Goal: Task Accomplishment & Management: Manage account settings

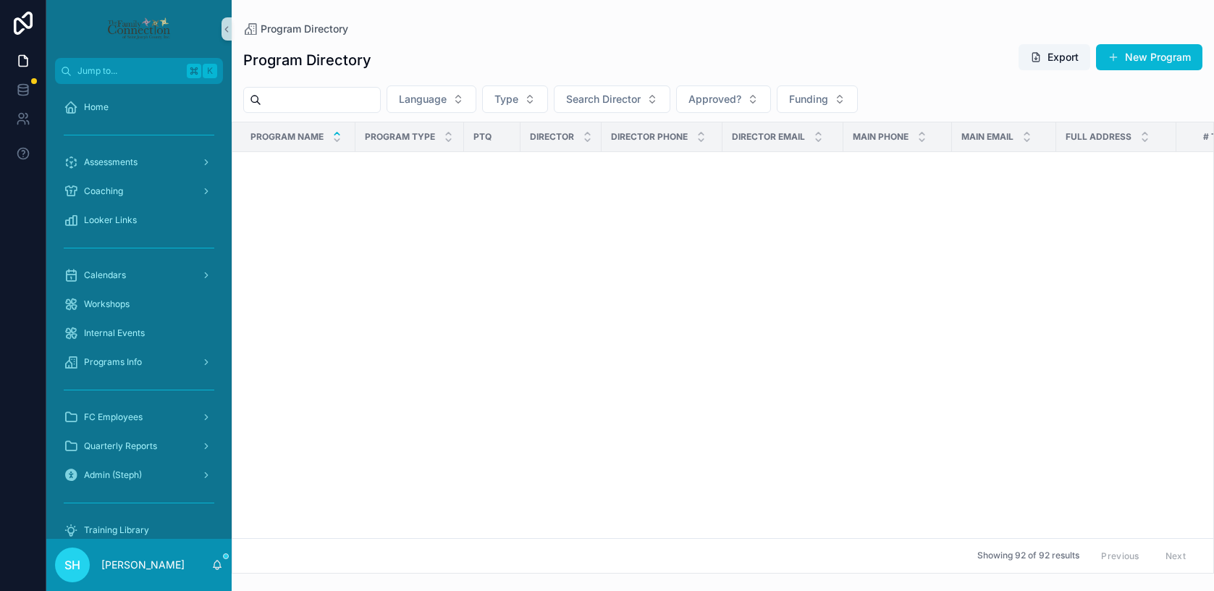
scroll to position [896, 0]
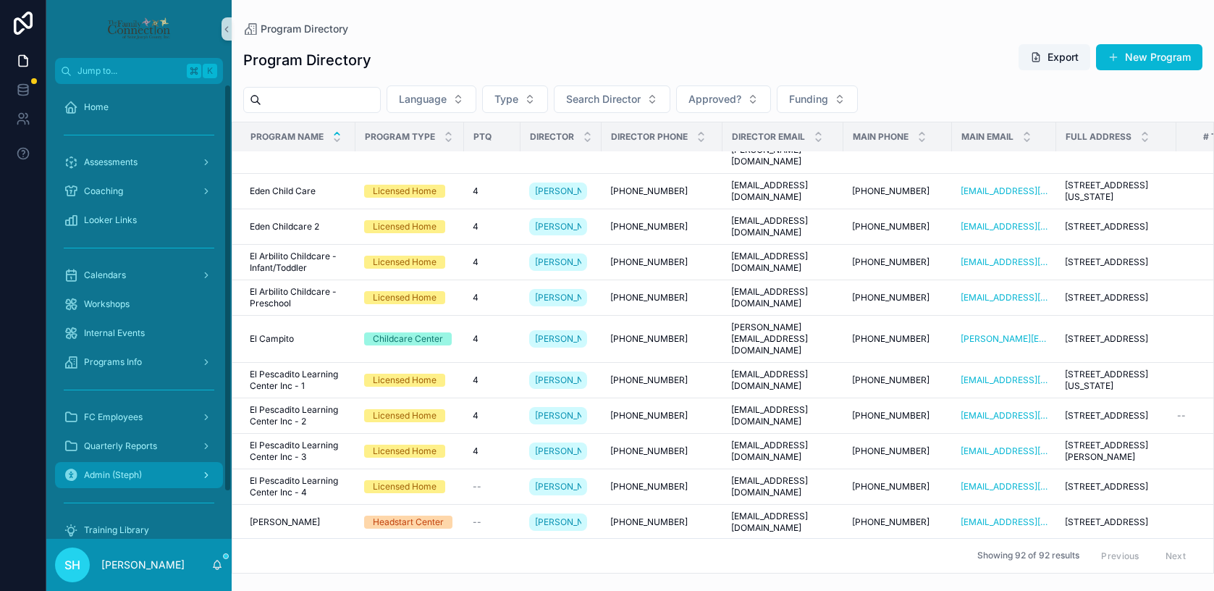
click at [104, 477] on span "Admin (Steph)" at bounding box center [113, 475] width 58 height 12
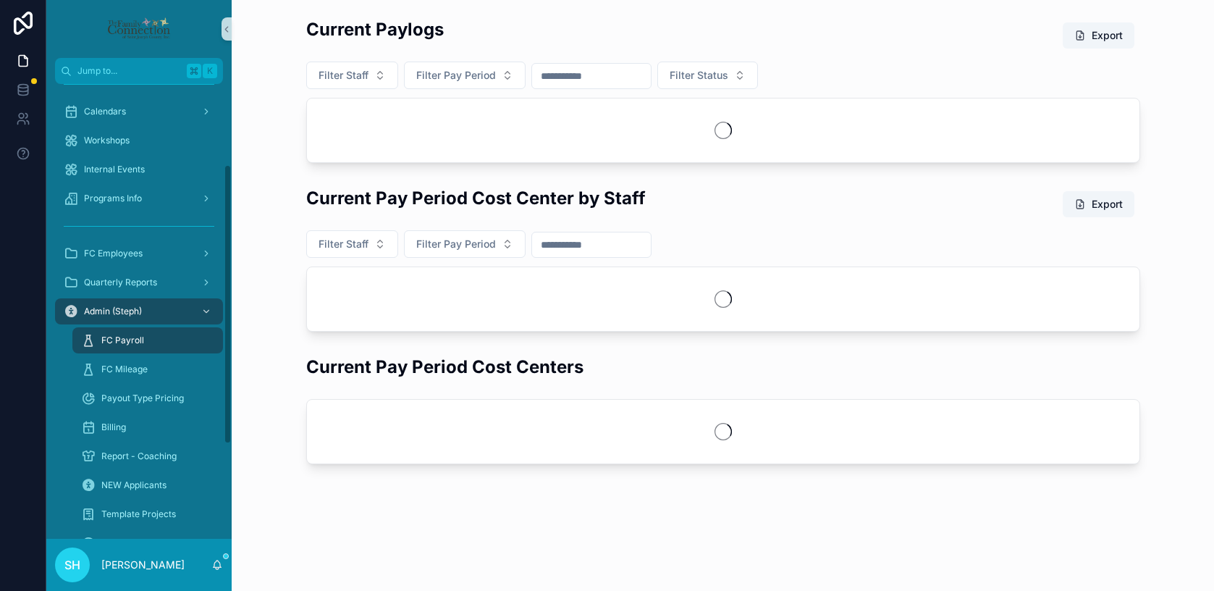
scroll to position [165, 0]
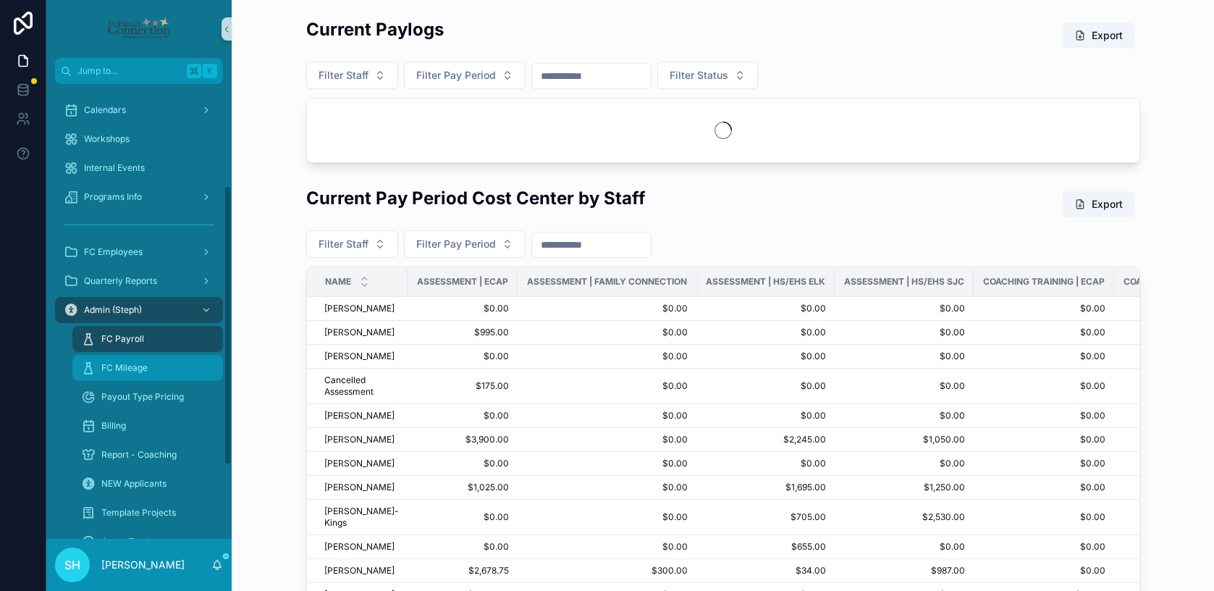
click at [117, 377] on div "FC Mileage" at bounding box center [147, 367] width 133 height 23
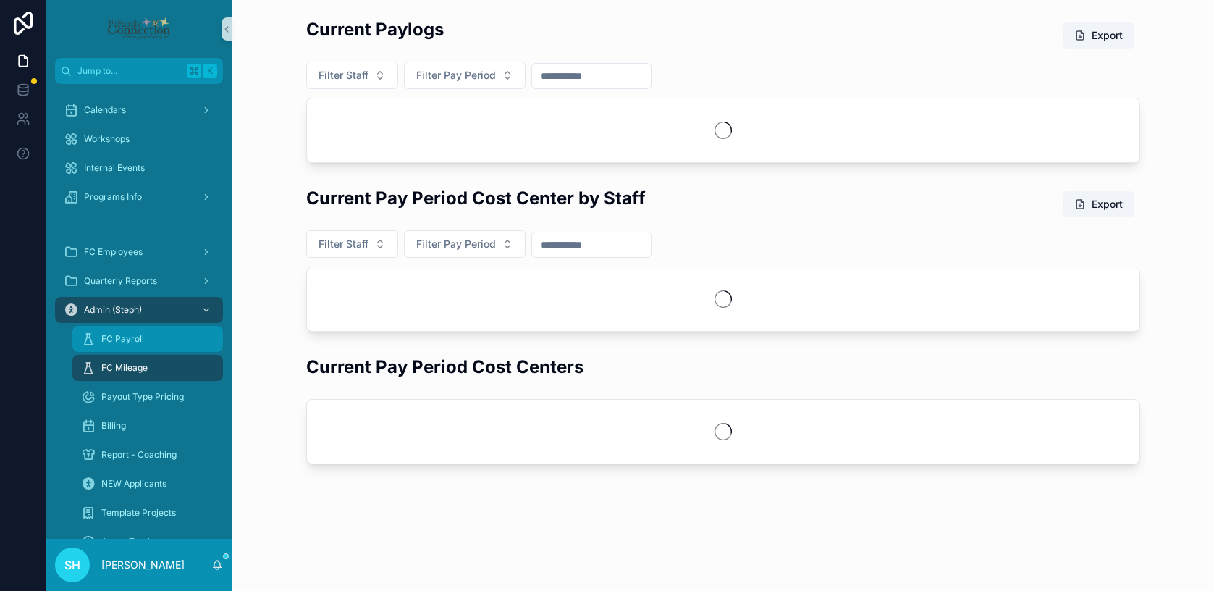
click at [114, 342] on span "FC Payroll" at bounding box center [122, 339] width 43 height 12
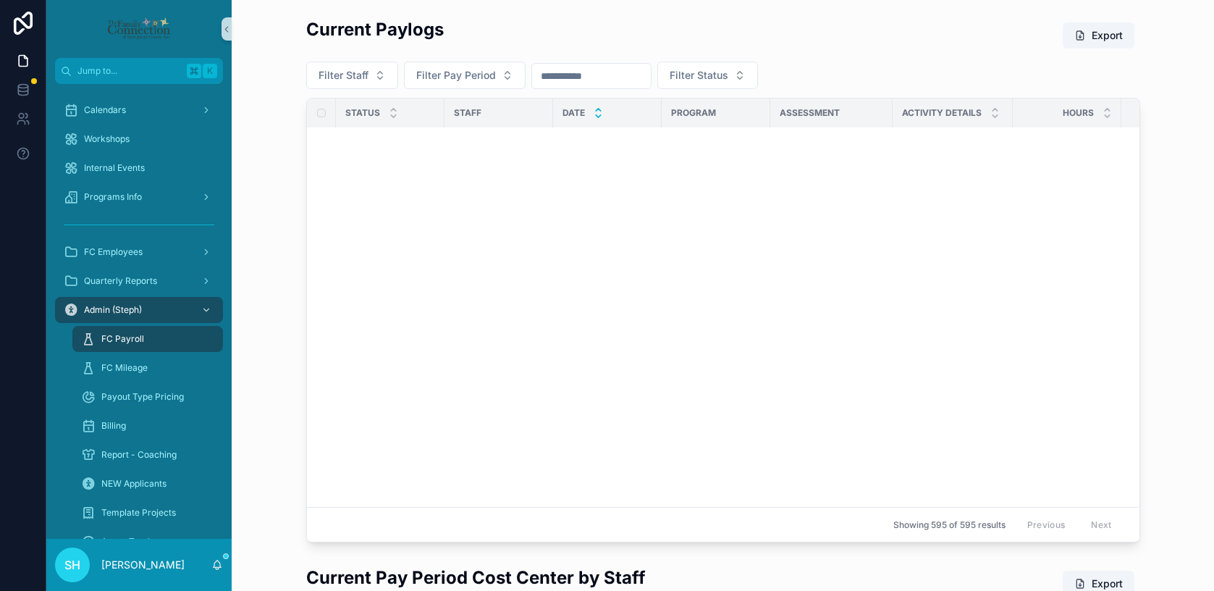
scroll to position [3675, 0]
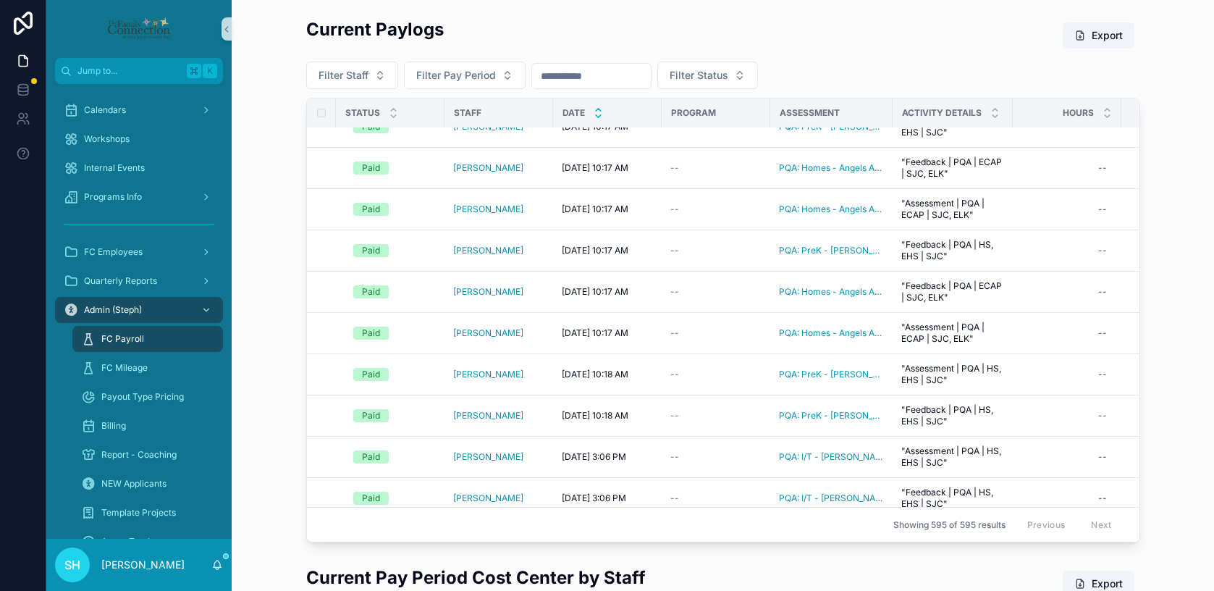
click at [599, 112] on icon "scrollable content" at bounding box center [598, 115] width 9 height 9
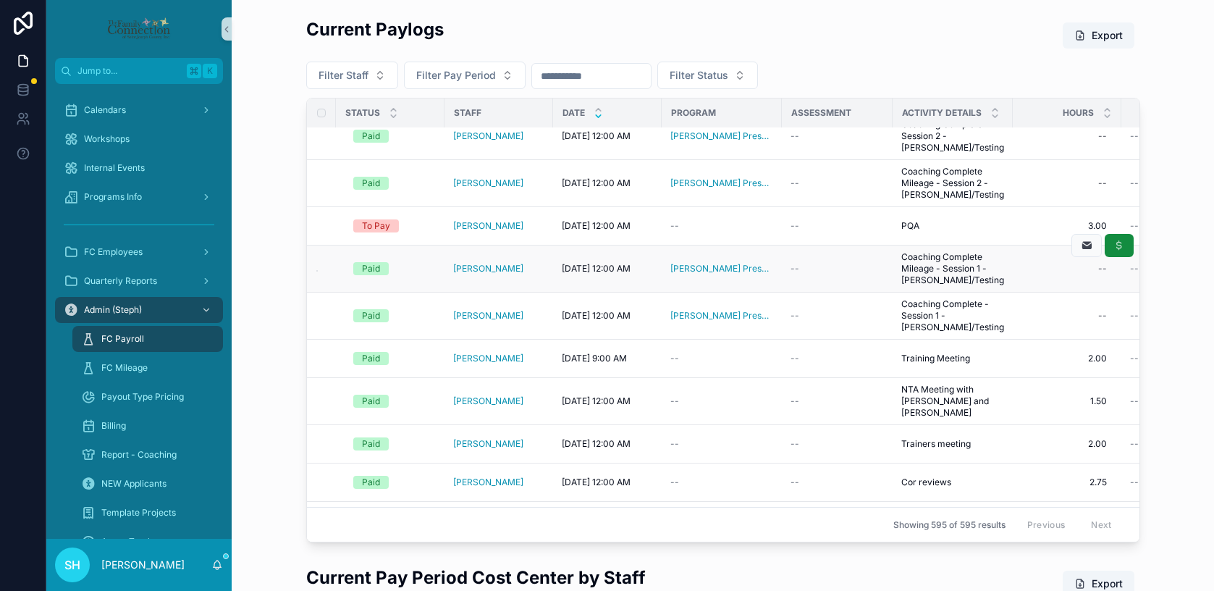
scroll to position [851, 0]
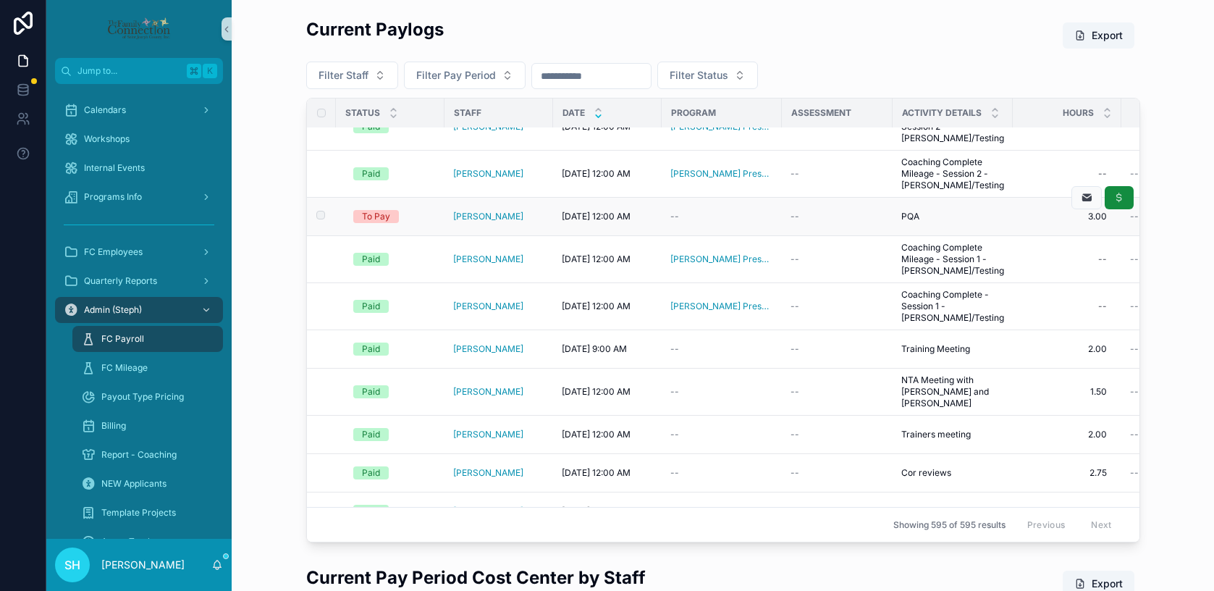
click at [646, 222] on div "[DATE] 12:00 AM [DATE] 12:00 AM" at bounding box center [607, 217] width 91 height 12
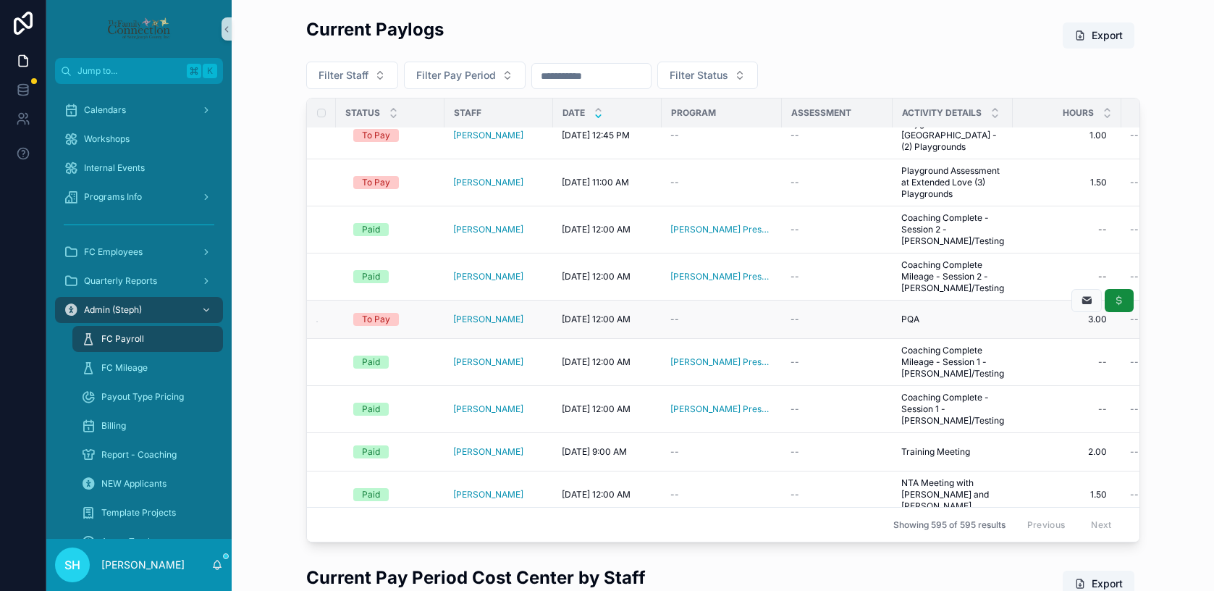
scroll to position [731, 0]
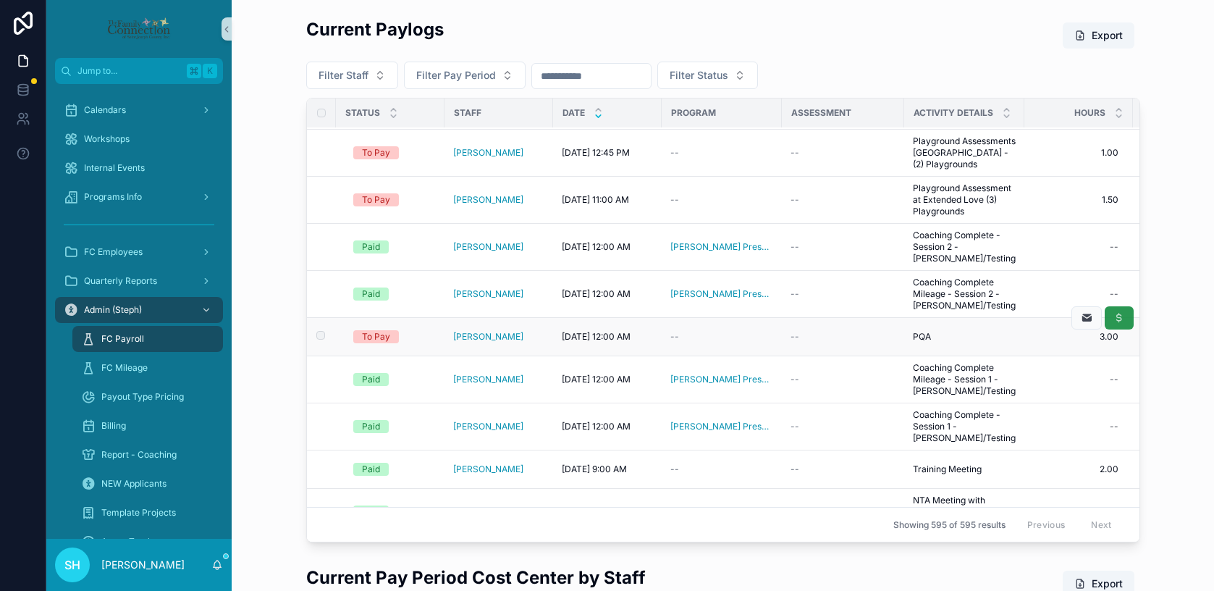
click at [1115, 324] on icon "scrollable content" at bounding box center [1119, 318] width 12 height 12
click at [378, 343] on div "Paid" at bounding box center [371, 336] width 18 height 13
click at [471, 342] on span "[PERSON_NAME]" at bounding box center [488, 337] width 70 height 12
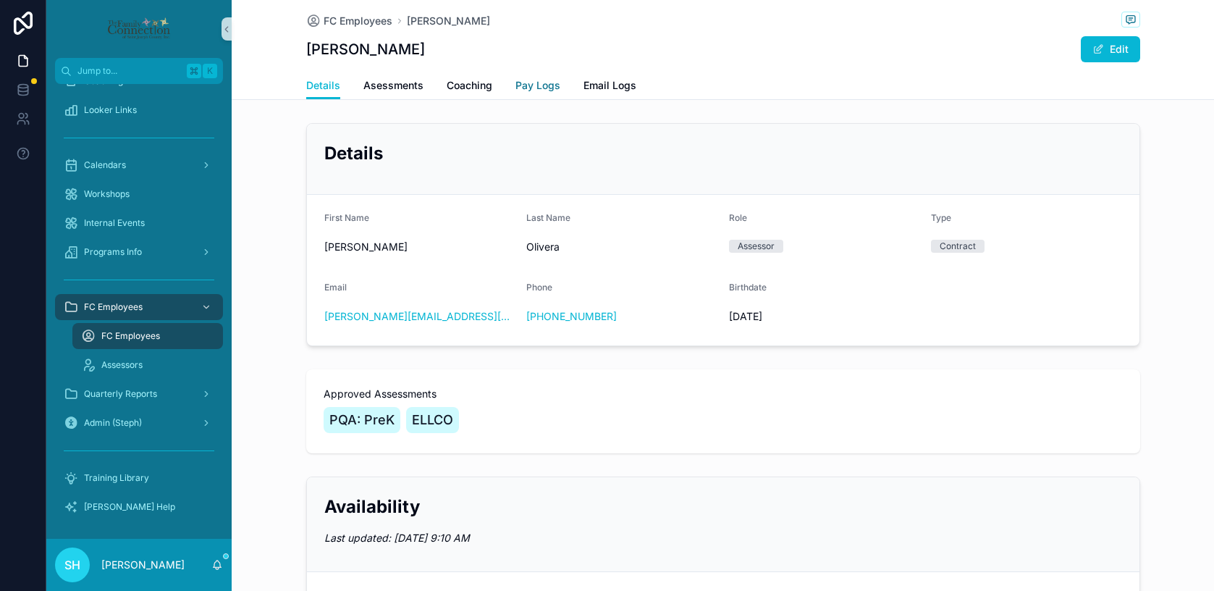
click at [525, 83] on span "Pay Logs" at bounding box center [537, 85] width 45 height 14
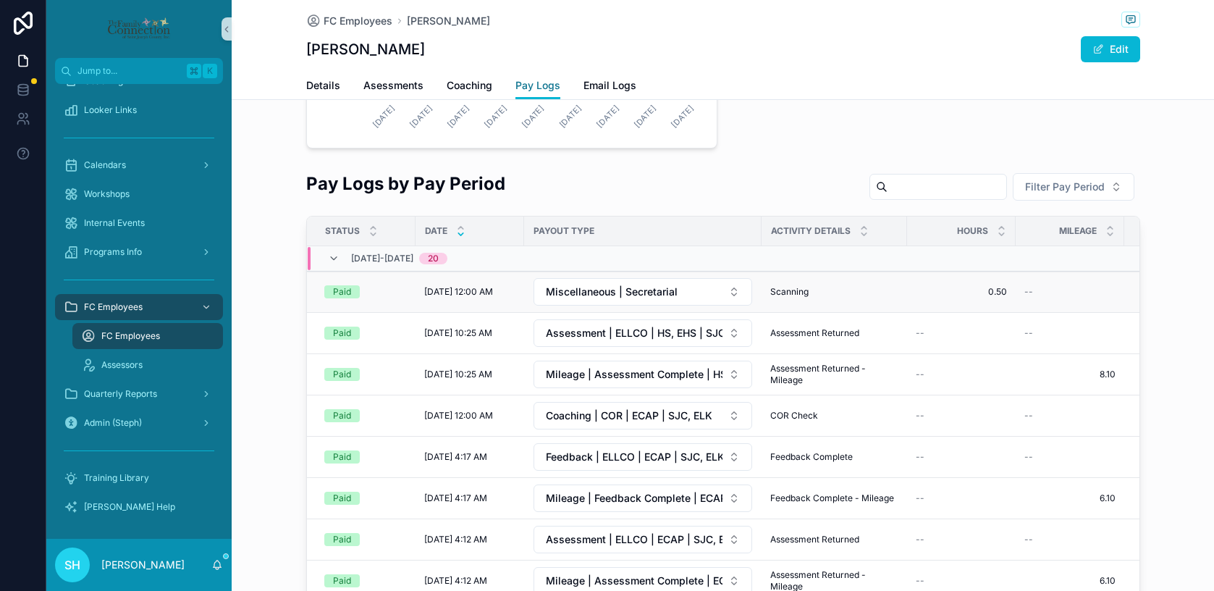
scroll to position [310, 0]
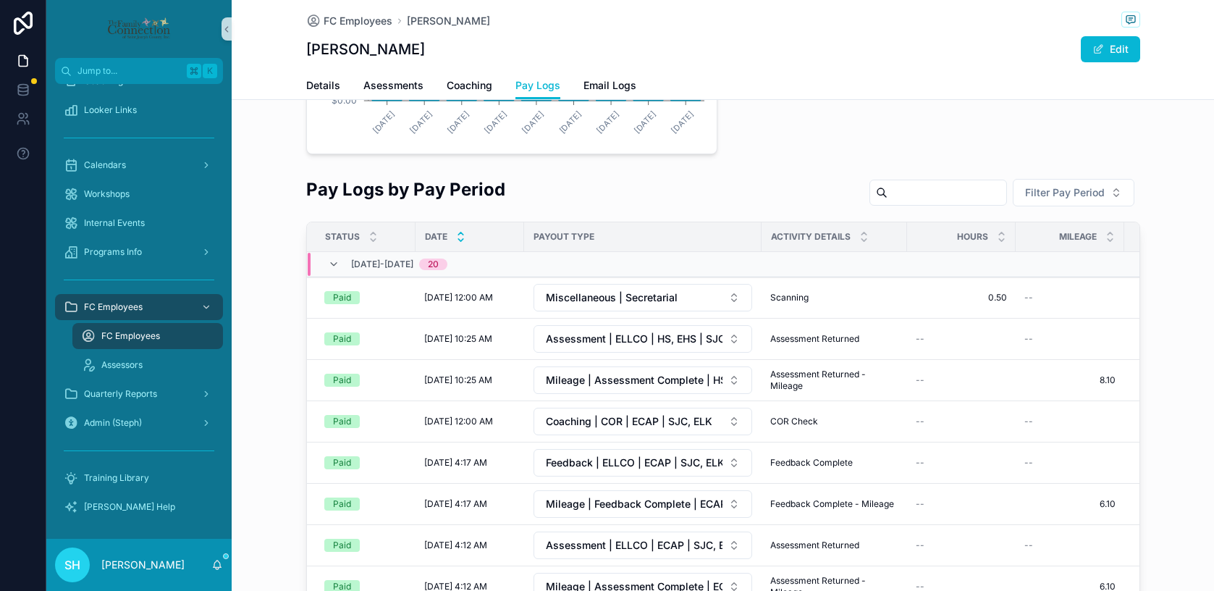
click at [460, 232] on icon "scrollable content" at bounding box center [460, 233] width 5 height 2
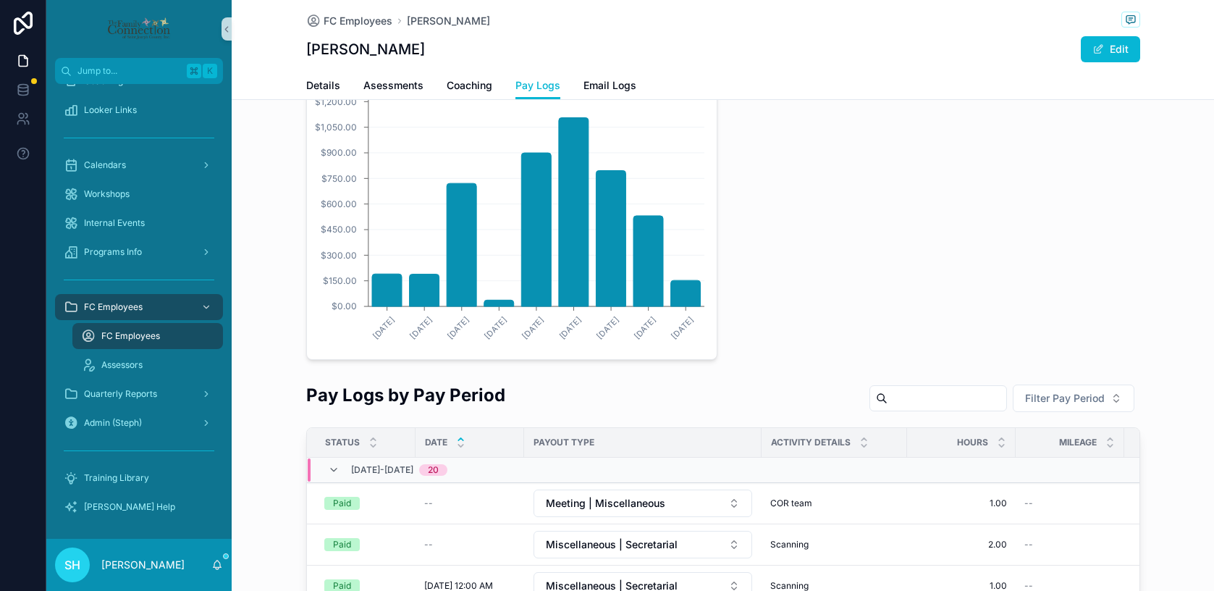
scroll to position [310, 0]
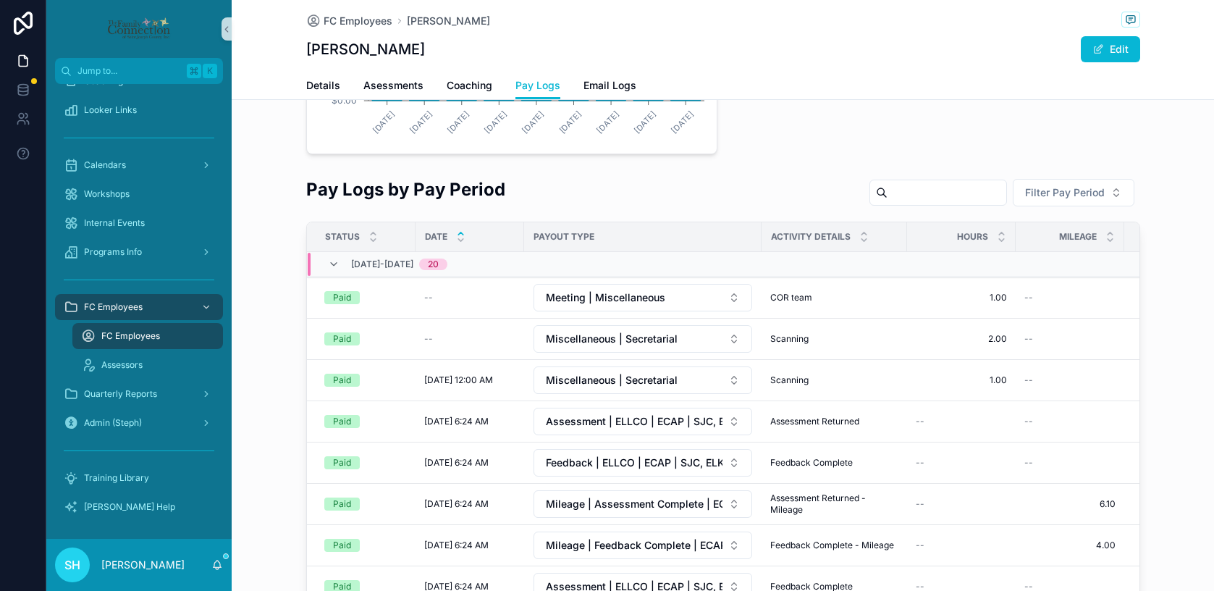
click at [460, 234] on icon "scrollable content" at bounding box center [460, 233] width 5 height 2
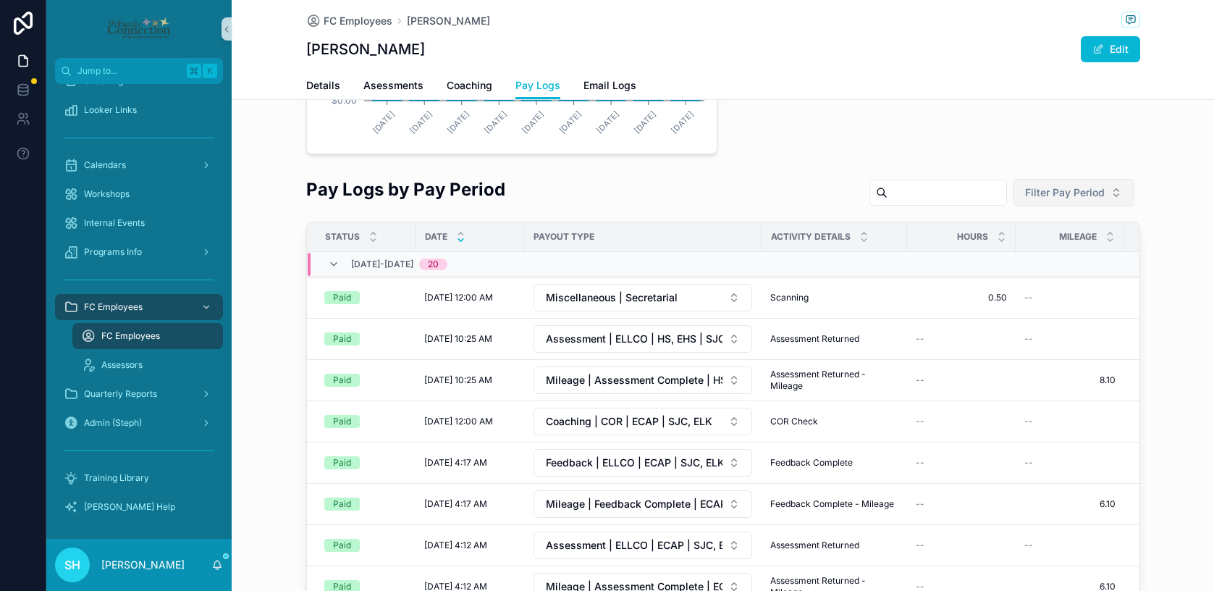
click at [1115, 191] on button "Filter Pay Period" at bounding box center [1074, 193] width 122 height 28
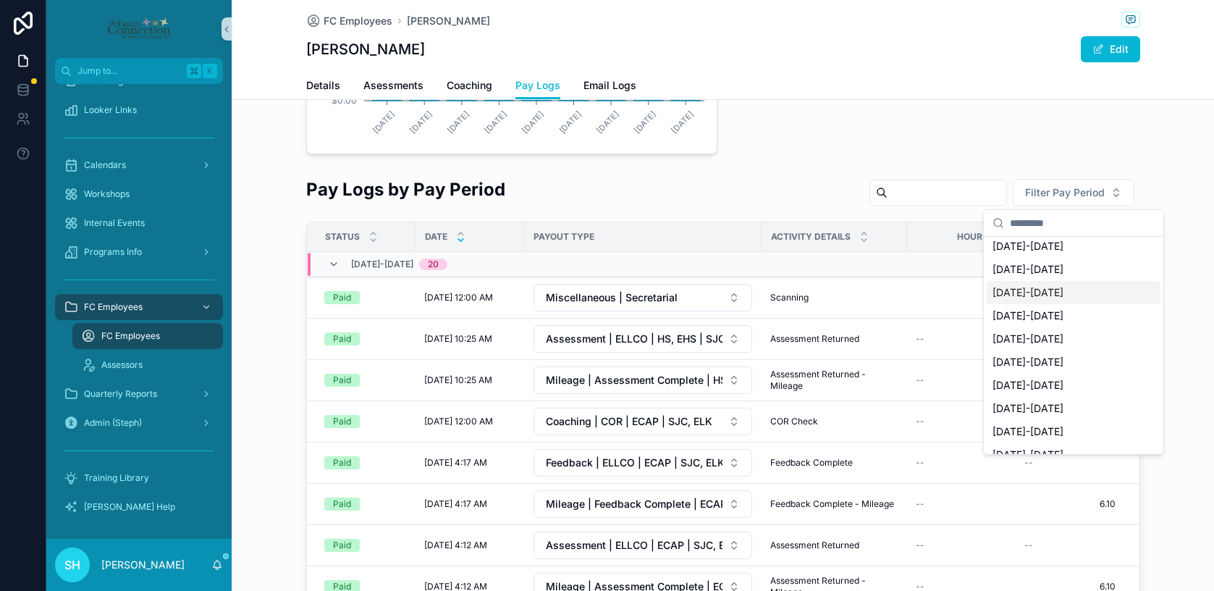
scroll to position [168, 0]
click at [1063, 334] on span "[DATE]-[DATE]" at bounding box center [1027, 338] width 71 height 14
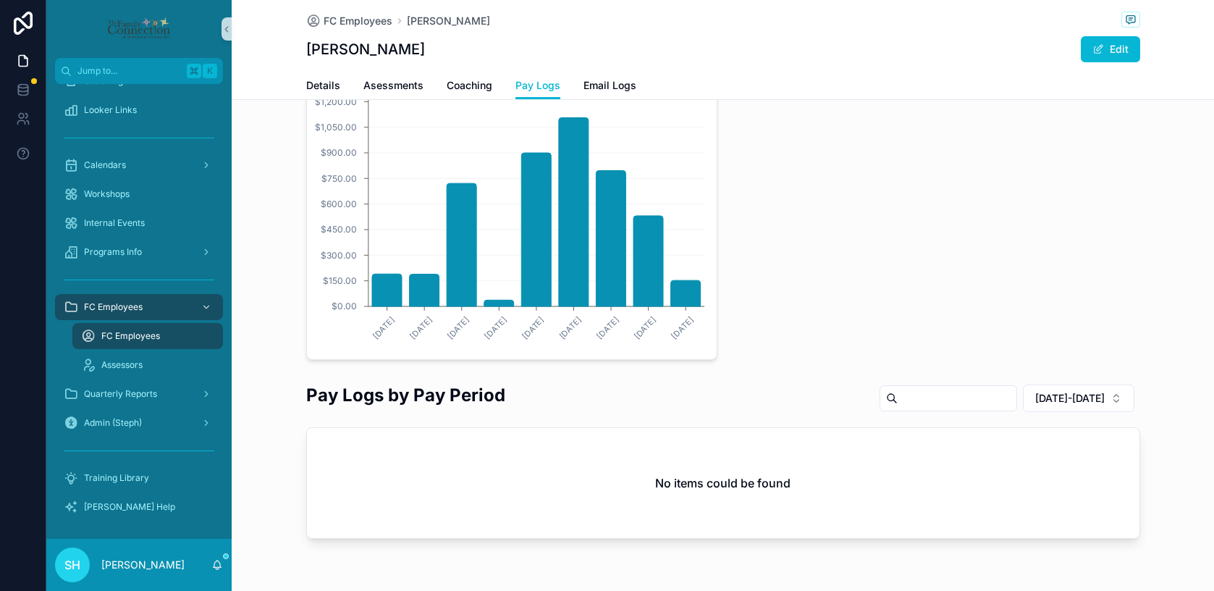
scroll to position [151, 0]
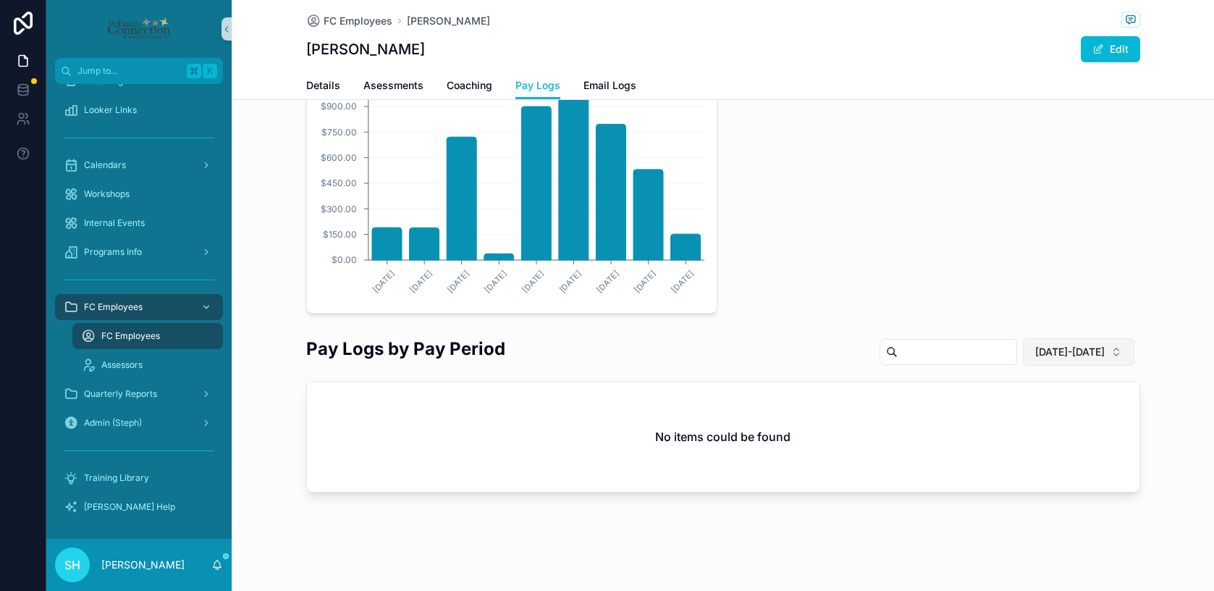
click at [1116, 349] on button "[DATE]-[DATE]" at bounding box center [1078, 352] width 111 height 28
click at [837, 230] on div "[DATE] [DATE] [DATE] [DATE] [DATE] [DATE] [DATE] [DATE] [DATE] $0.00 $150.00 $3…" at bounding box center [723, 165] width 834 height 297
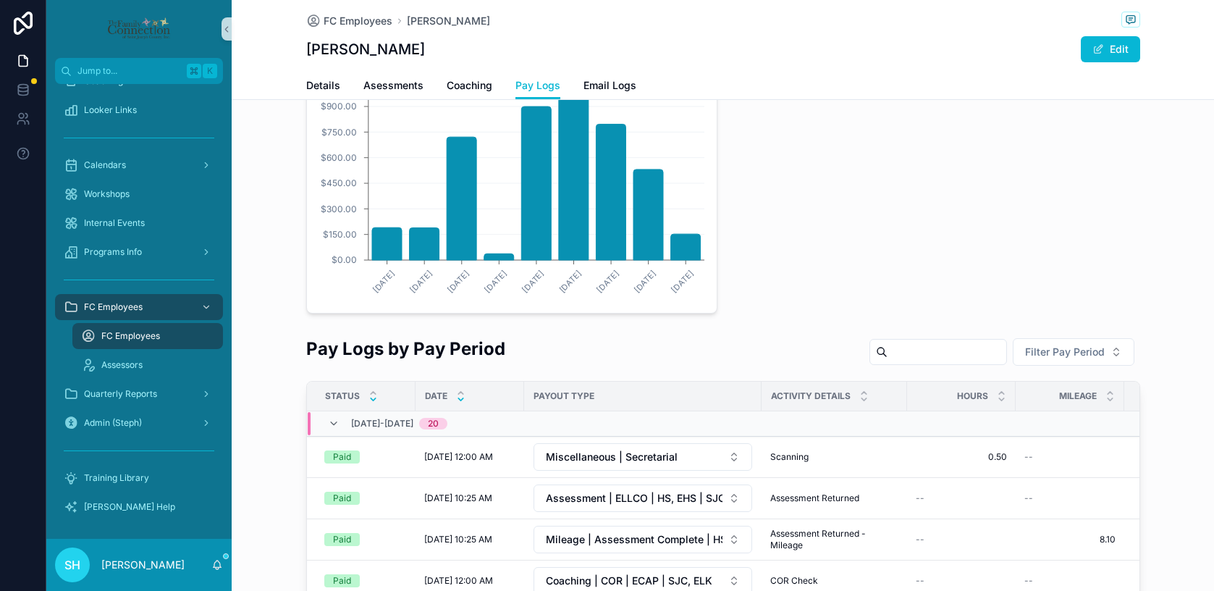
click at [371, 398] on icon "scrollable content" at bounding box center [372, 398] width 9 height 9
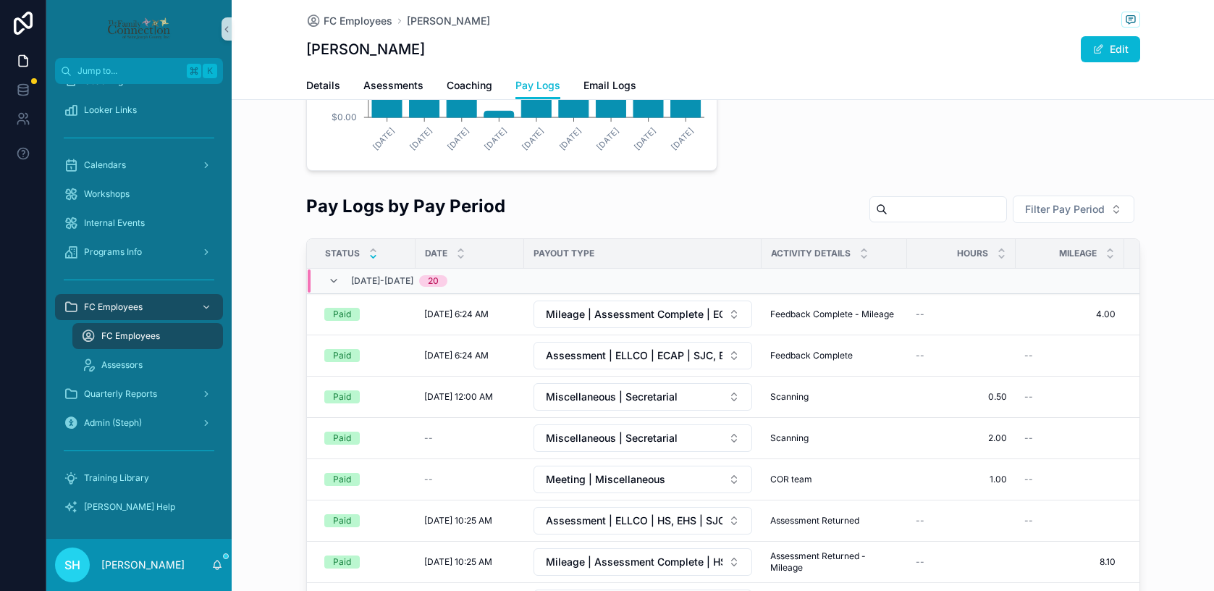
scroll to position [300, 0]
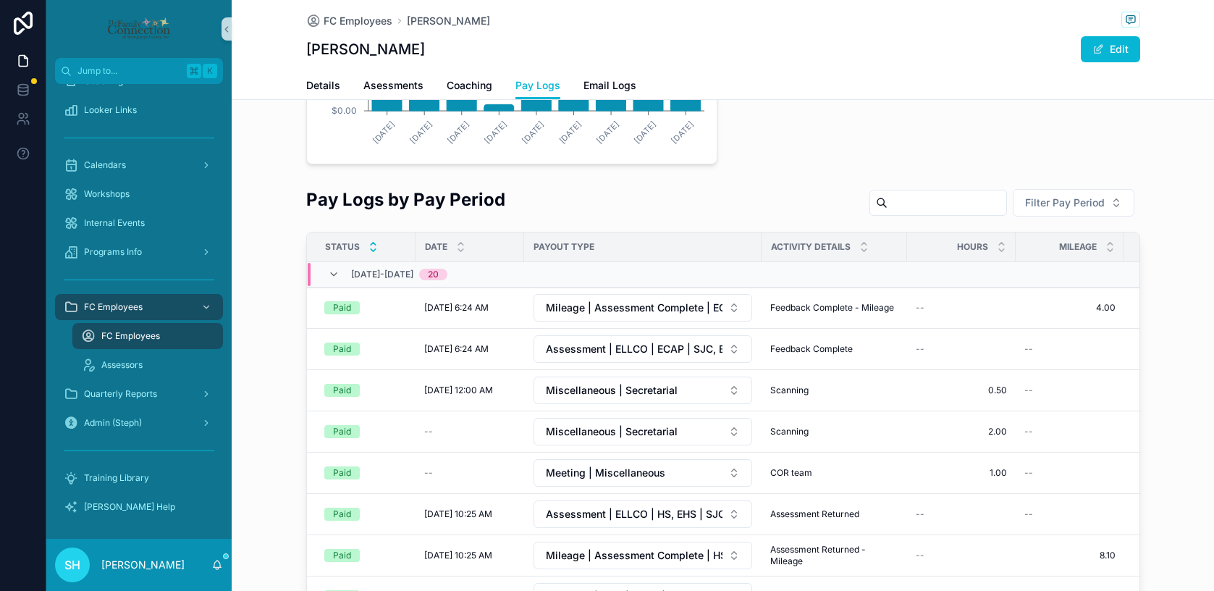
click at [368, 244] on icon "scrollable content" at bounding box center [372, 243] width 9 height 9
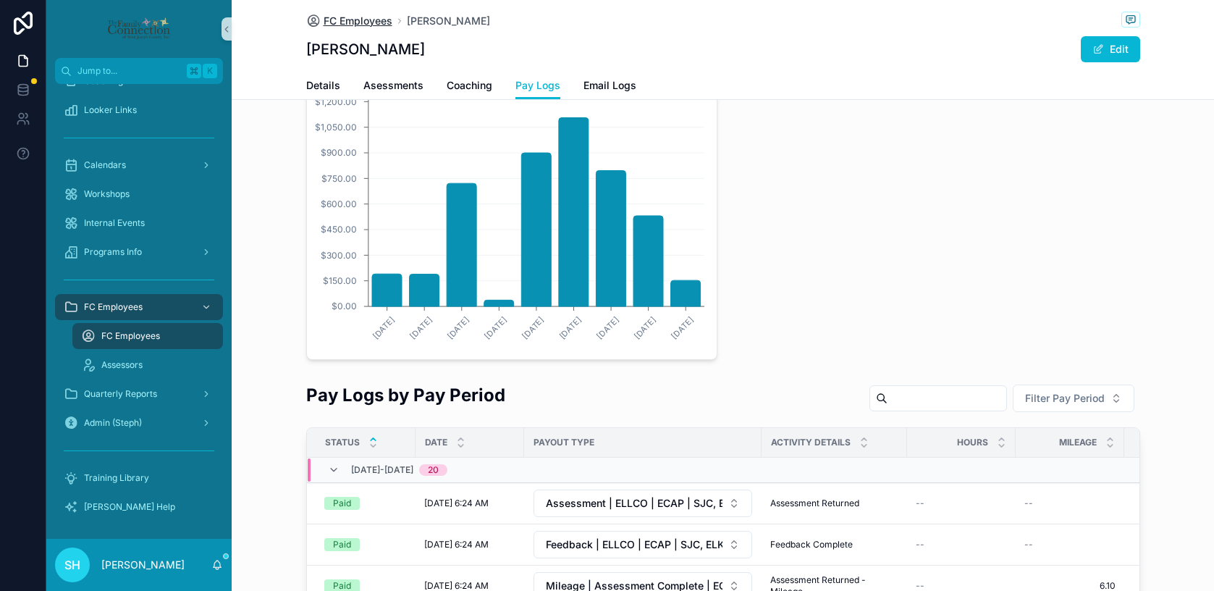
scroll to position [300, 0]
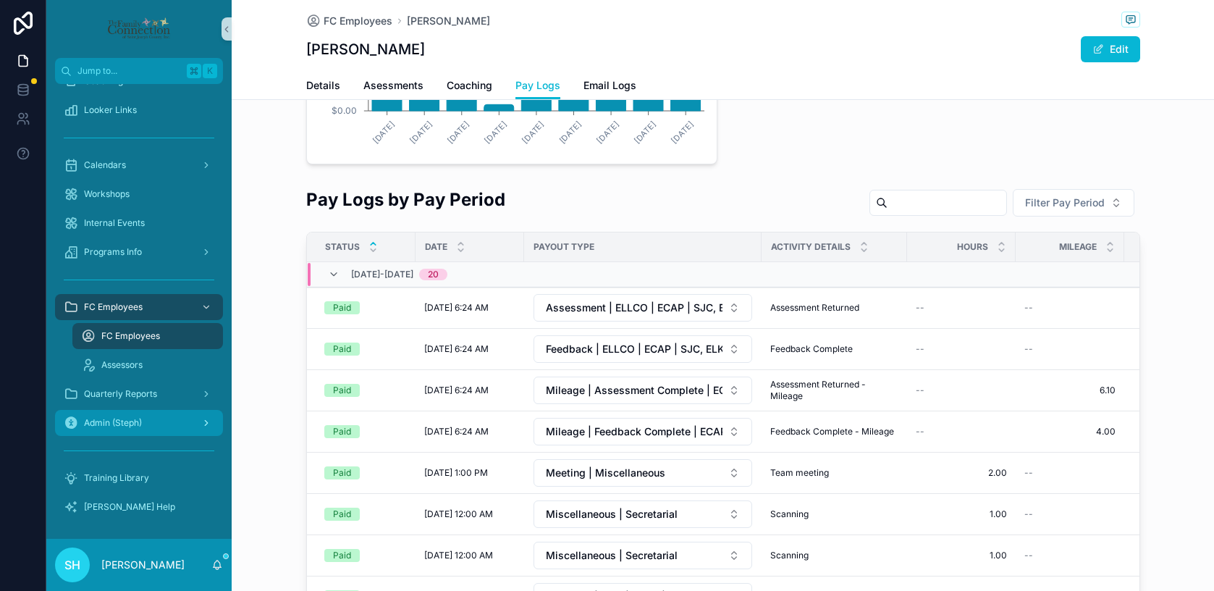
click at [114, 425] on span "Admin (Steph)" at bounding box center [113, 423] width 58 height 12
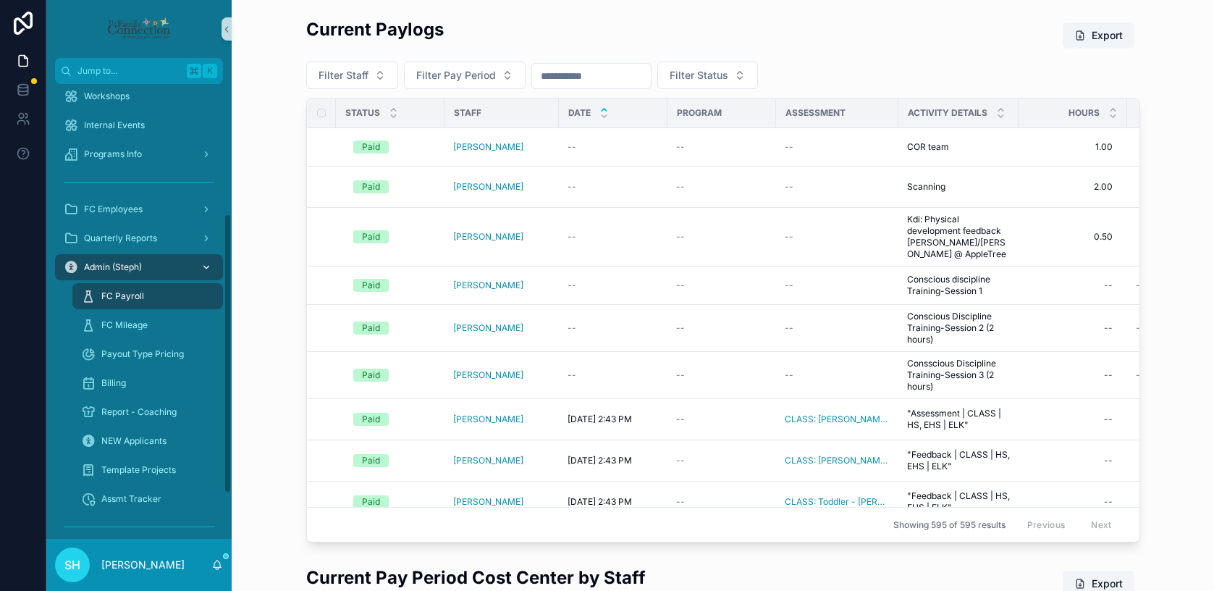
scroll to position [216, 0]
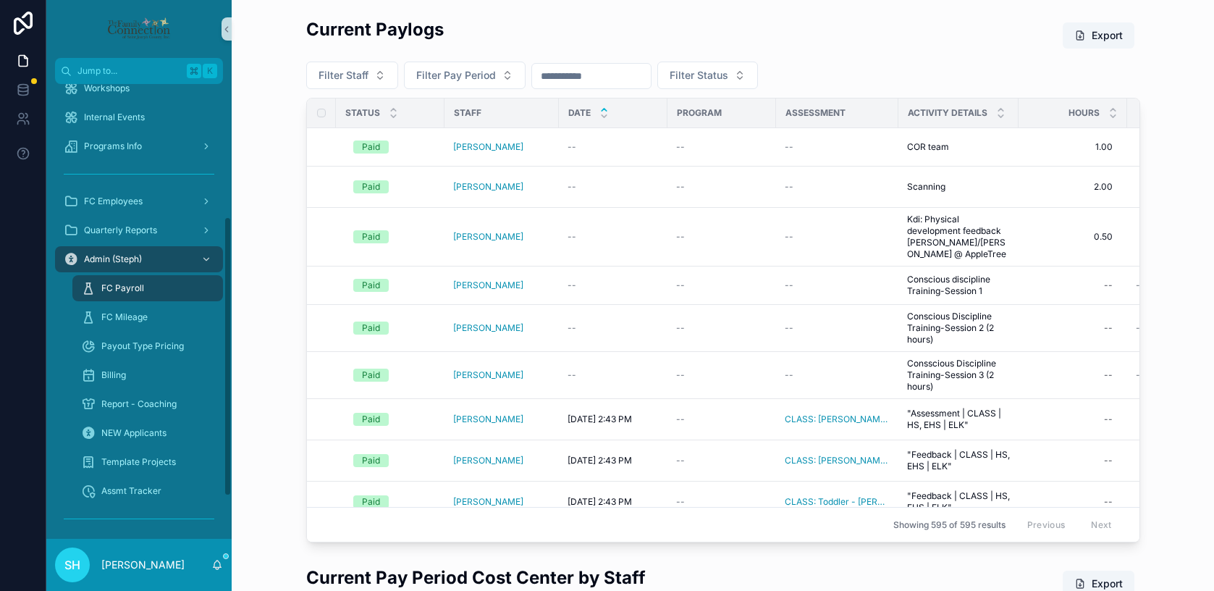
click at [132, 286] on span "FC Payroll" at bounding box center [122, 288] width 43 height 12
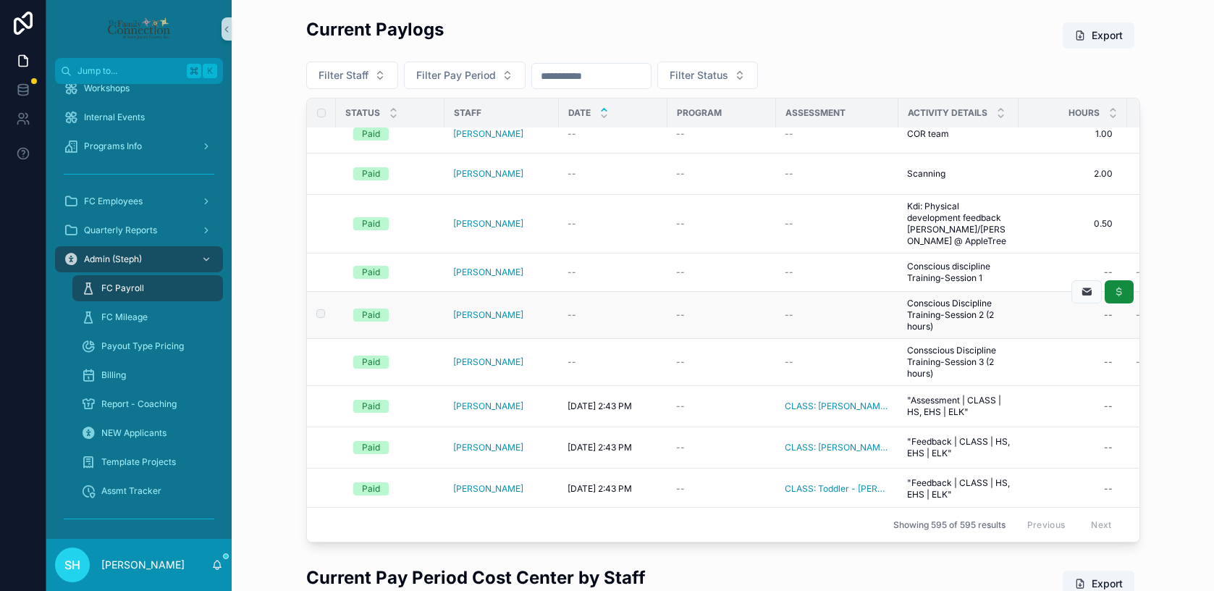
scroll to position [0, 0]
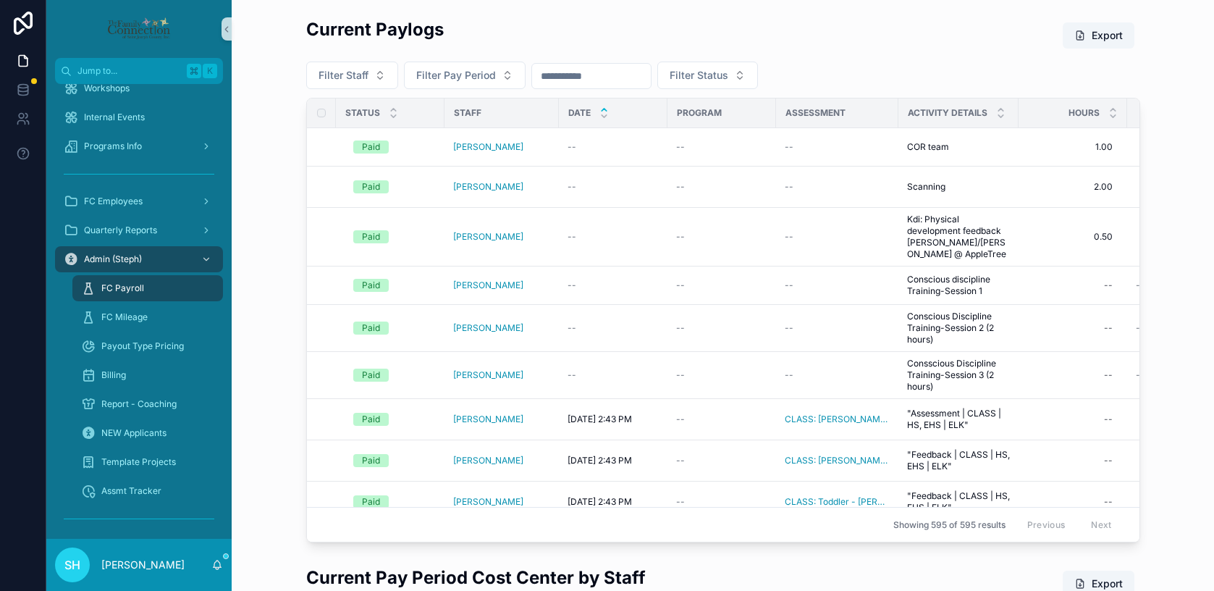
click at [601, 109] on icon "scrollable content" at bounding box center [603, 110] width 5 height 2
click at [599, 114] on icon "scrollable content" at bounding box center [603, 115] width 9 height 9
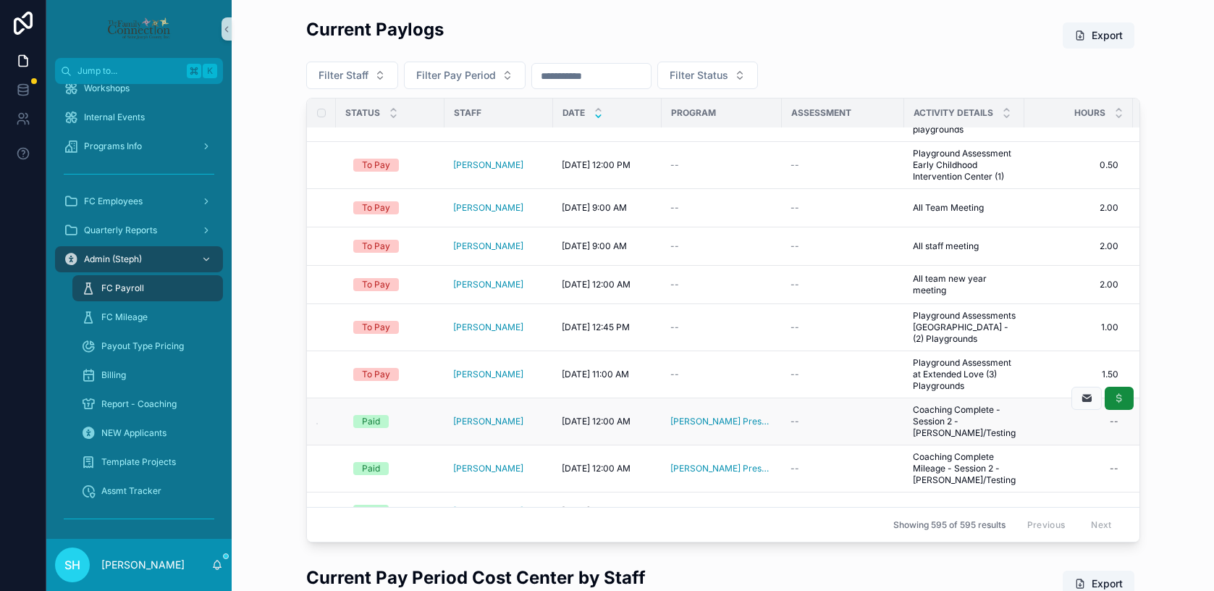
scroll to position [701, 0]
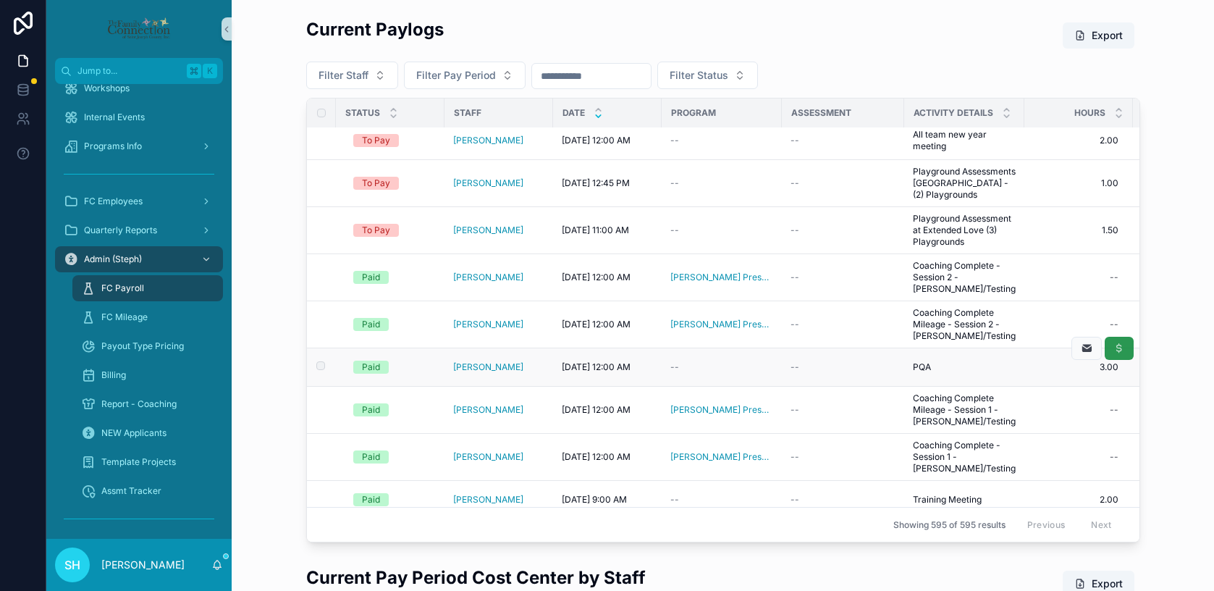
click at [1120, 354] on icon "scrollable content" at bounding box center [1119, 348] width 12 height 12
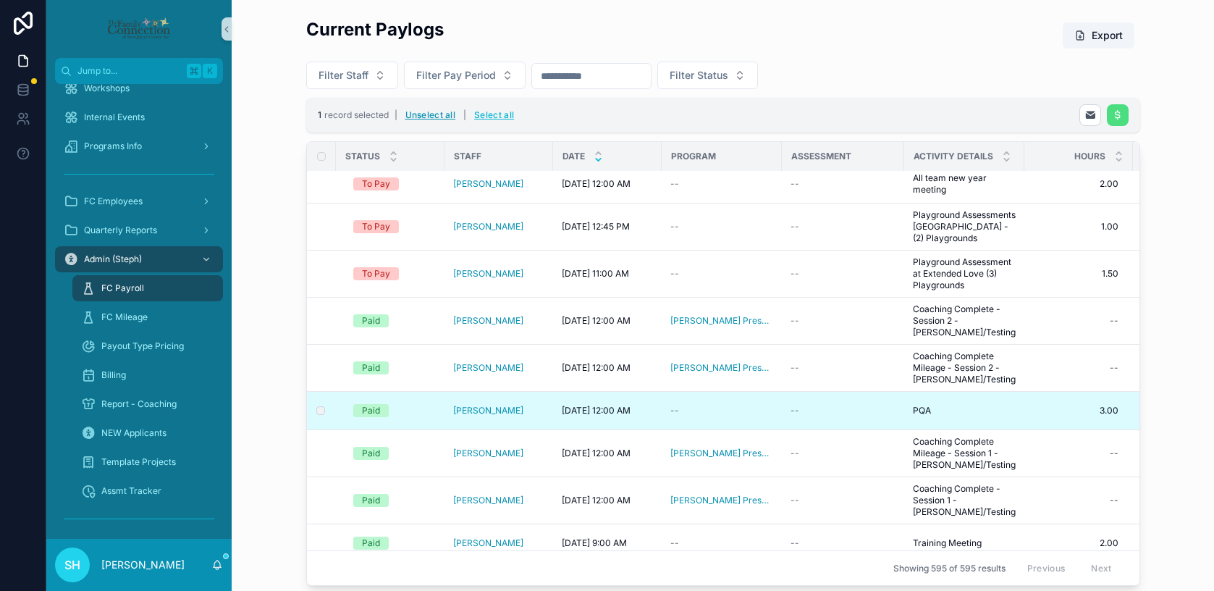
click at [446, 115] on button "Unselect all" at bounding box center [430, 115] width 61 height 23
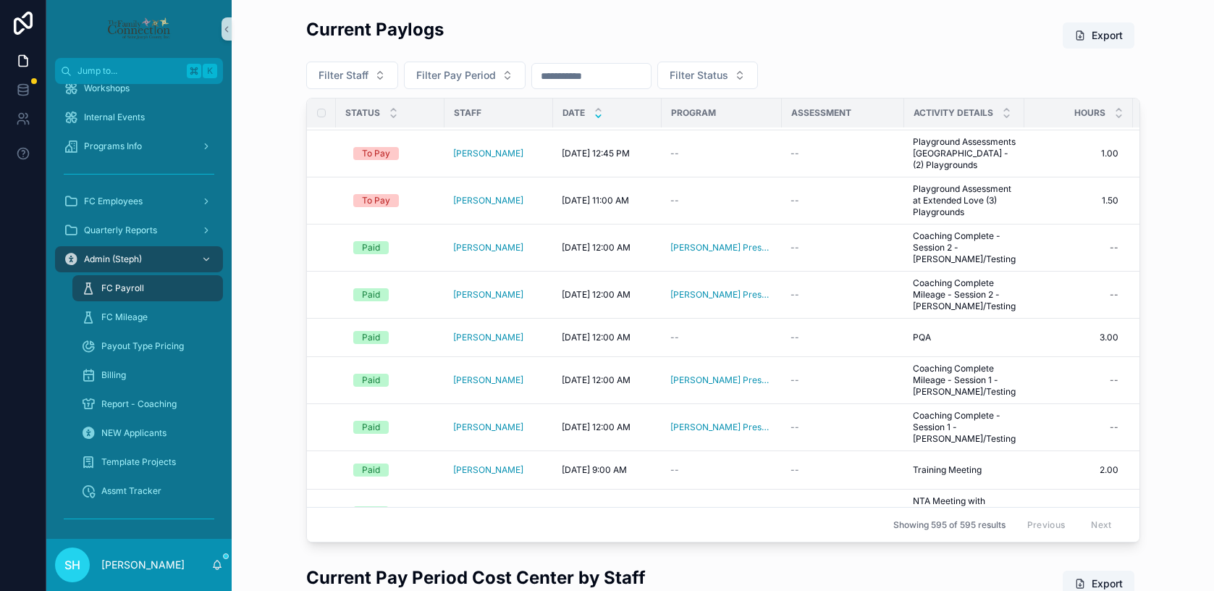
scroll to position [726, 0]
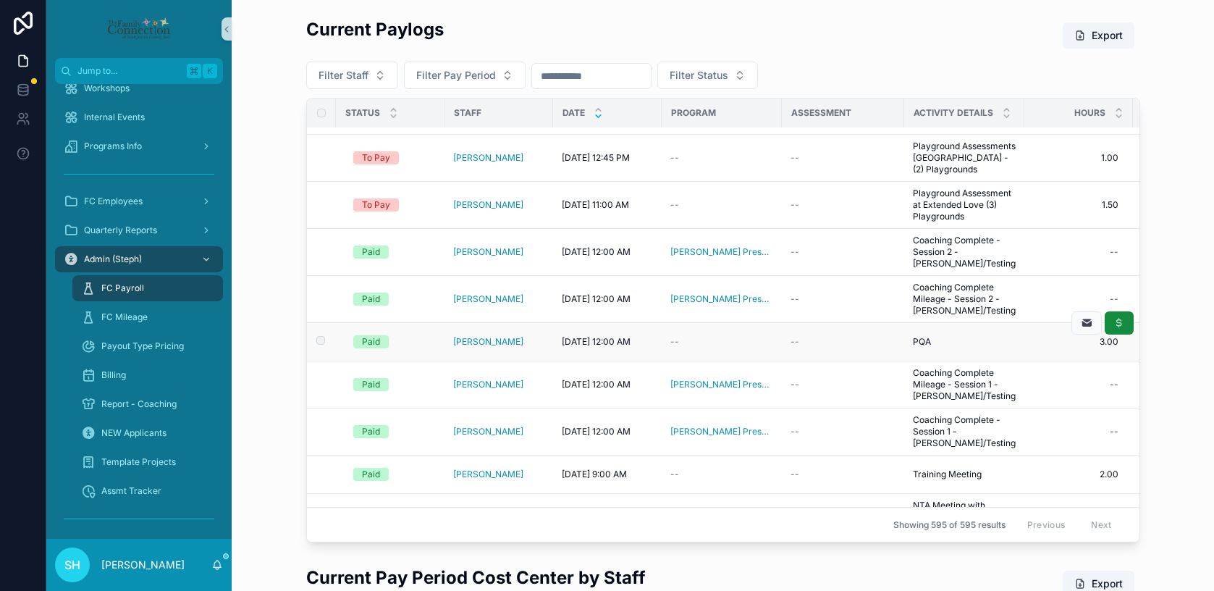
click at [669, 350] on td "--" at bounding box center [722, 342] width 120 height 38
click at [626, 347] on span "[DATE] 12:00 AM" at bounding box center [596, 342] width 69 height 12
click at [488, 361] on td "[PERSON_NAME]" at bounding box center [498, 342] width 109 height 38
click at [367, 348] on div "Paid" at bounding box center [371, 341] width 18 height 13
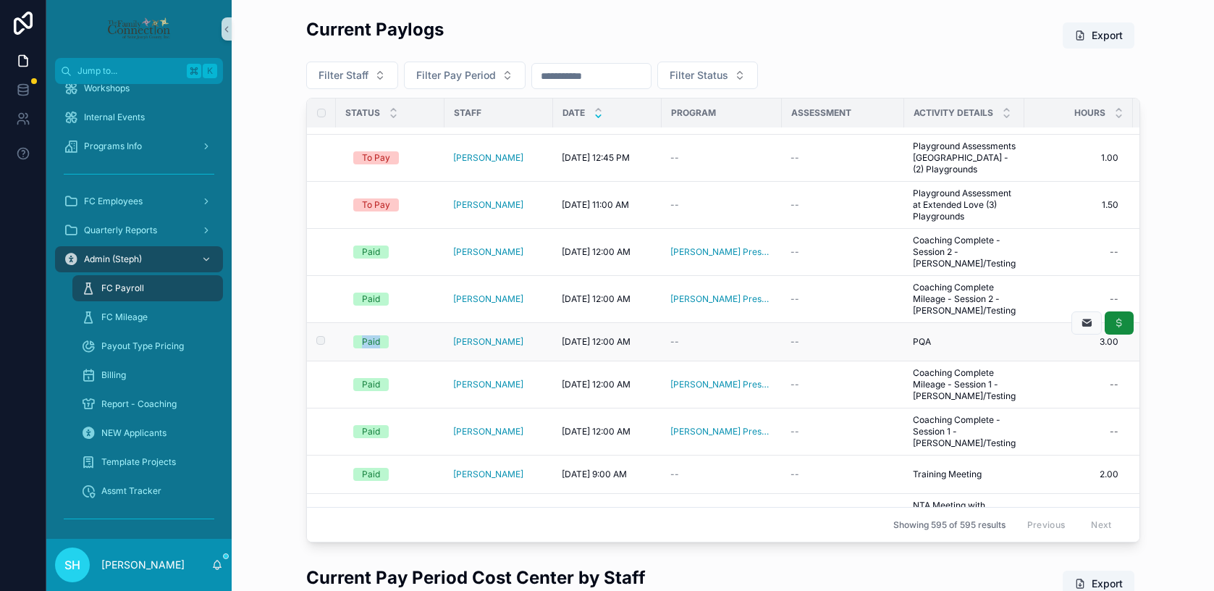
click at [367, 348] on div "Paid" at bounding box center [371, 341] width 18 height 13
click at [390, 348] on div "Paid" at bounding box center [394, 341] width 83 height 13
click at [383, 348] on span "Paid" at bounding box center [370, 341] width 35 height 13
click at [377, 79] on button "Filter Staff" at bounding box center [352, 76] width 92 height 28
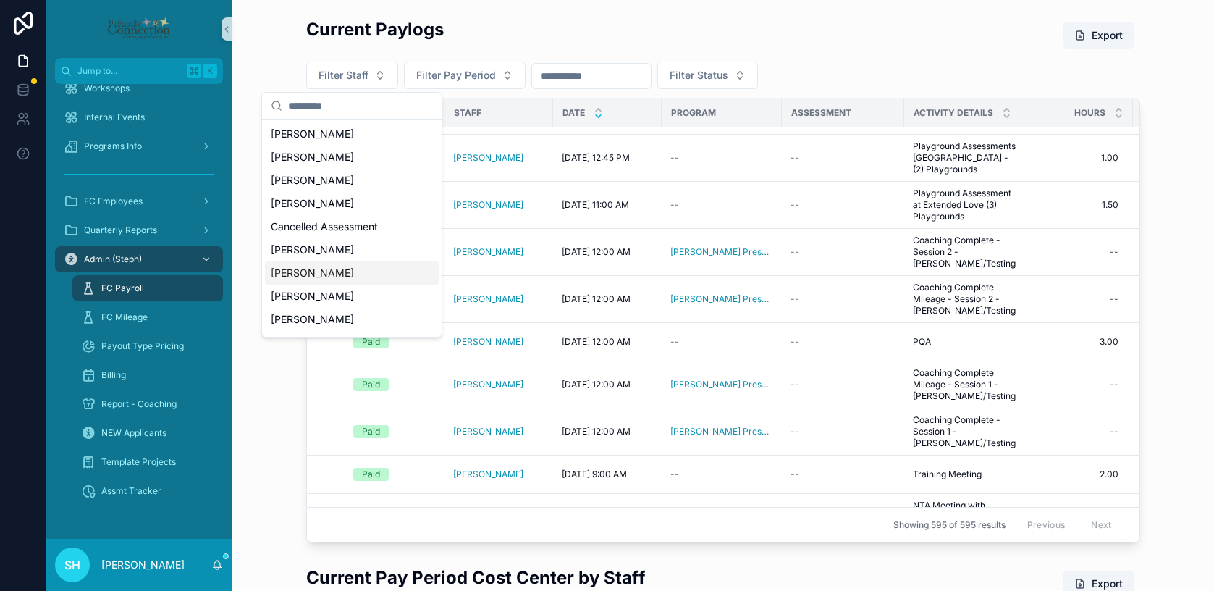
click at [320, 273] on span "[PERSON_NAME]" at bounding box center [312, 273] width 83 height 14
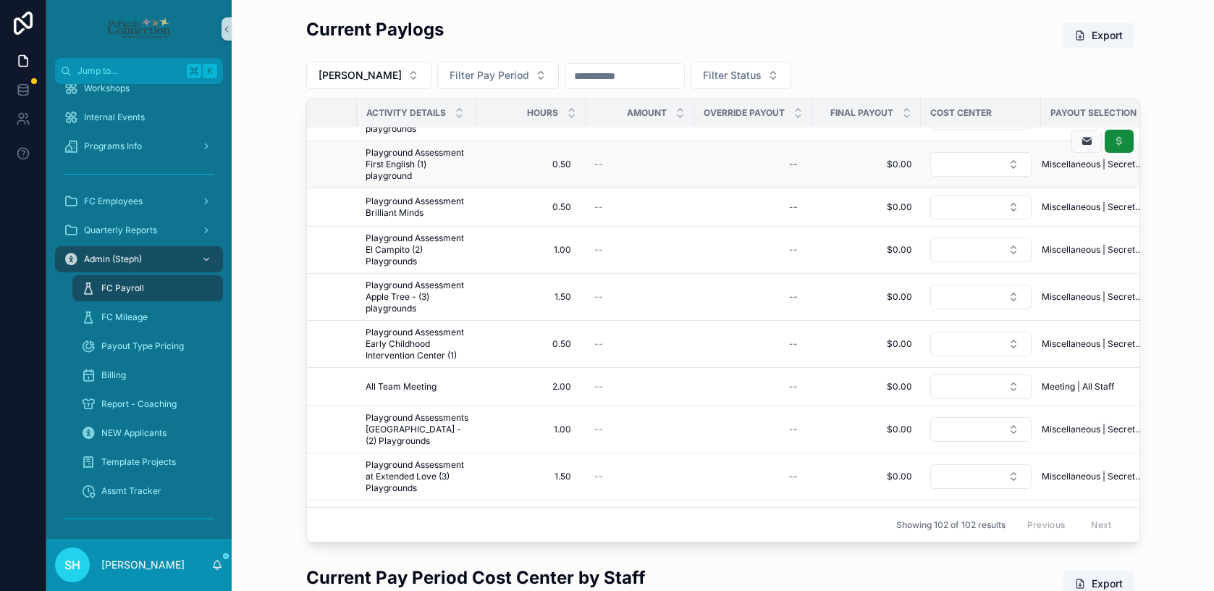
scroll to position [76, 536]
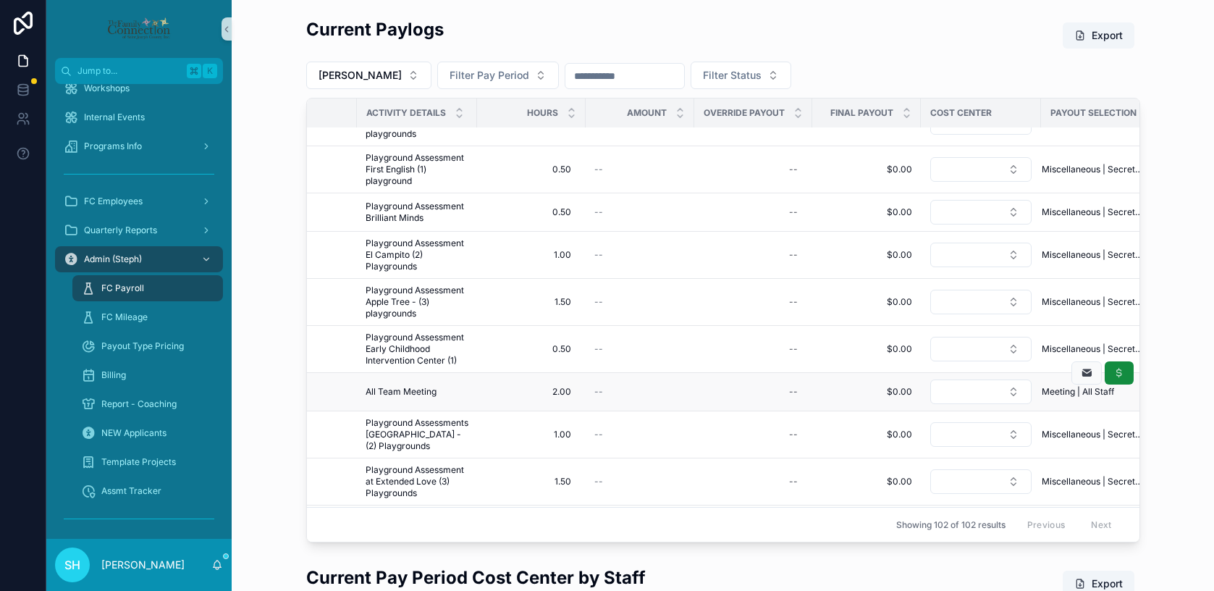
click at [675, 397] on div "--" at bounding box center [639, 392] width 91 height 12
click at [786, 402] on div "--" at bounding box center [753, 391] width 101 height 23
type input "******"
click at [966, 417] on icon "scrollable content" at bounding box center [967, 423] width 12 height 12
click at [776, 393] on div "$18.00 $18.00" at bounding box center [753, 391] width 101 height 23
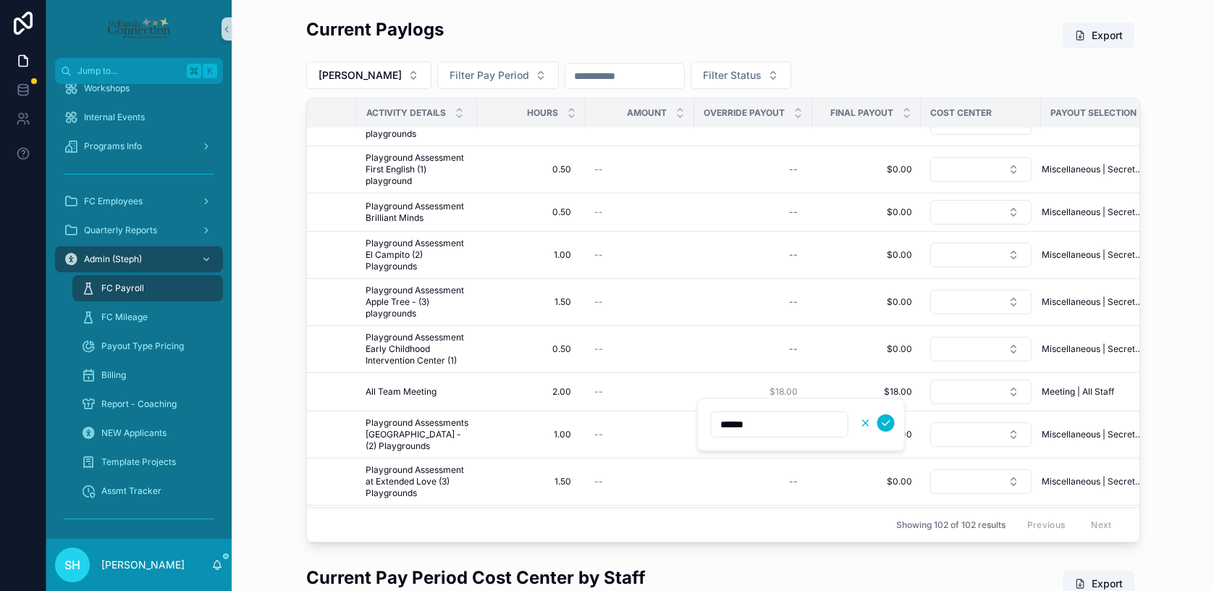
click at [861, 423] on icon "scrollable content" at bounding box center [866, 423] width 12 height 12
click at [782, 397] on span "$18.00" at bounding box center [753, 392] width 89 height 12
drag, startPoint x: 786, startPoint y: 424, endPoint x: 709, endPoint y: 424, distance: 77.4
click at [709, 424] on div "******" at bounding box center [801, 424] width 208 height 54
click at [865, 421] on icon "scrollable content" at bounding box center [866, 423] width 6 height 6
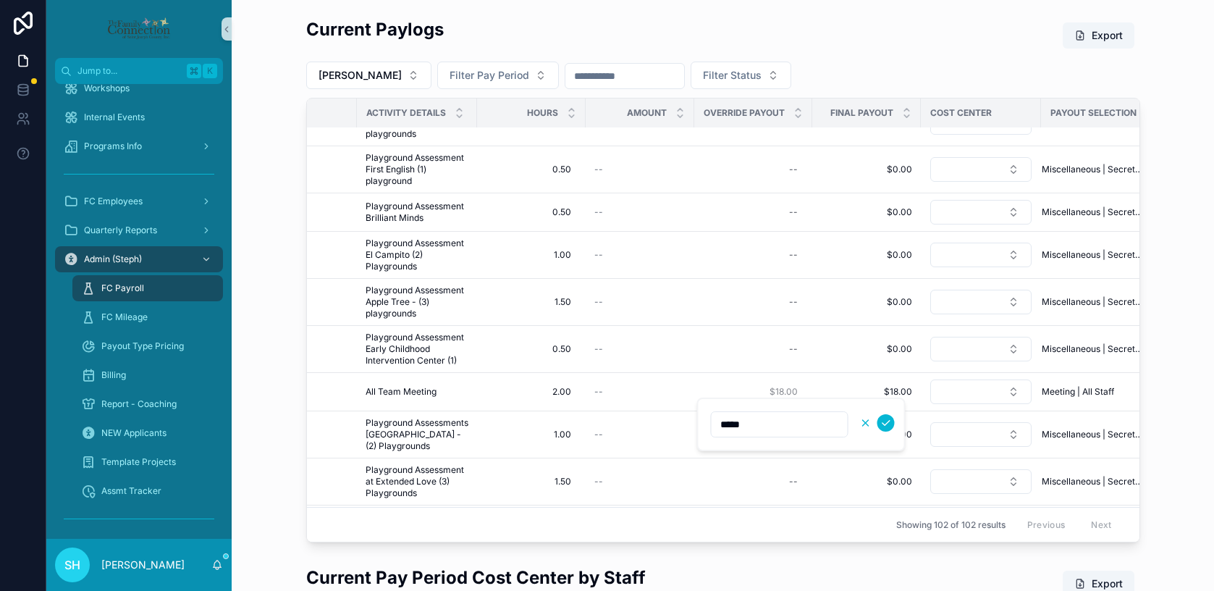
type input "******"
click at [796, 396] on div "$18.00 $18.00" at bounding box center [753, 391] width 101 height 23
click at [861, 421] on icon "scrollable content" at bounding box center [866, 423] width 12 height 12
click at [812, 402] on td "$18.00 $18.00" at bounding box center [866, 392] width 109 height 38
click at [784, 397] on span "$18.00" at bounding box center [753, 392] width 89 height 12
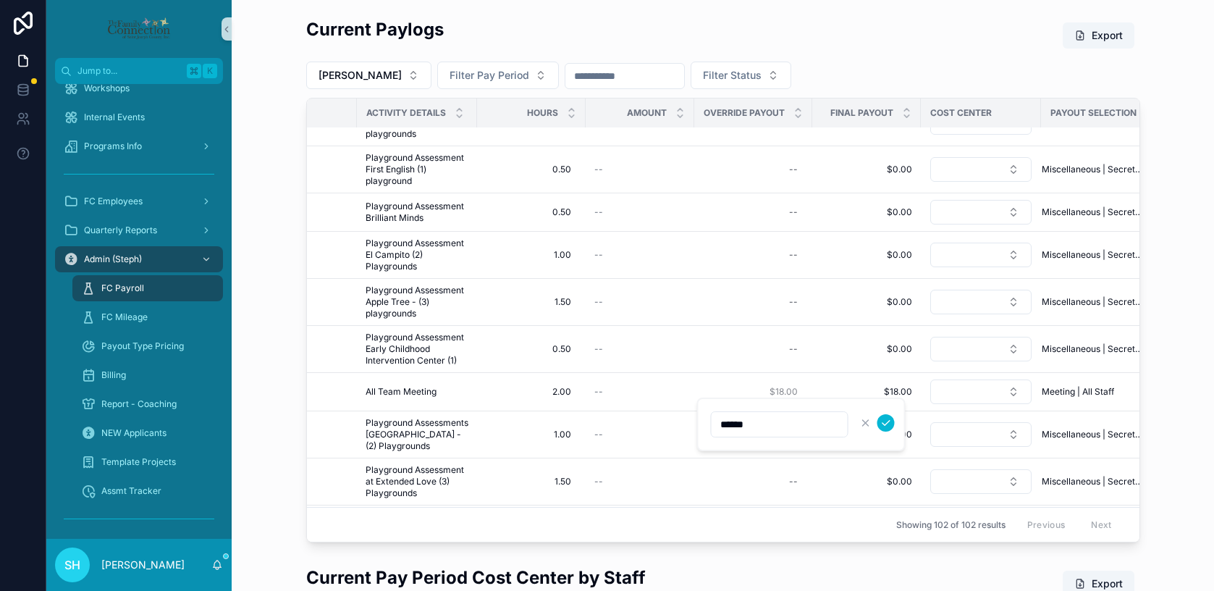
click at [733, 422] on input "******" at bounding box center [779, 424] width 136 height 20
type input "*****"
click at [887, 426] on icon "scrollable content" at bounding box center [886, 423] width 12 height 12
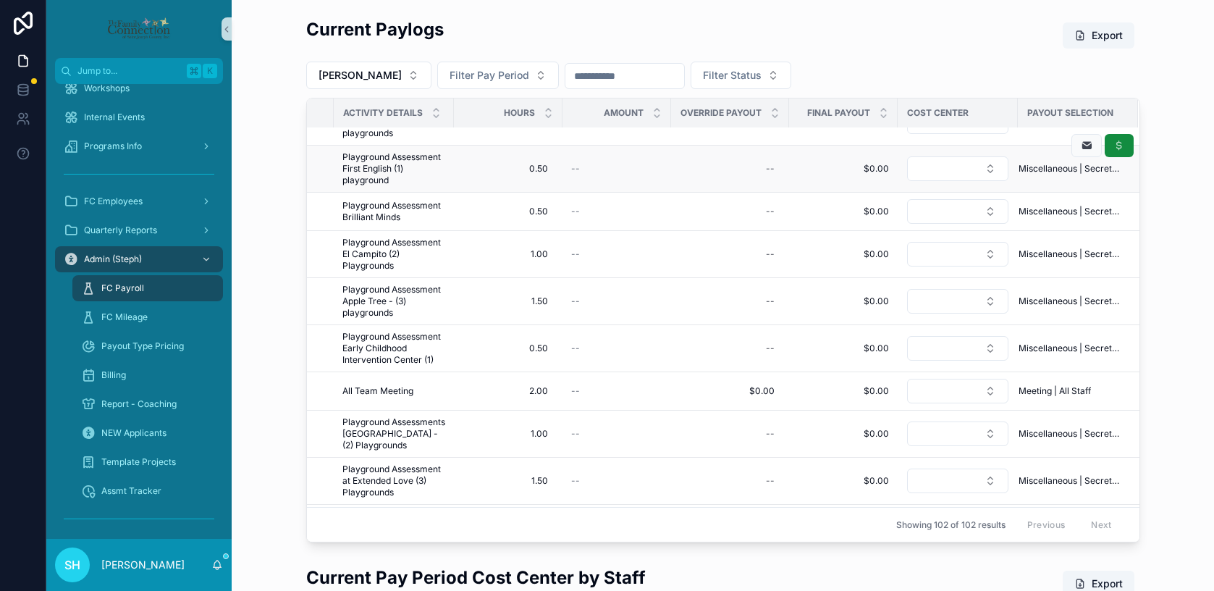
scroll to position [0, 536]
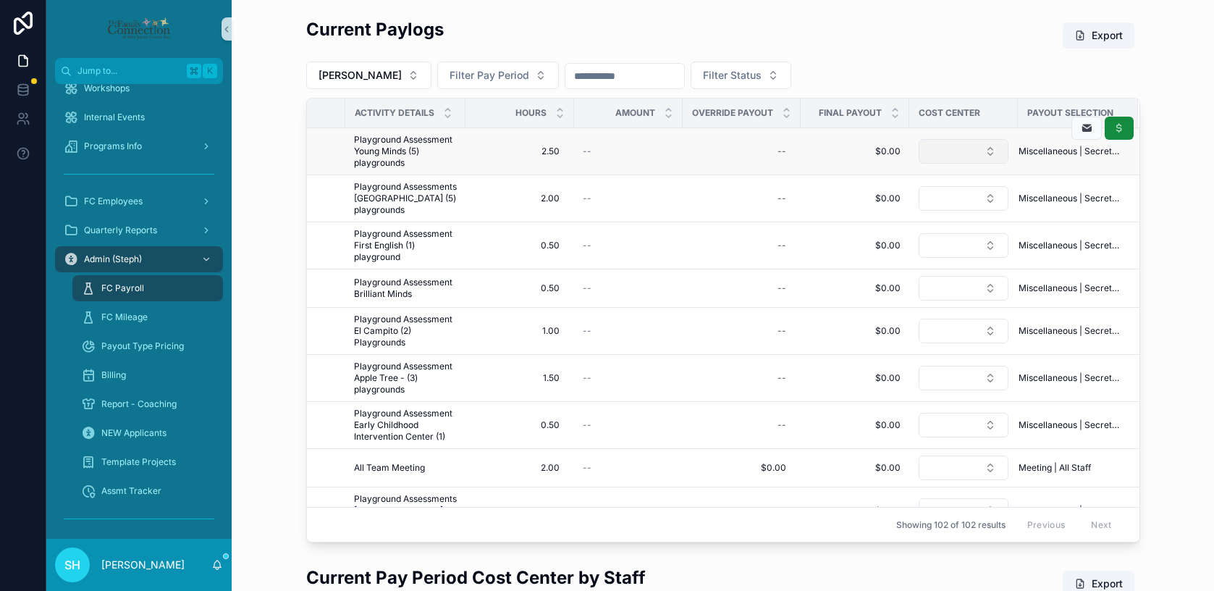
click at [990, 148] on button "Select Button" at bounding box center [963, 151] width 90 height 25
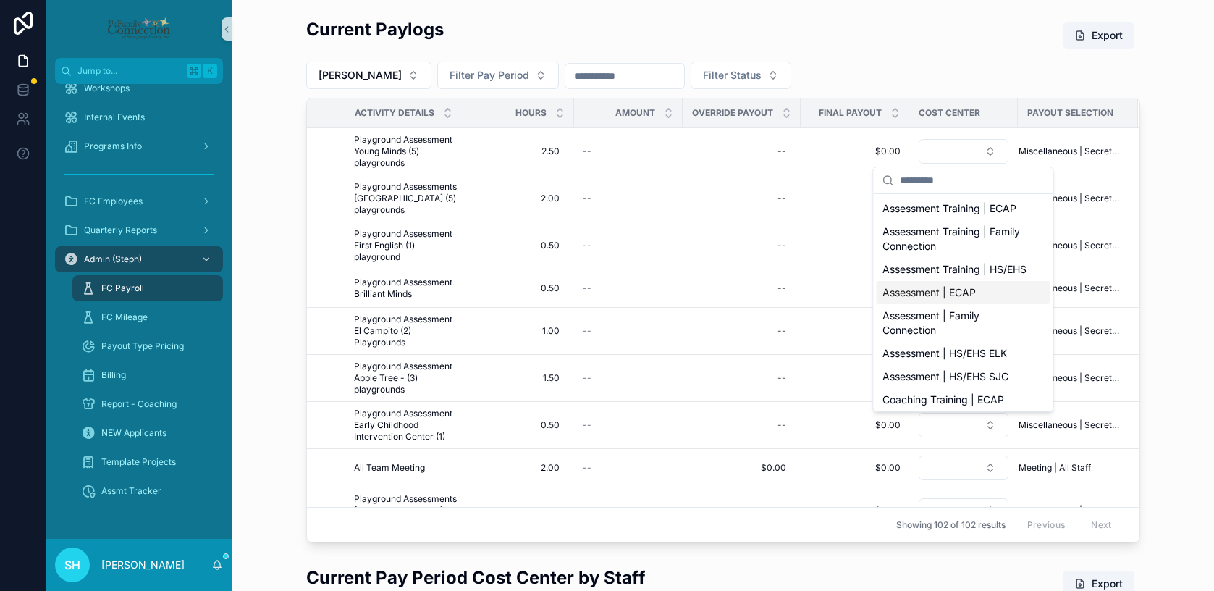
click at [963, 300] on span "Assessment | ECAP" at bounding box center [928, 292] width 93 height 14
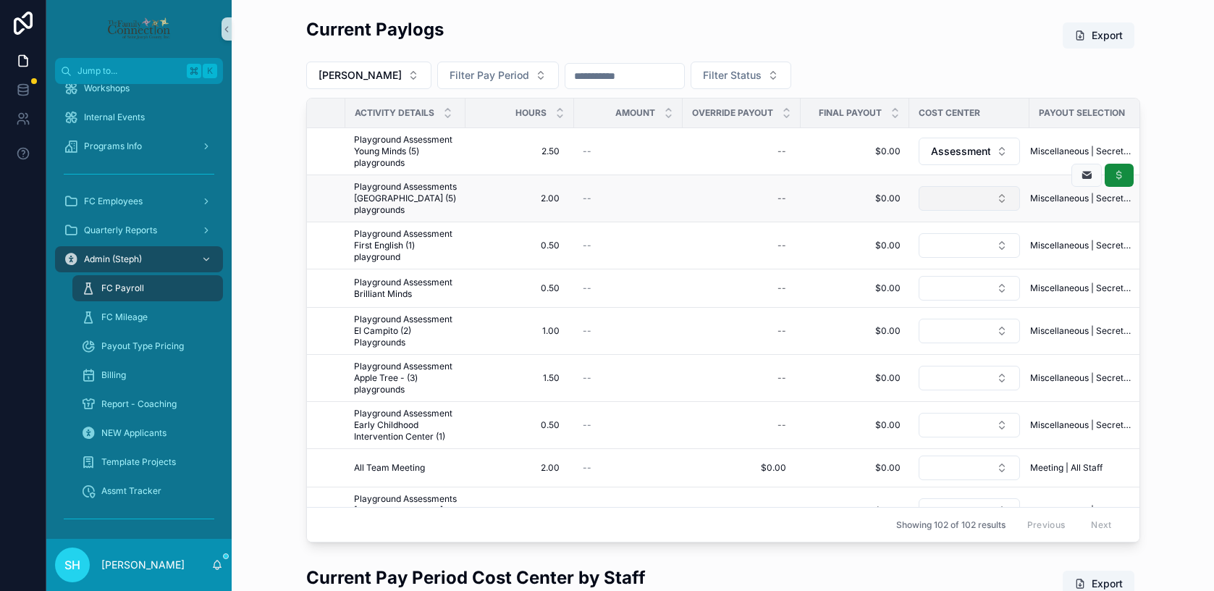
click at [1004, 206] on button "Select Button" at bounding box center [968, 198] width 101 height 25
click at [999, 200] on button "Select Button" at bounding box center [968, 198] width 101 height 25
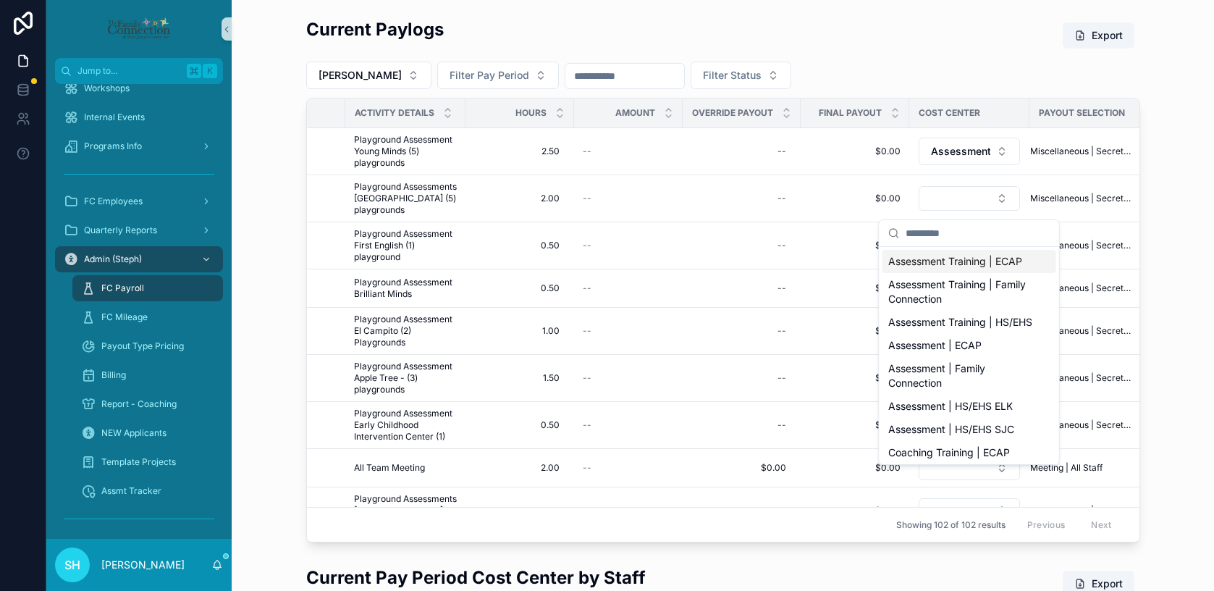
click at [984, 258] on span "Assessment Training | ECAP" at bounding box center [955, 261] width 134 height 14
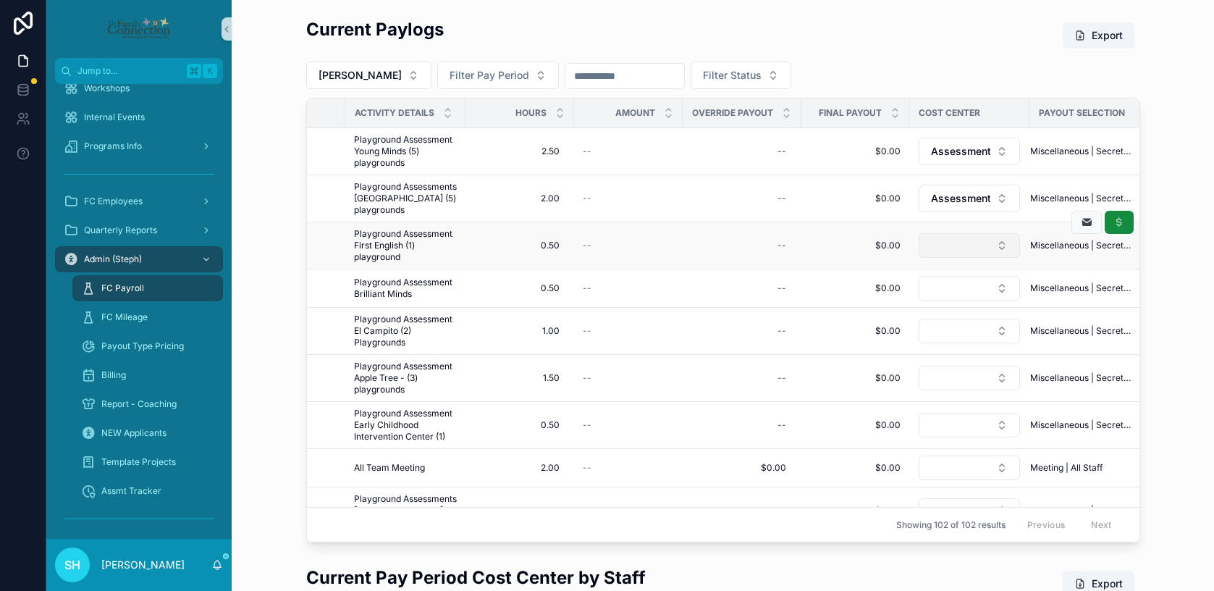
click at [1000, 256] on button "Select Button" at bounding box center [968, 245] width 101 height 25
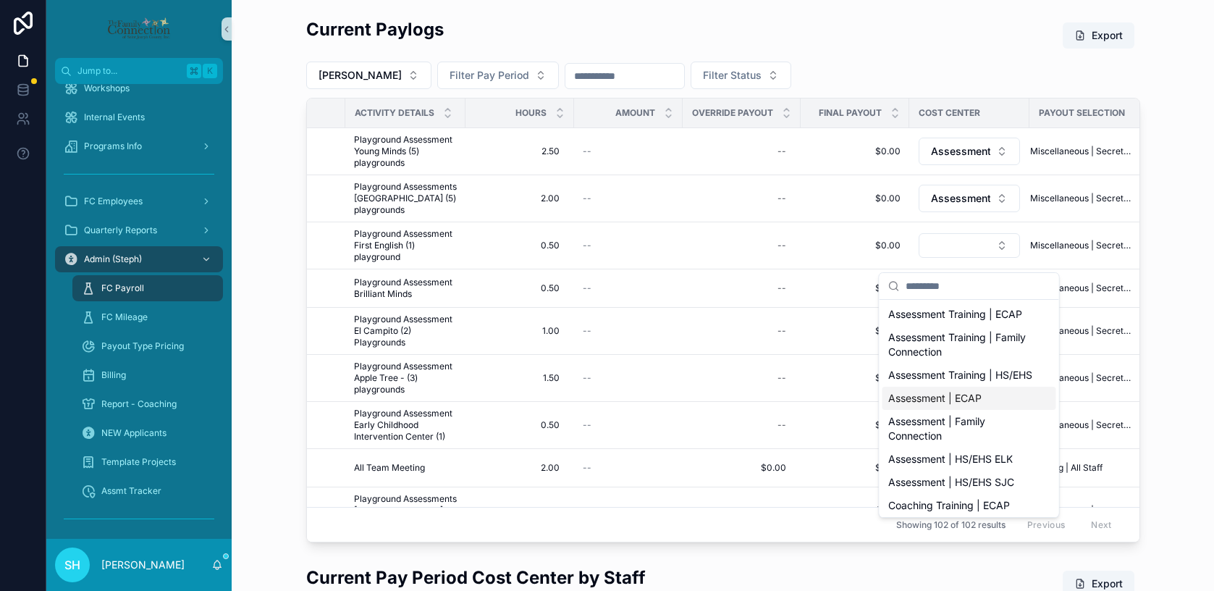
click at [957, 405] on span "Assessment | ECAP" at bounding box center [934, 398] width 93 height 14
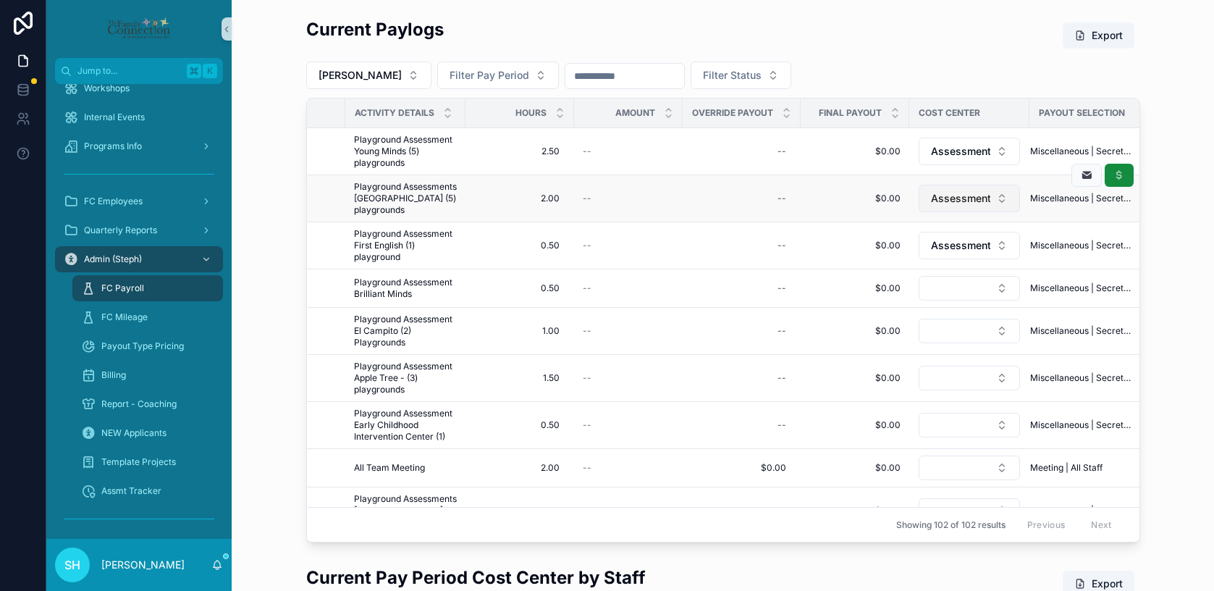
click at [997, 201] on button "Assessment Training | ECAP" at bounding box center [968, 199] width 101 height 28
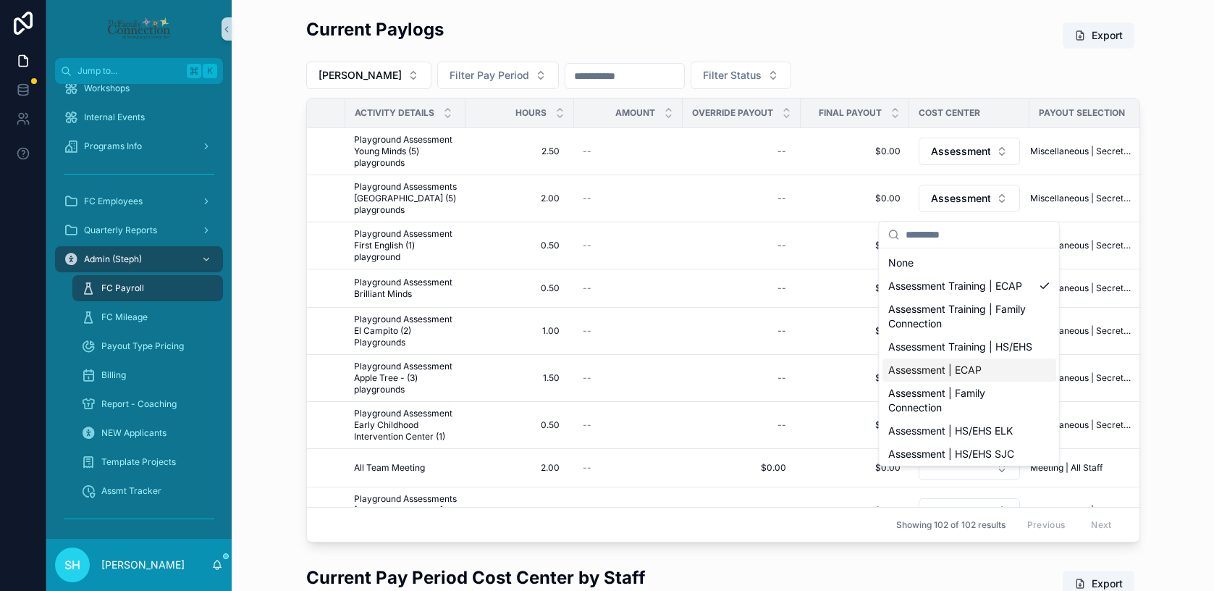
click at [971, 377] on span "Assessment | ECAP" at bounding box center [934, 370] width 93 height 14
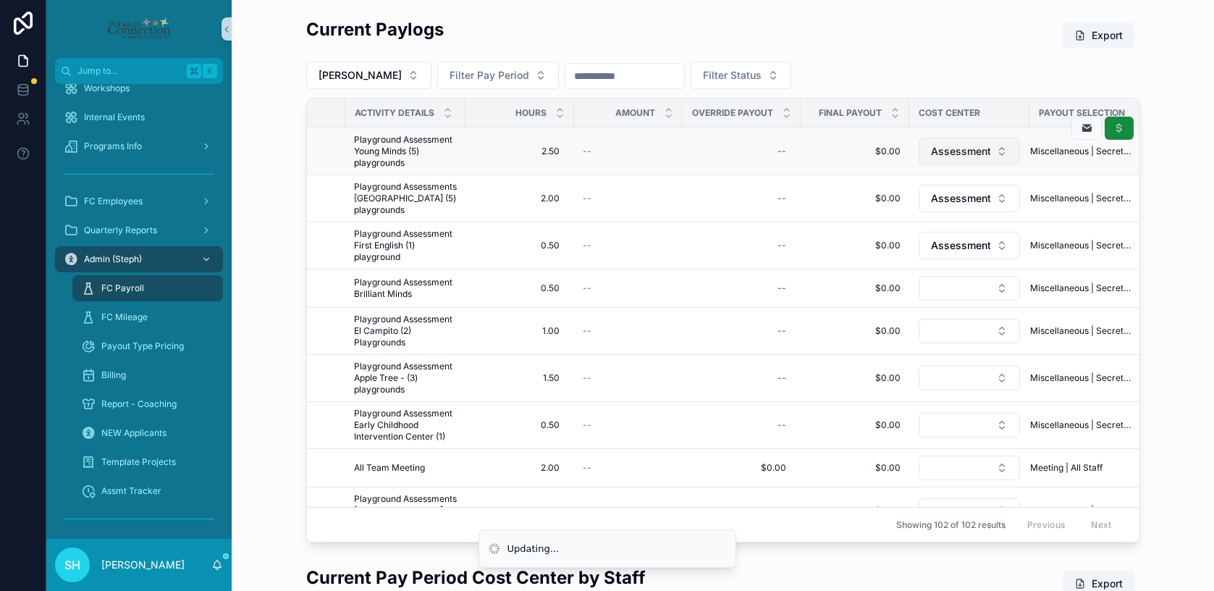
click at [996, 156] on button "Assessment | ECAP" at bounding box center [968, 152] width 101 height 28
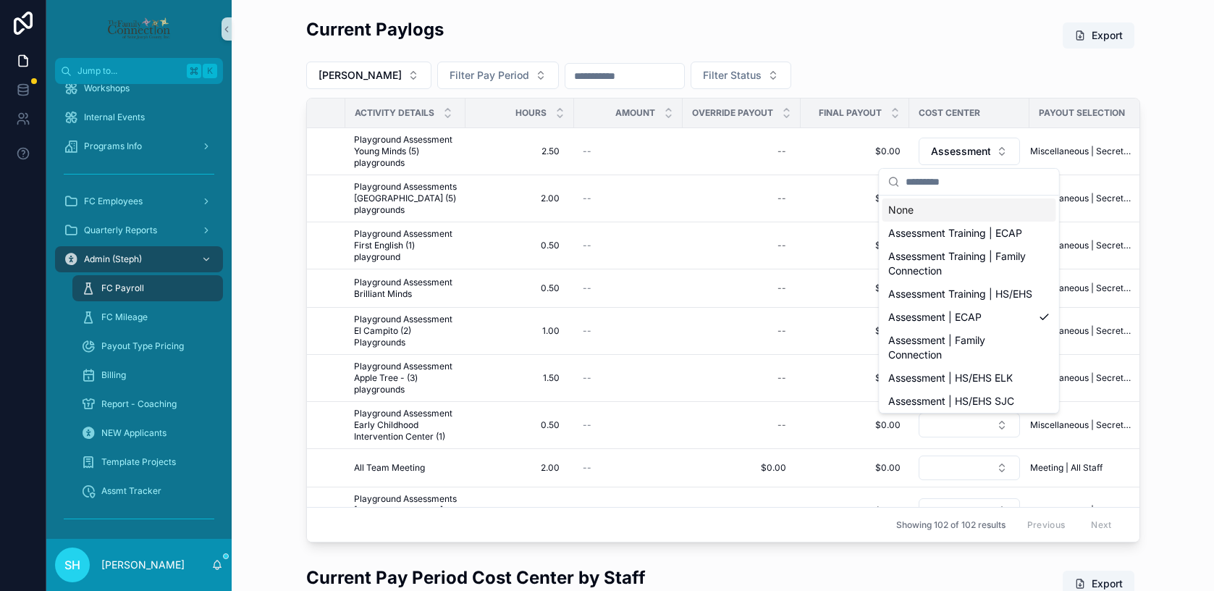
click at [1171, 254] on div "Current Paylogs Export [PERSON_NAME] Filter Pay Period Filter Status Status Sta…" at bounding box center [722, 280] width 959 height 536
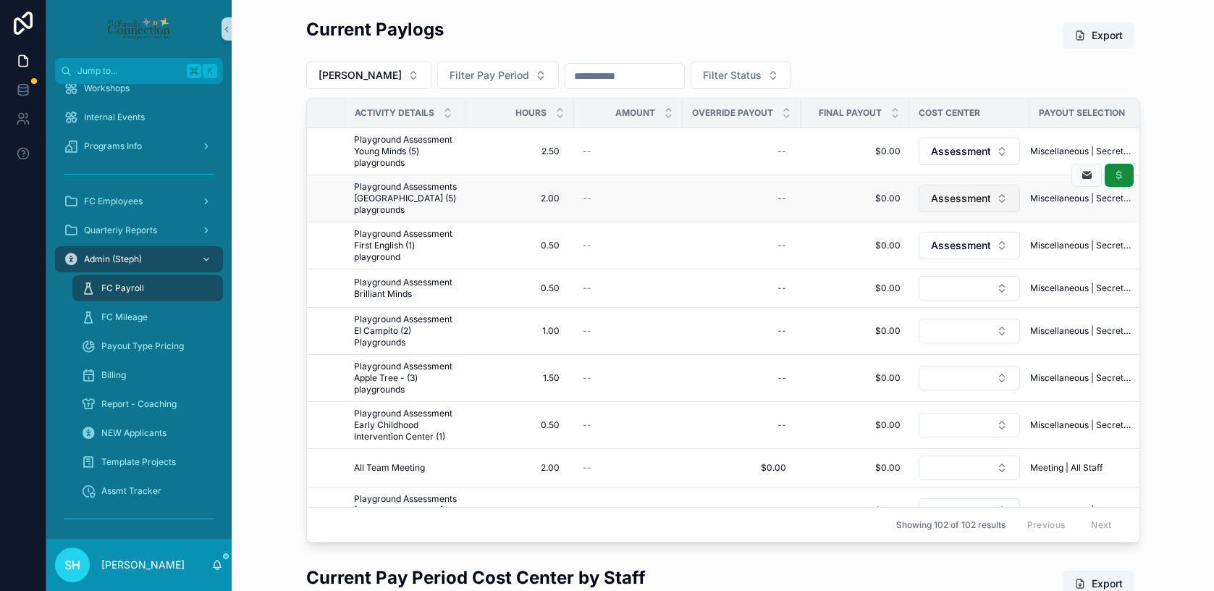
click at [976, 206] on span "Assessment | ECAP" at bounding box center [960, 198] width 59 height 14
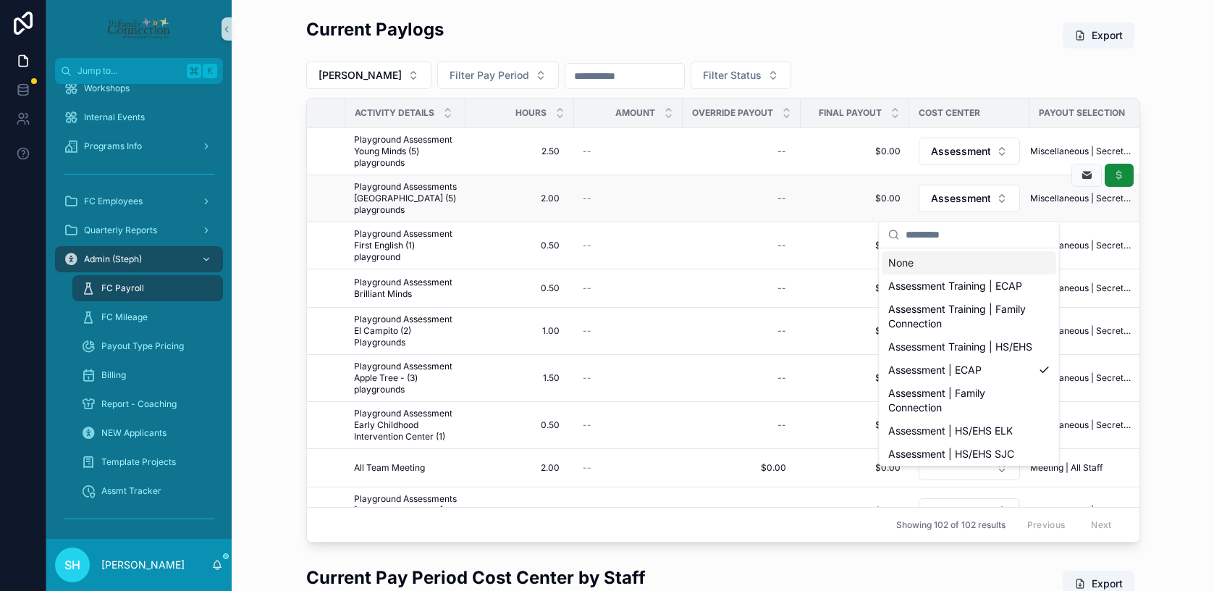
click at [871, 203] on span "$0.00" at bounding box center [854, 199] width 91 height 12
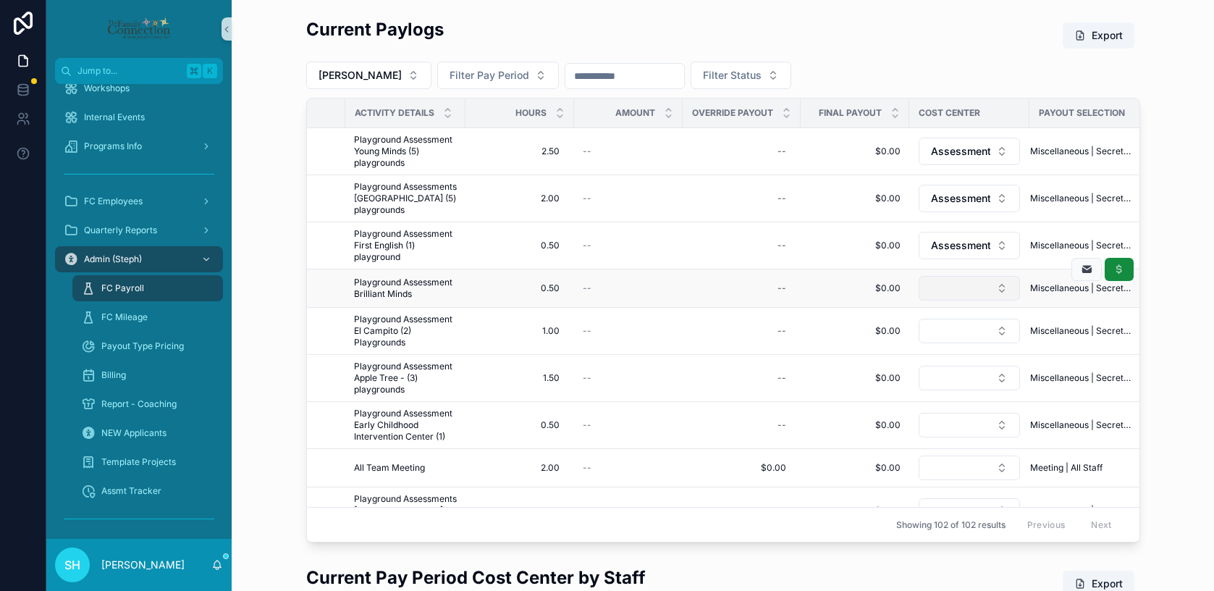
click at [981, 294] on button "Select Button" at bounding box center [968, 288] width 101 height 25
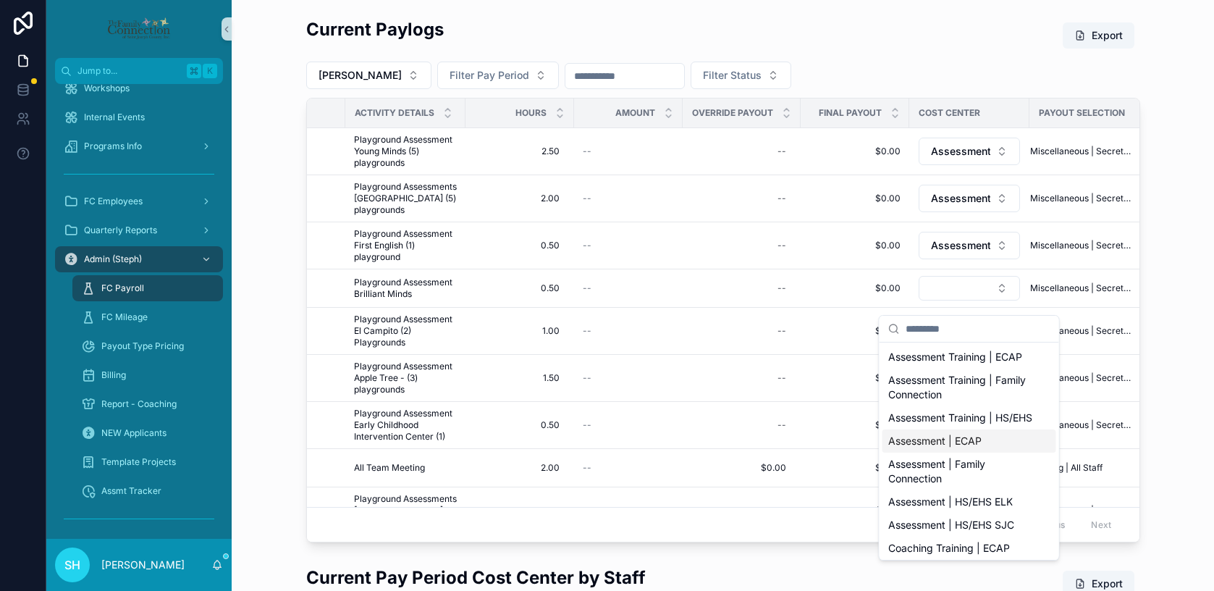
click at [966, 448] on span "Assessment | ECAP" at bounding box center [934, 441] width 93 height 14
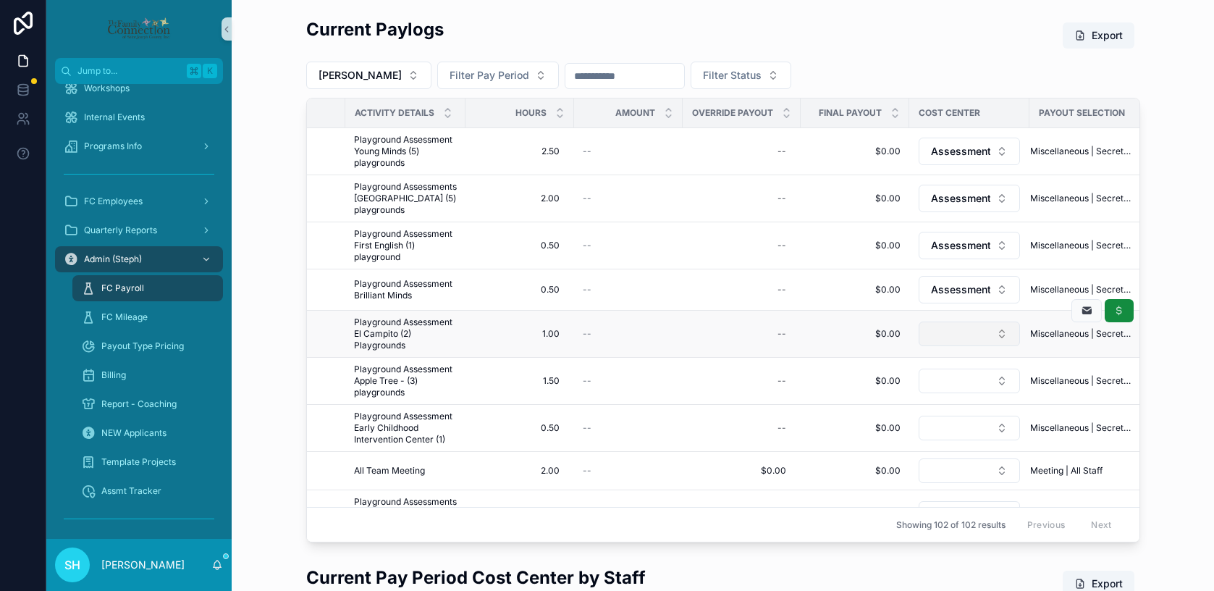
click at [1003, 345] on button "Select Button" at bounding box center [968, 333] width 101 height 25
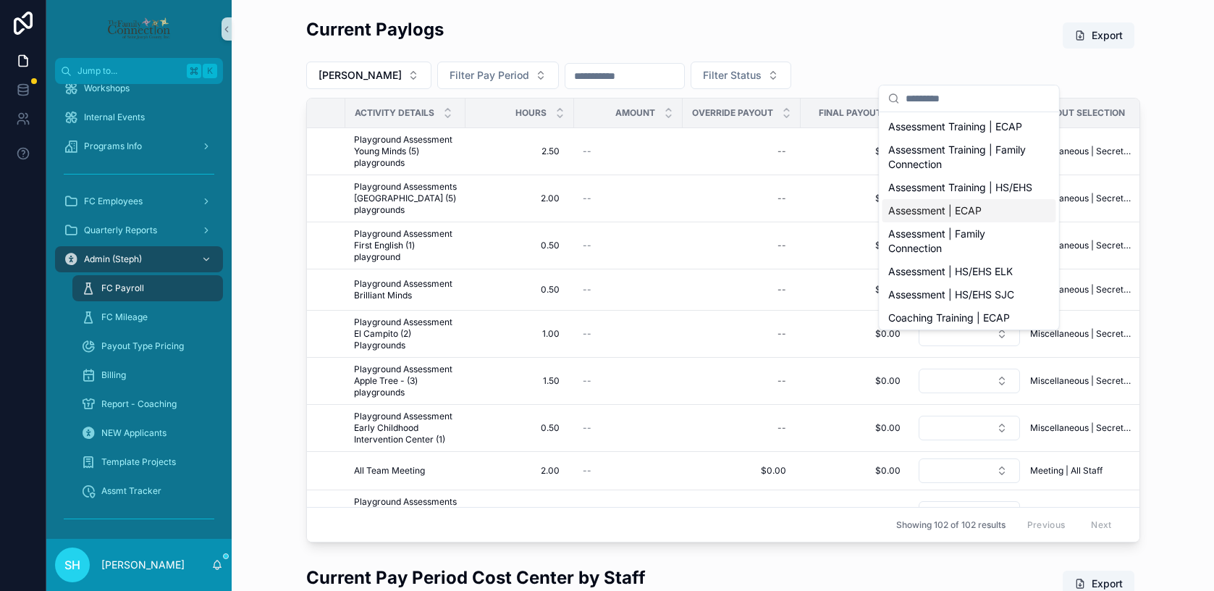
click at [984, 222] on div "Assessment | ECAP" at bounding box center [969, 210] width 174 height 23
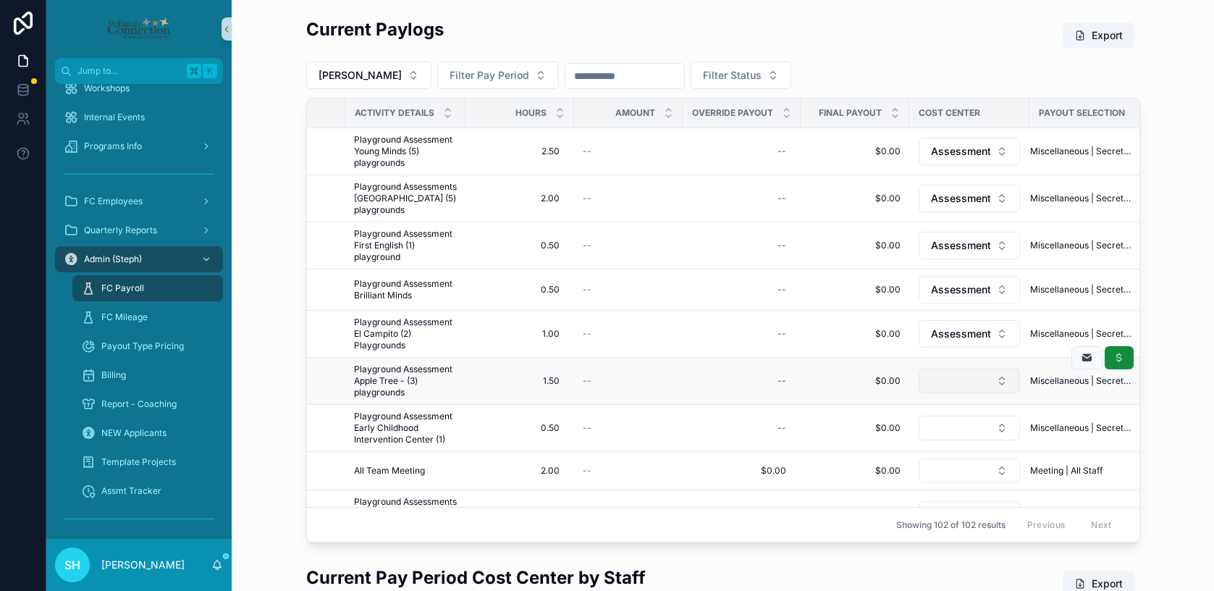
click at [1000, 393] on button "Select Button" at bounding box center [968, 380] width 101 height 25
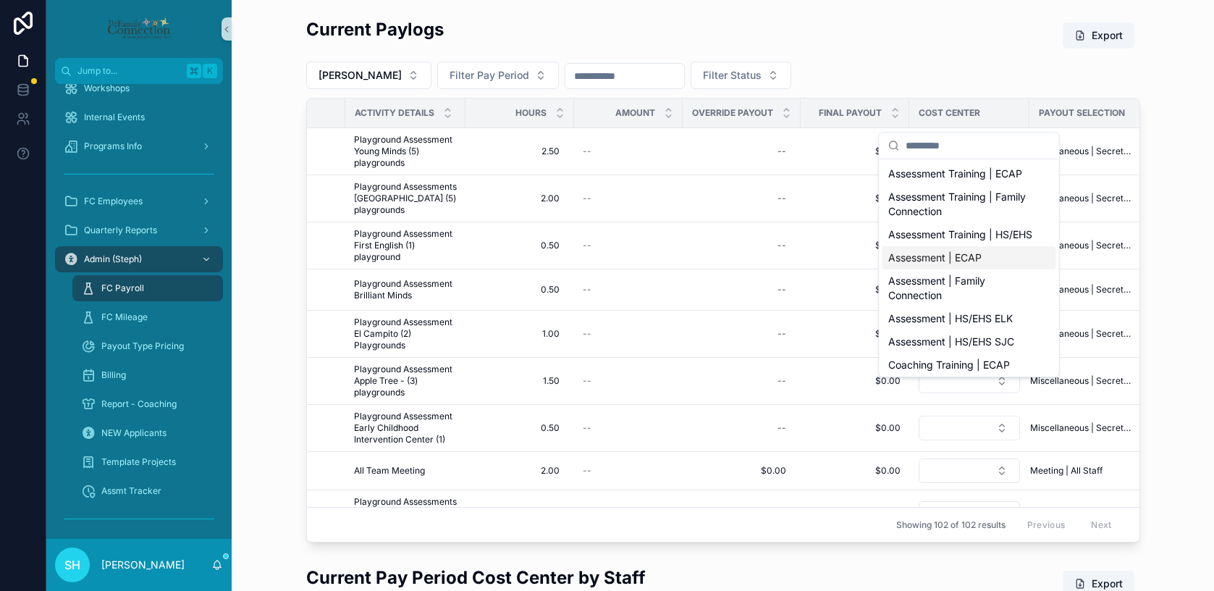
click at [981, 269] on div "Assessment | ECAP" at bounding box center [969, 257] width 174 height 23
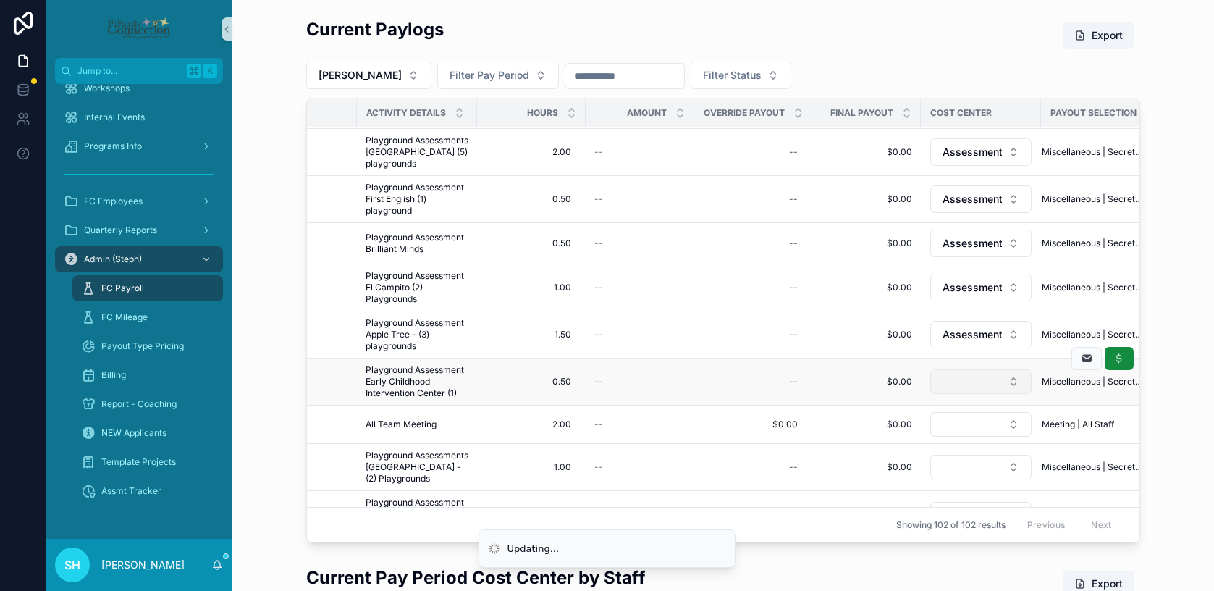
scroll to position [107, 536]
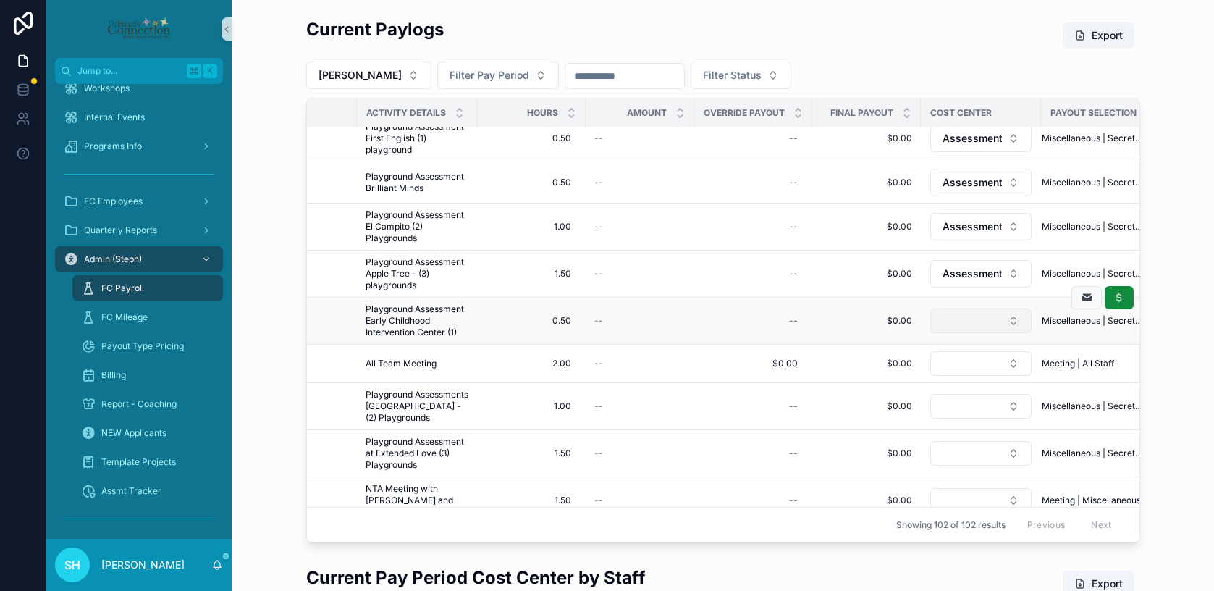
click at [1008, 332] on button "Select Button" at bounding box center [980, 320] width 101 height 25
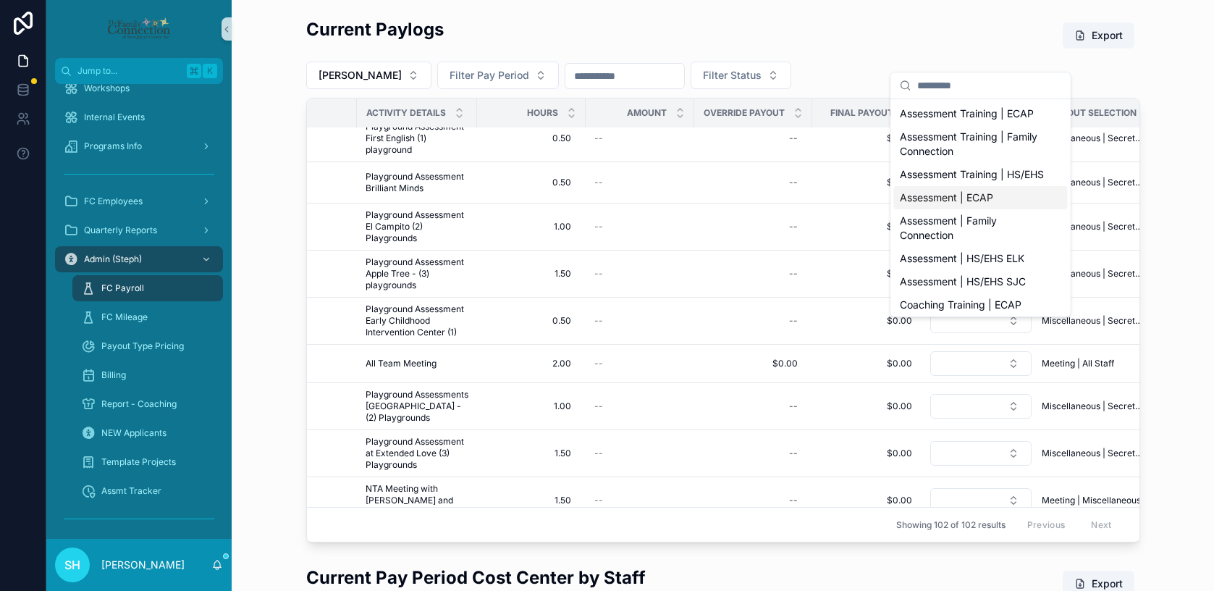
click at [991, 205] on span "Assessment | ECAP" at bounding box center [946, 197] width 93 height 14
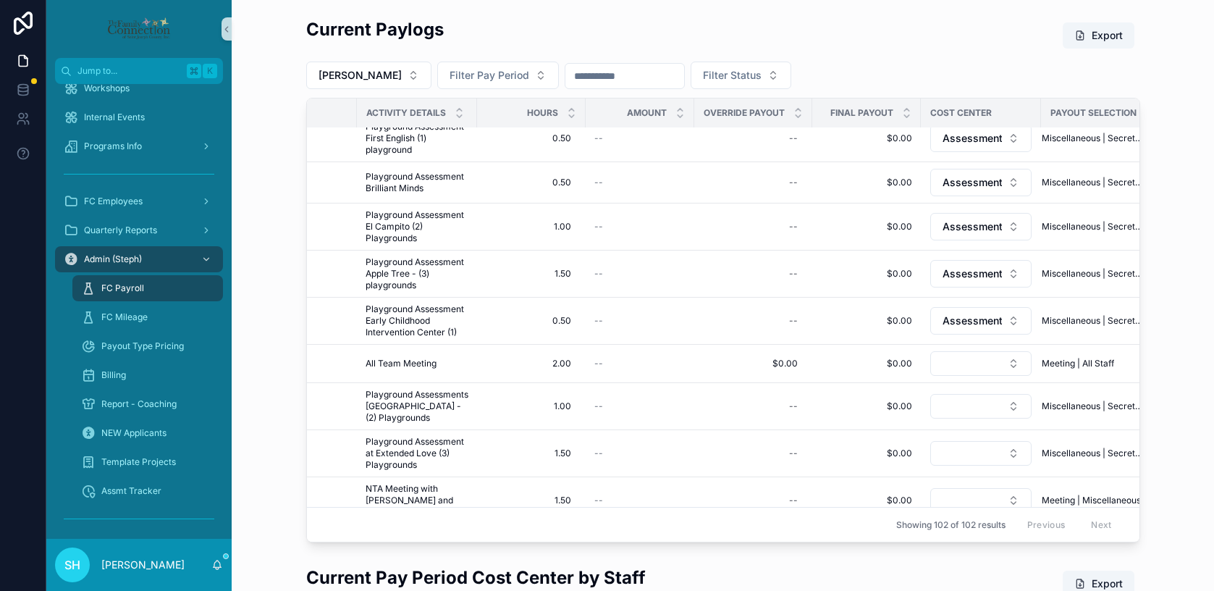
click at [1013, 373] on button "Select Button" at bounding box center [980, 363] width 101 height 25
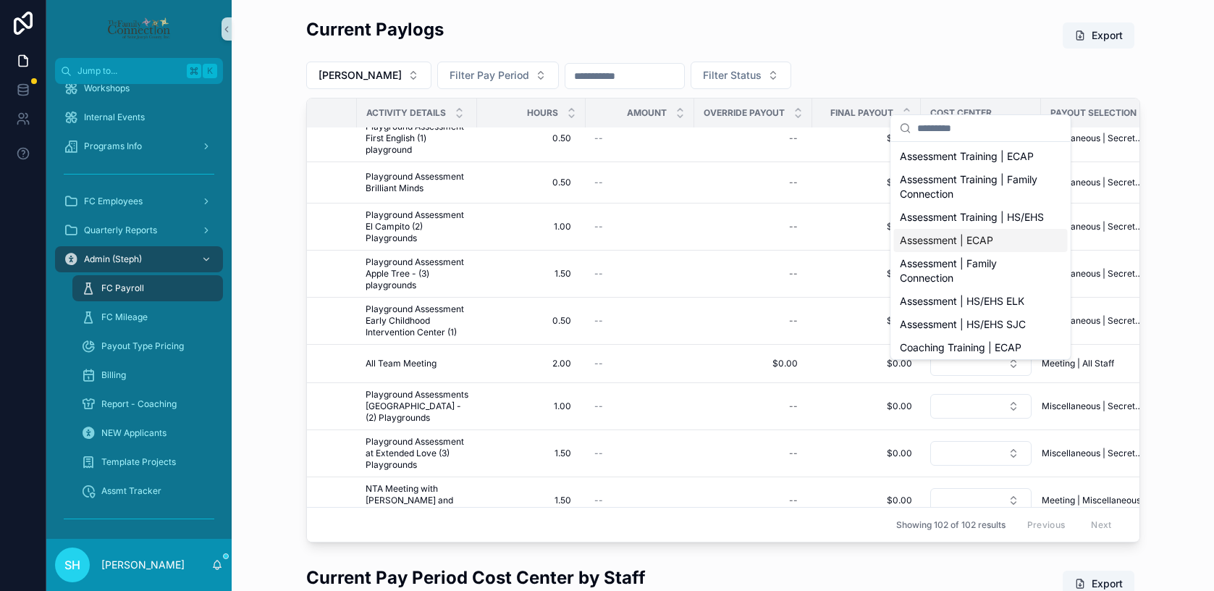
click at [994, 252] on div "Assessment | ECAP" at bounding box center [981, 240] width 174 height 23
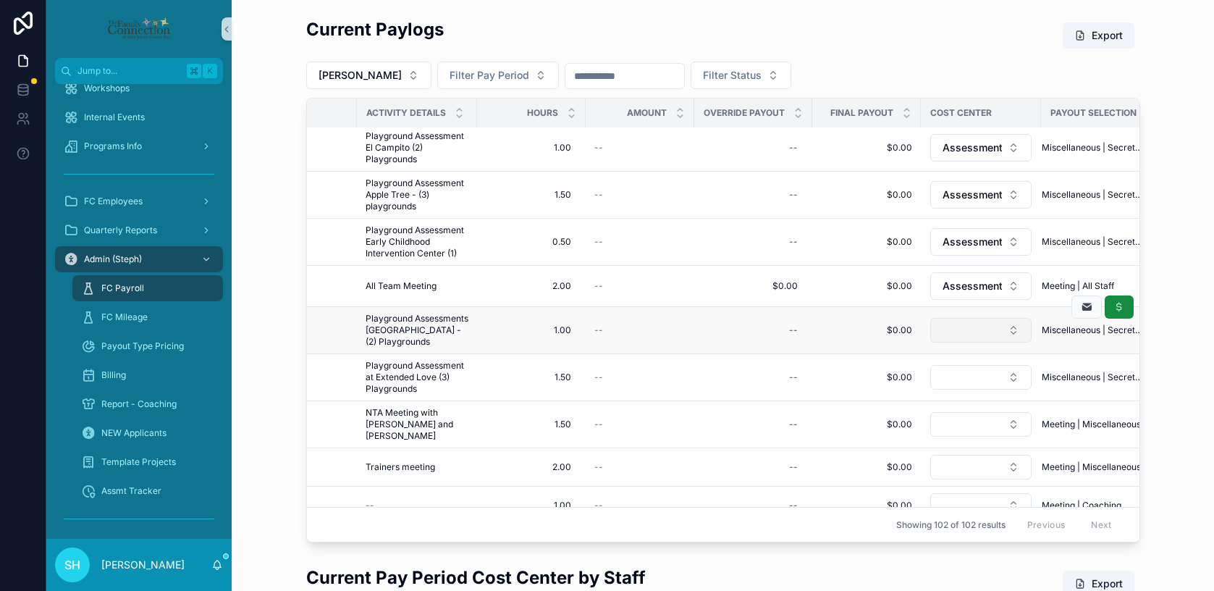
scroll to position [195, 536]
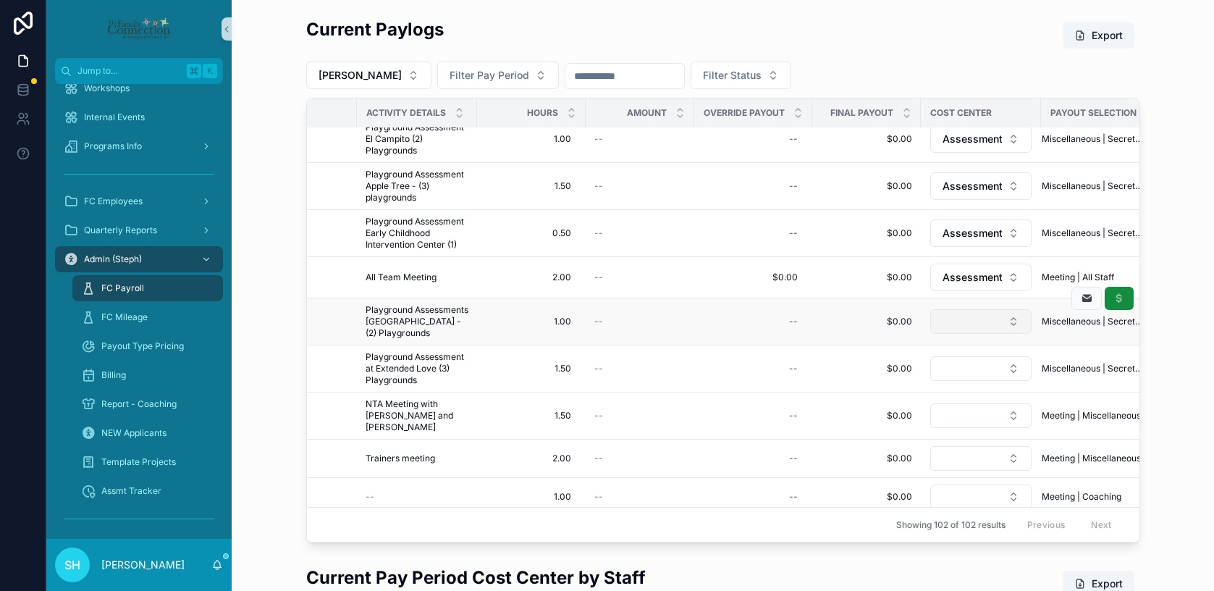
click at [1013, 334] on button "Select Button" at bounding box center [980, 321] width 101 height 25
click at [1015, 334] on button "Select Button" at bounding box center [980, 321] width 101 height 25
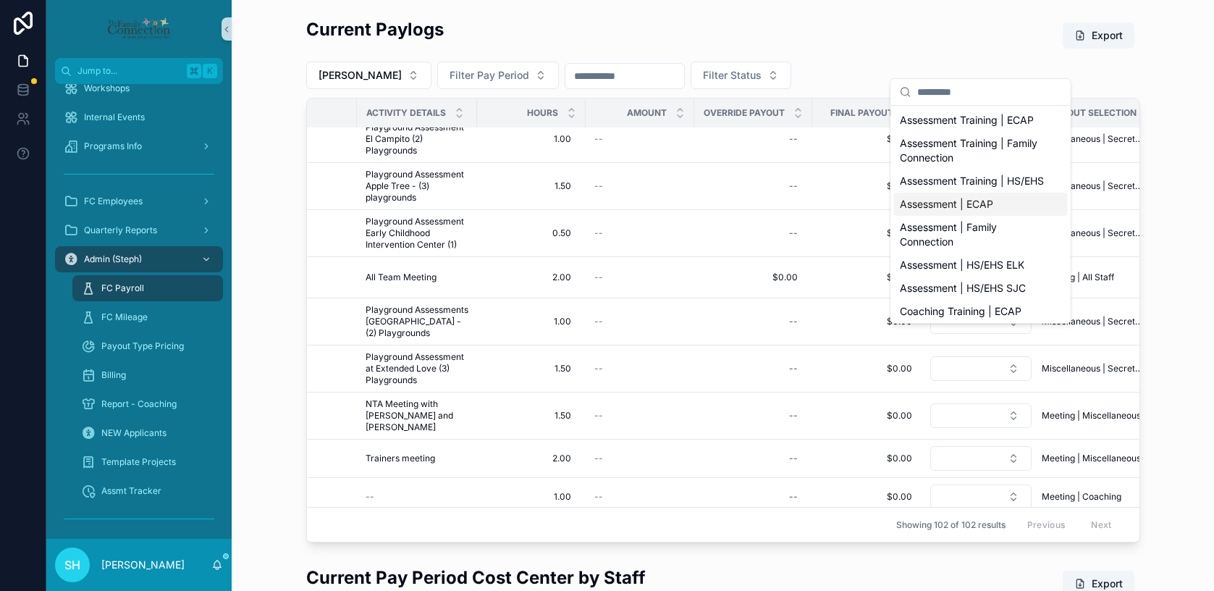
click at [987, 211] on span "Assessment | ECAP" at bounding box center [946, 204] width 93 height 14
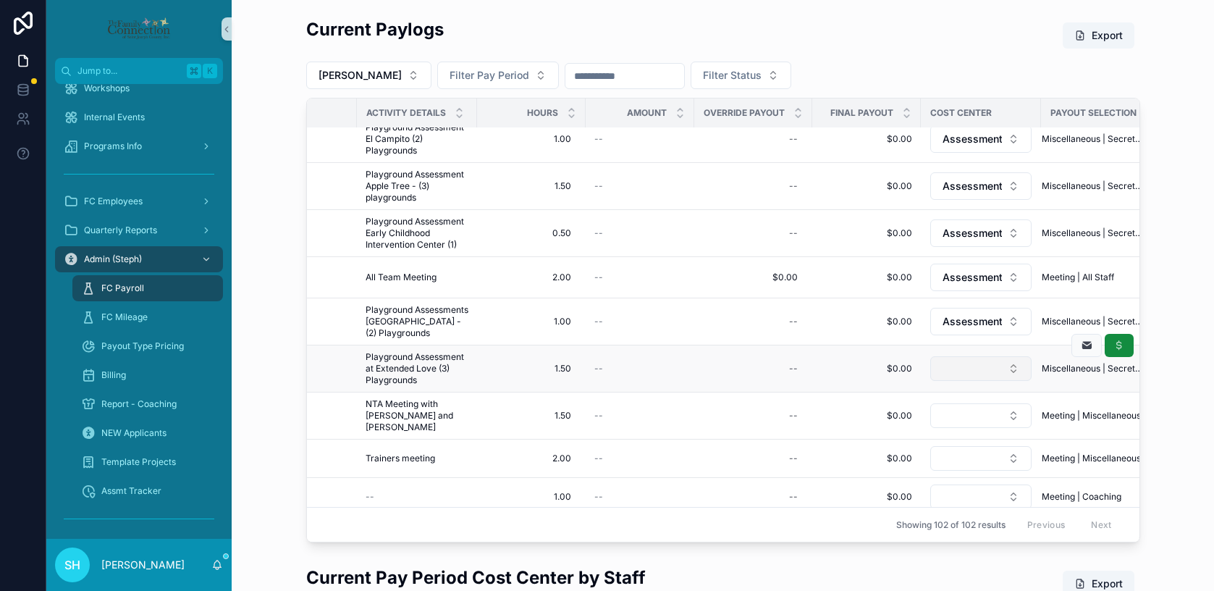
click at [1010, 381] on button "Select Button" at bounding box center [980, 368] width 101 height 25
click at [1013, 381] on button "Select Button" at bounding box center [980, 368] width 101 height 25
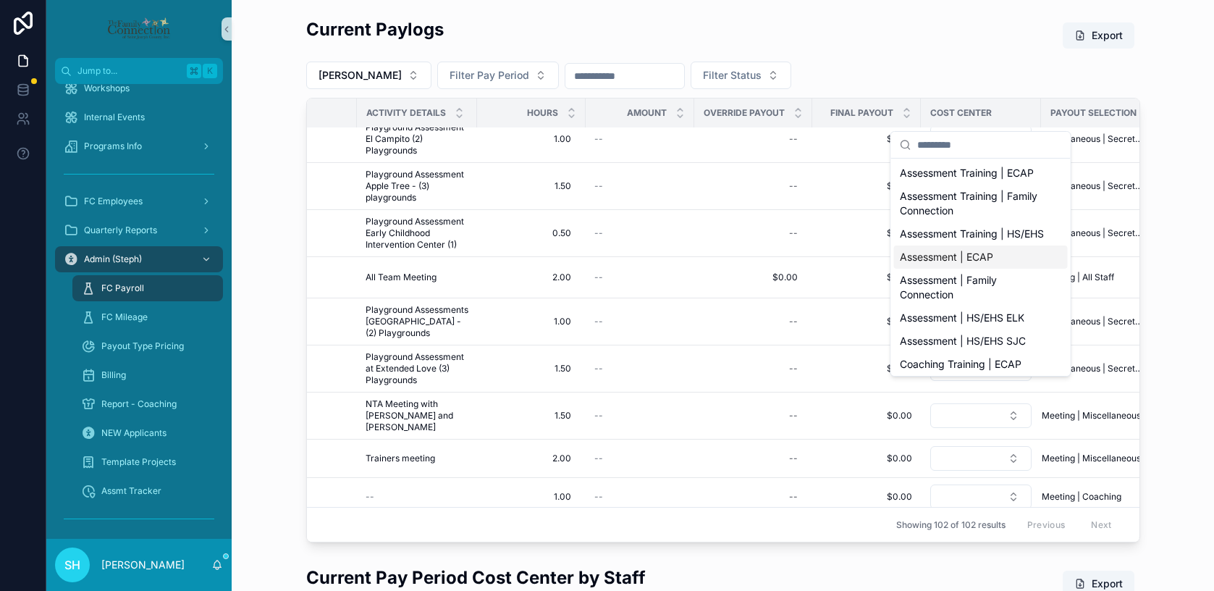
click at [984, 264] on span "Assessment | ECAP" at bounding box center [946, 257] width 93 height 14
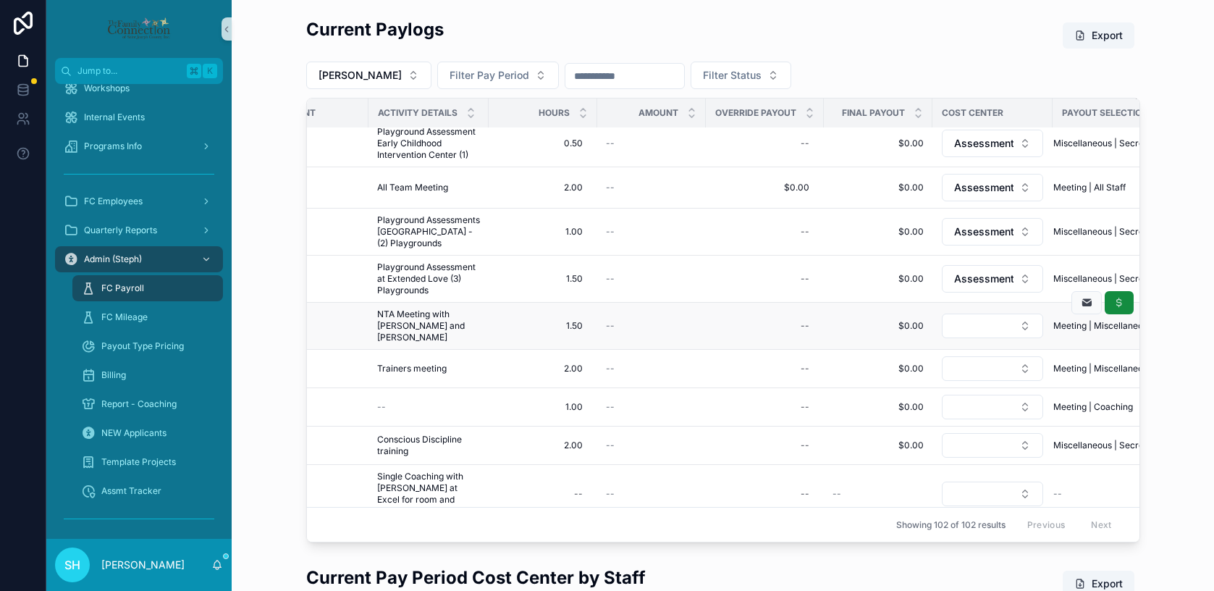
scroll to position [287, 536]
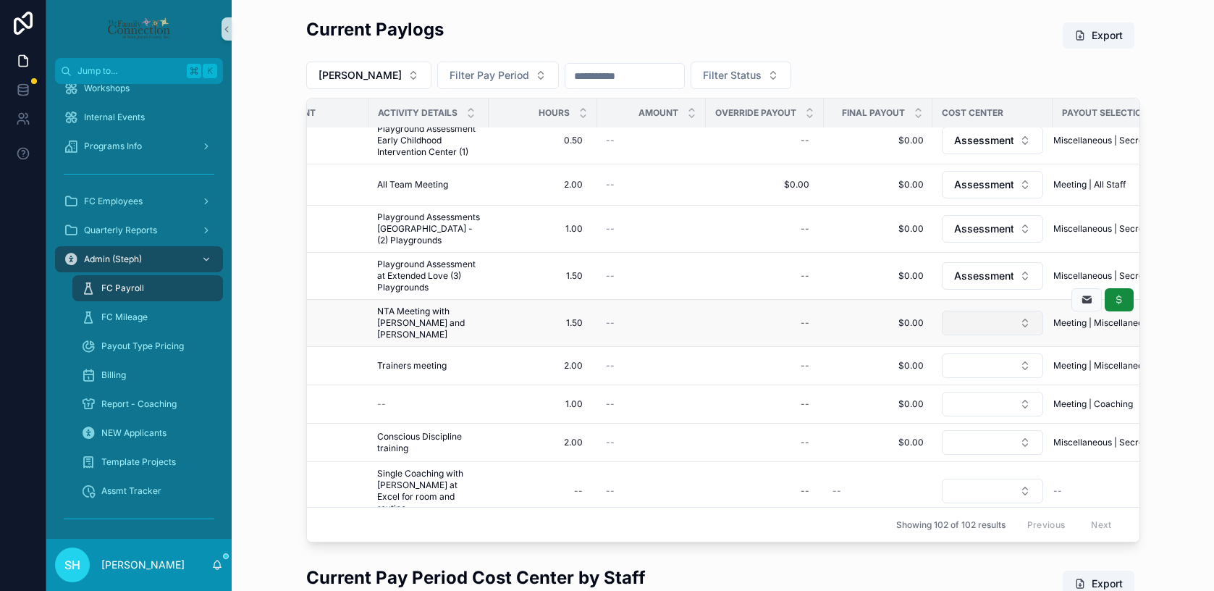
click at [1022, 335] on button "Select Button" at bounding box center [992, 323] width 101 height 25
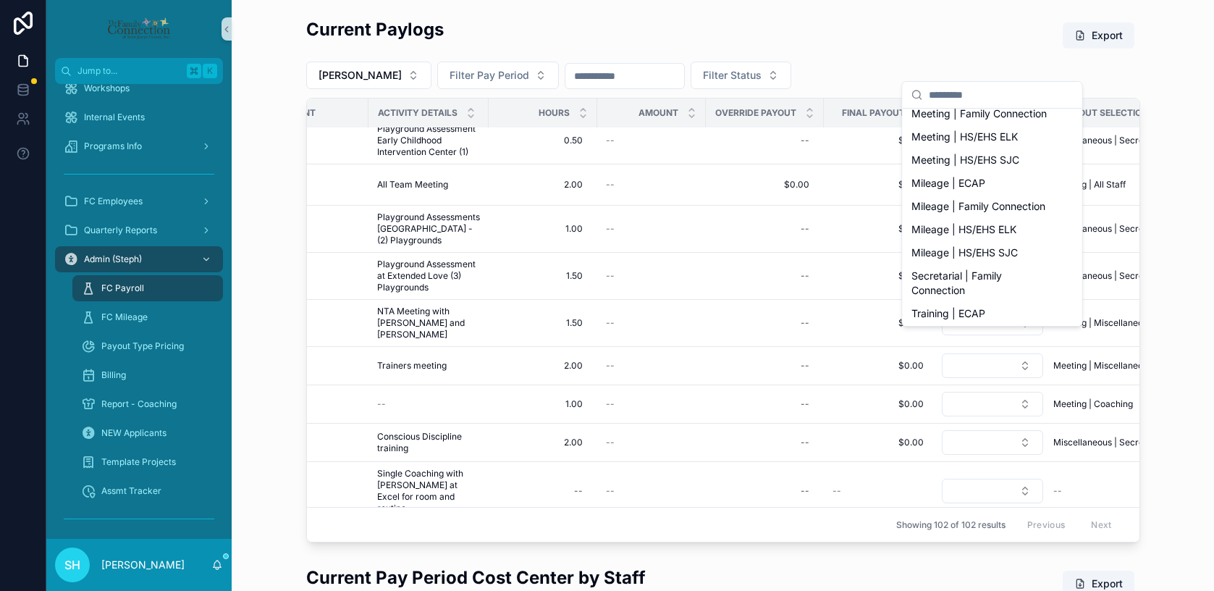
scroll to position [524, 0]
click at [979, 309] on span "Training | ECAP" at bounding box center [948, 311] width 74 height 14
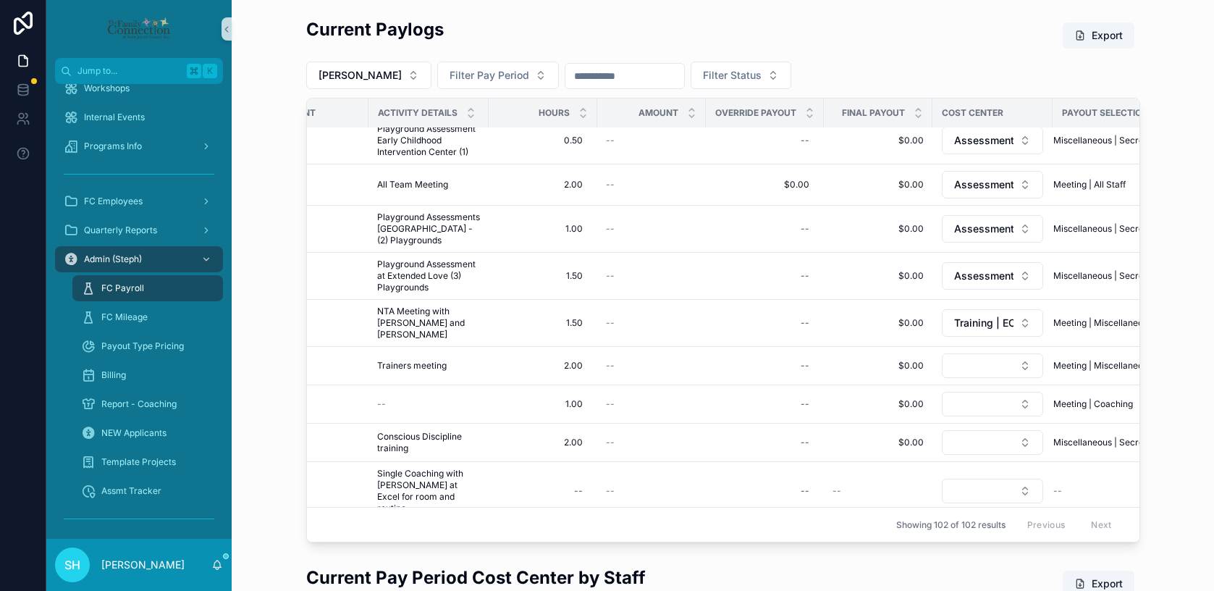
click at [1025, 378] on button "Select Button" at bounding box center [992, 365] width 101 height 25
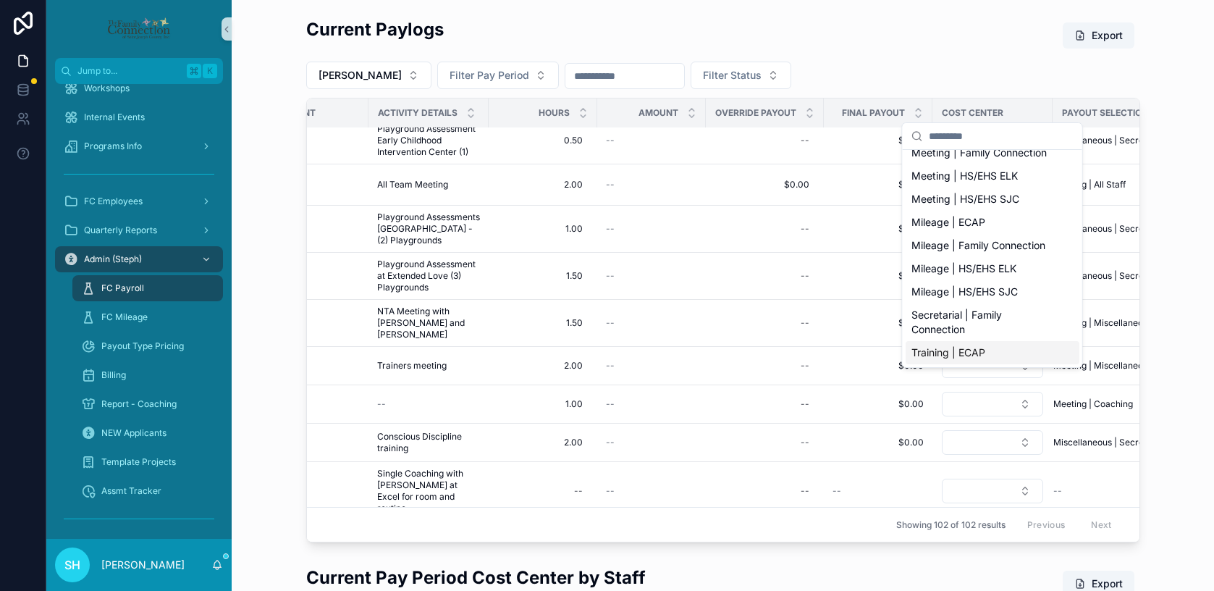
click at [935, 355] on span "Training | ECAP" at bounding box center [948, 352] width 74 height 14
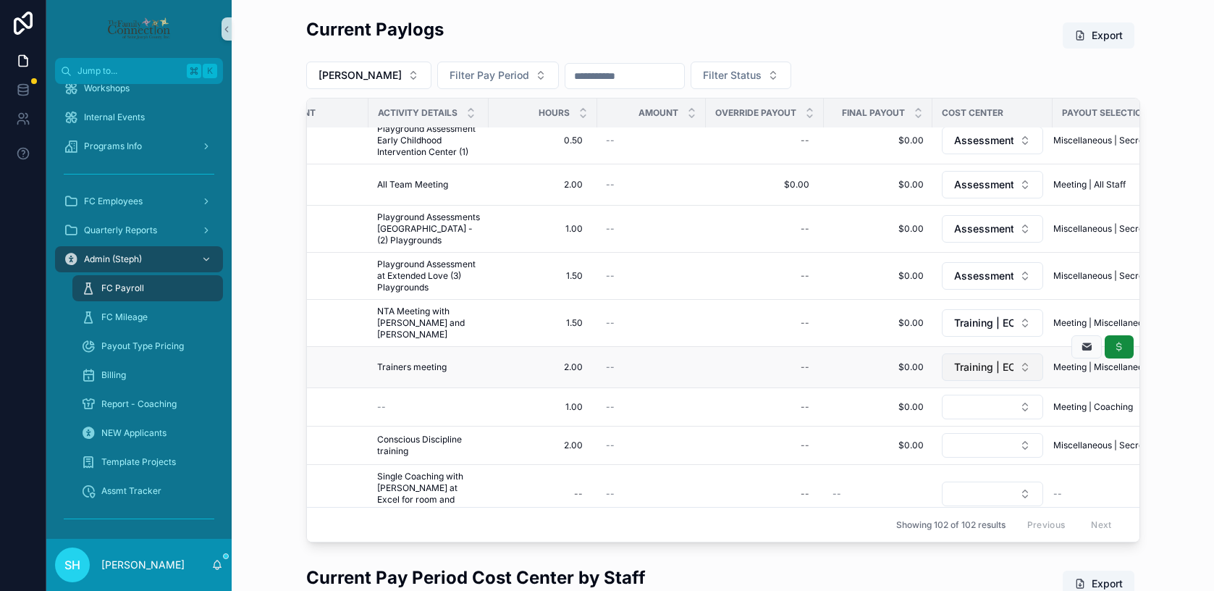
click at [1023, 381] on button "Training | ECAP" at bounding box center [992, 367] width 101 height 28
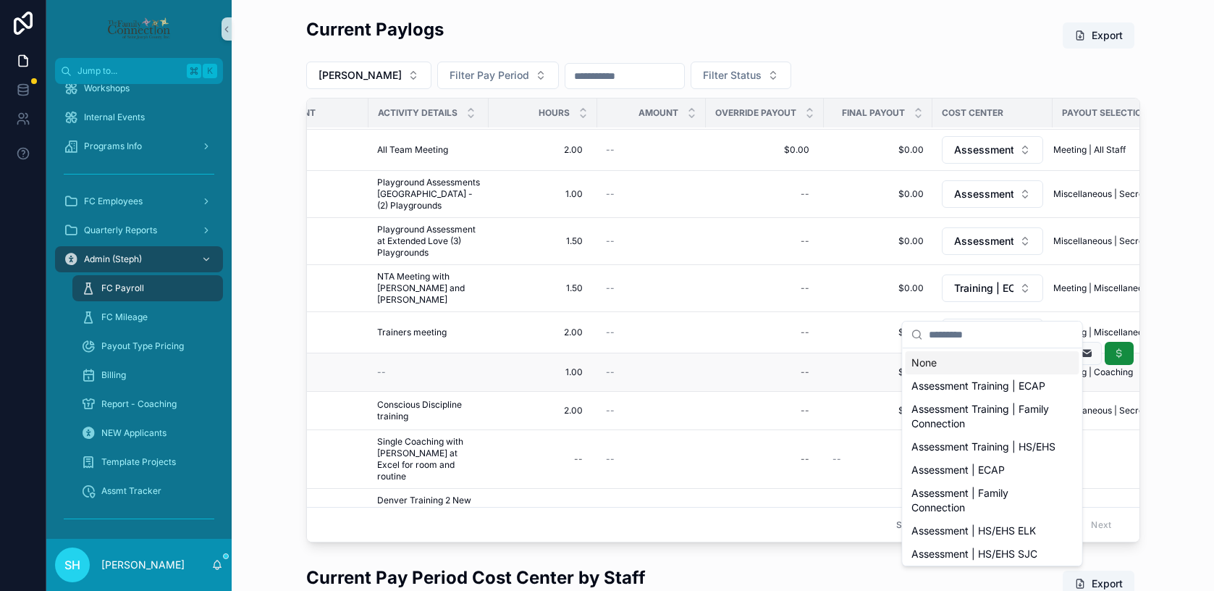
scroll to position [379, 536]
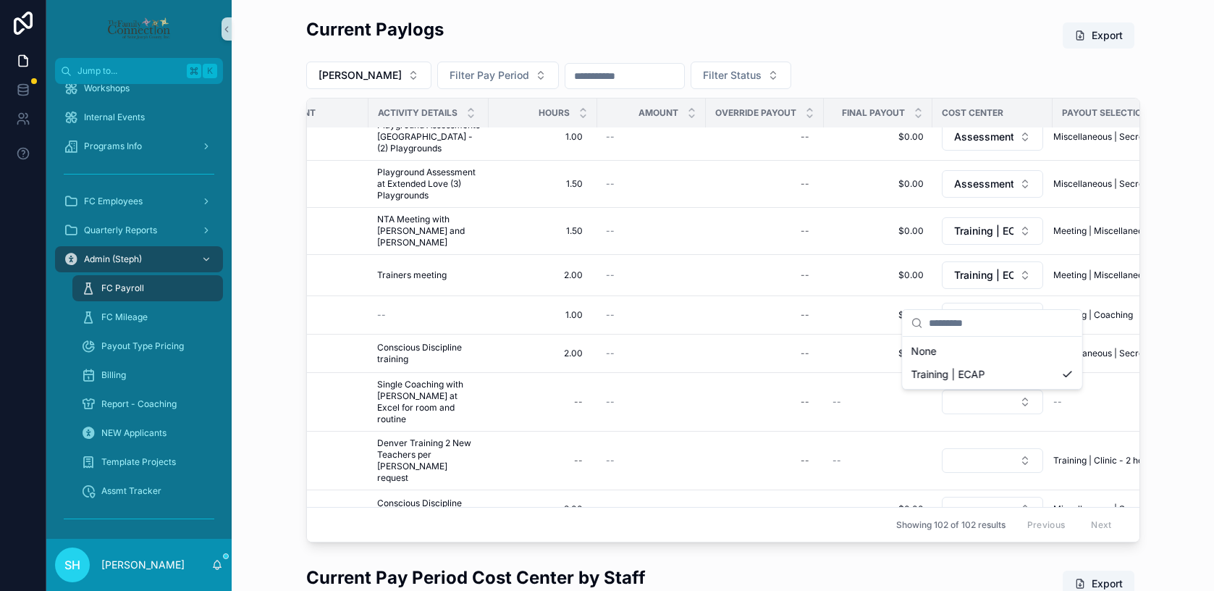
click at [1192, 384] on div "Current Paylogs Export [PERSON_NAME] Filter Pay Period Filter Status Status Sta…" at bounding box center [722, 280] width 959 height 536
click at [1026, 366] on button "Select Button" at bounding box center [992, 353] width 101 height 25
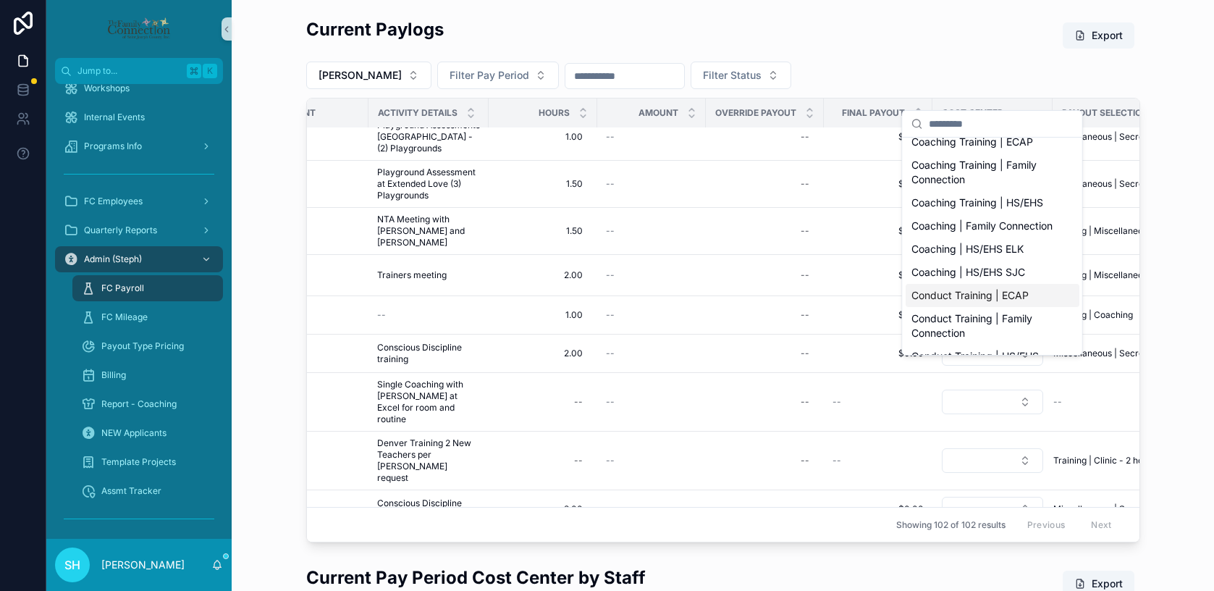
scroll to position [0, 0]
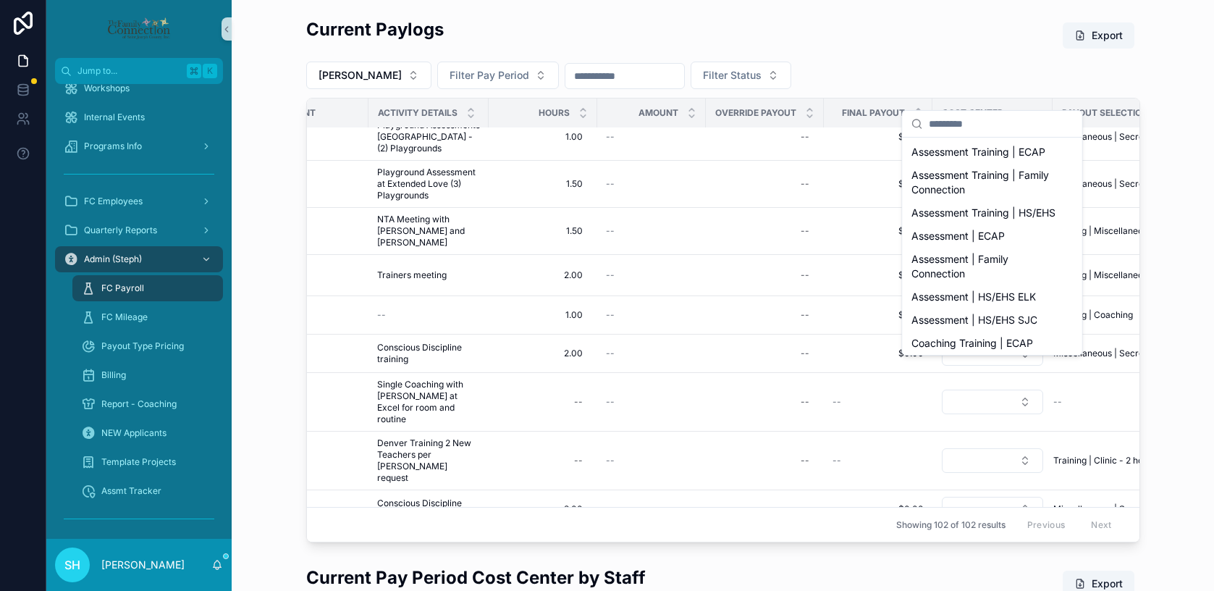
click at [1163, 338] on div "Current Paylogs Export [PERSON_NAME] Filter Pay Period Filter Status Status Sta…" at bounding box center [722, 280] width 959 height 536
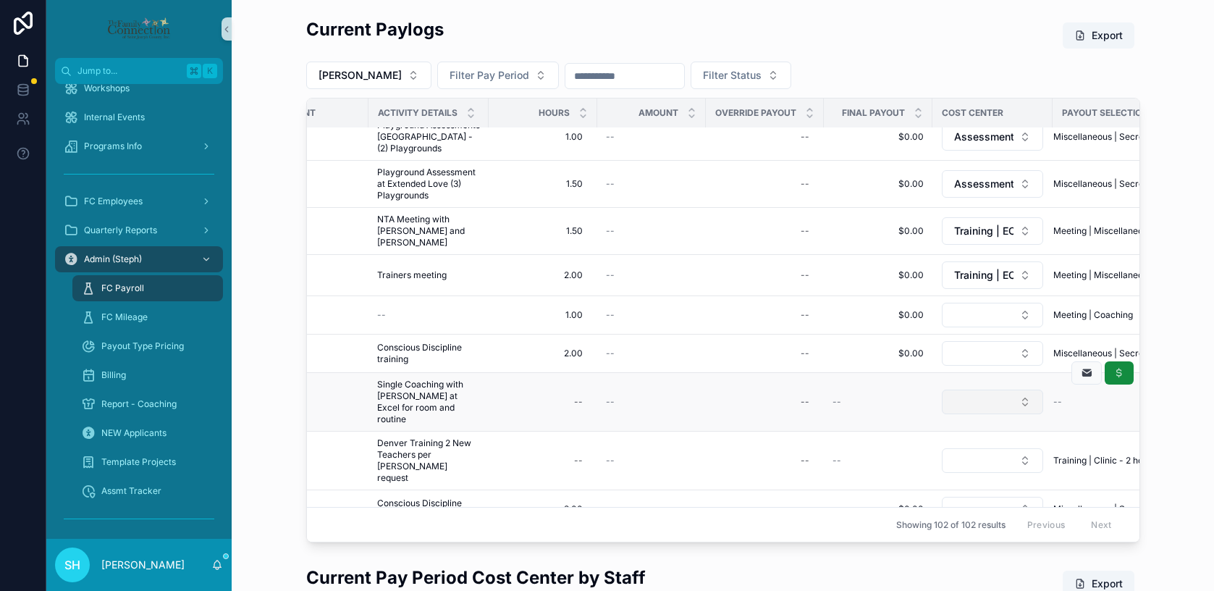
click at [1026, 411] on button "Select Button" at bounding box center [992, 401] width 101 height 25
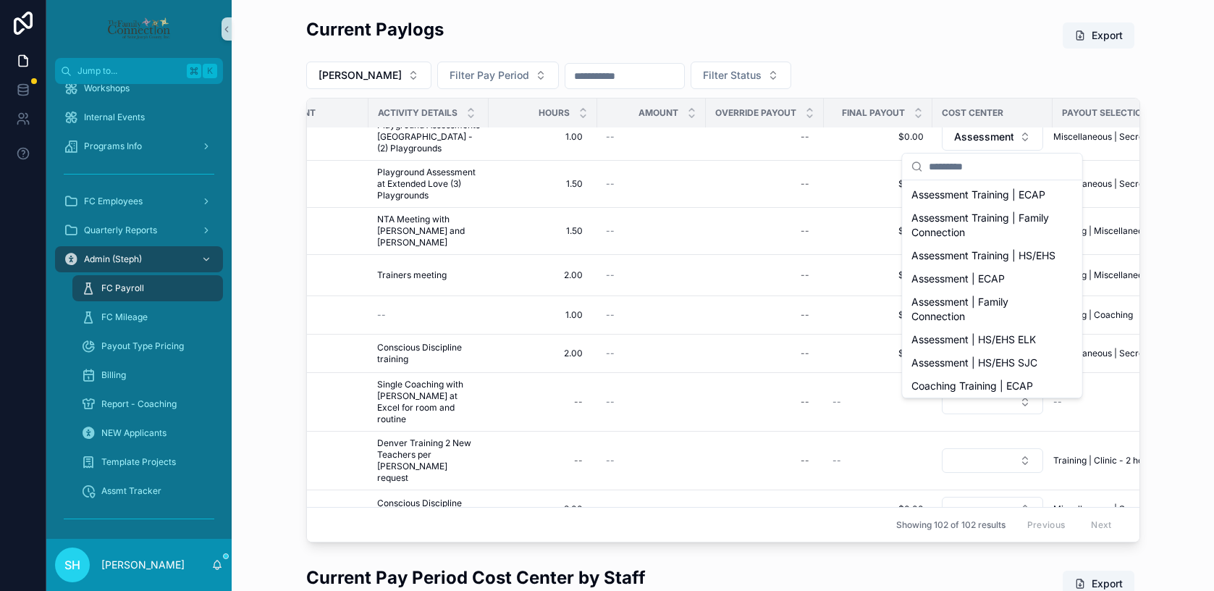
click at [1170, 413] on div "Current Paylogs Export [PERSON_NAME] Filter Pay Period Filter Status Status Sta…" at bounding box center [722, 280] width 959 height 536
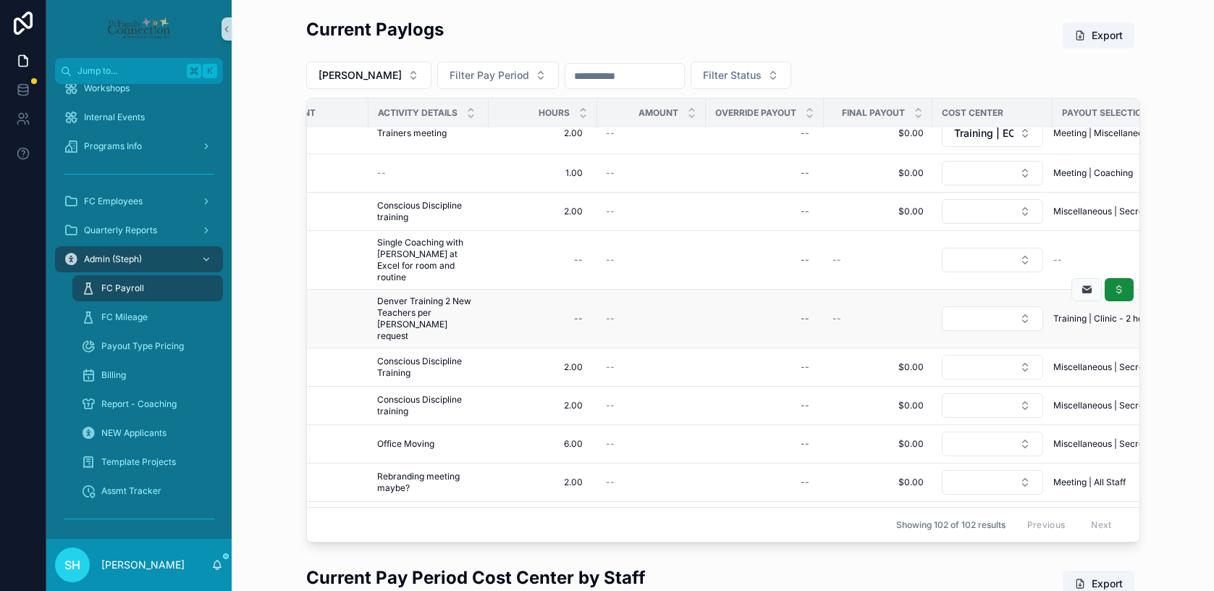
scroll to position [552, 536]
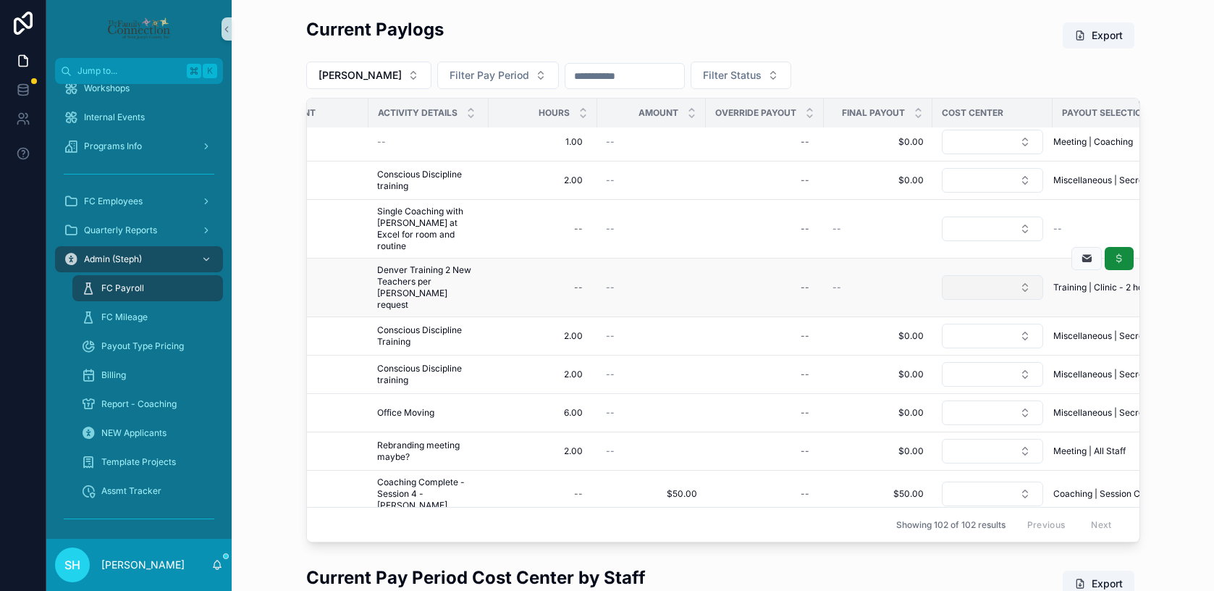
click at [1026, 285] on button "Select Button" at bounding box center [992, 287] width 101 height 25
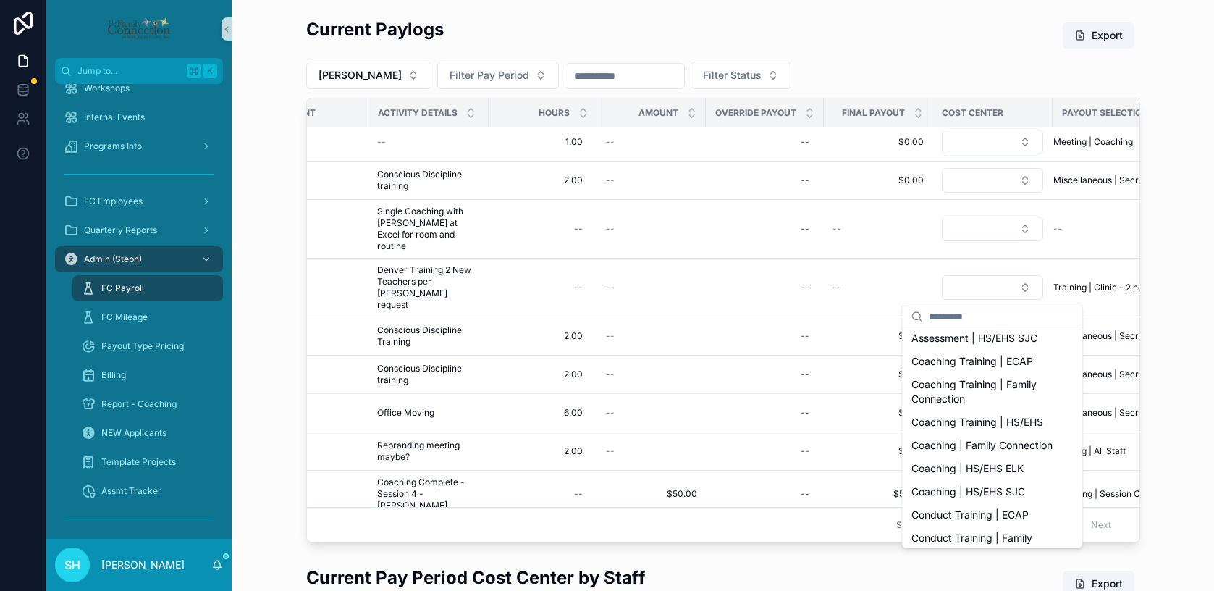
scroll to position [176, 0]
click at [989, 474] on span "Coaching | HS/EHS ELK" at bounding box center [967, 467] width 112 height 14
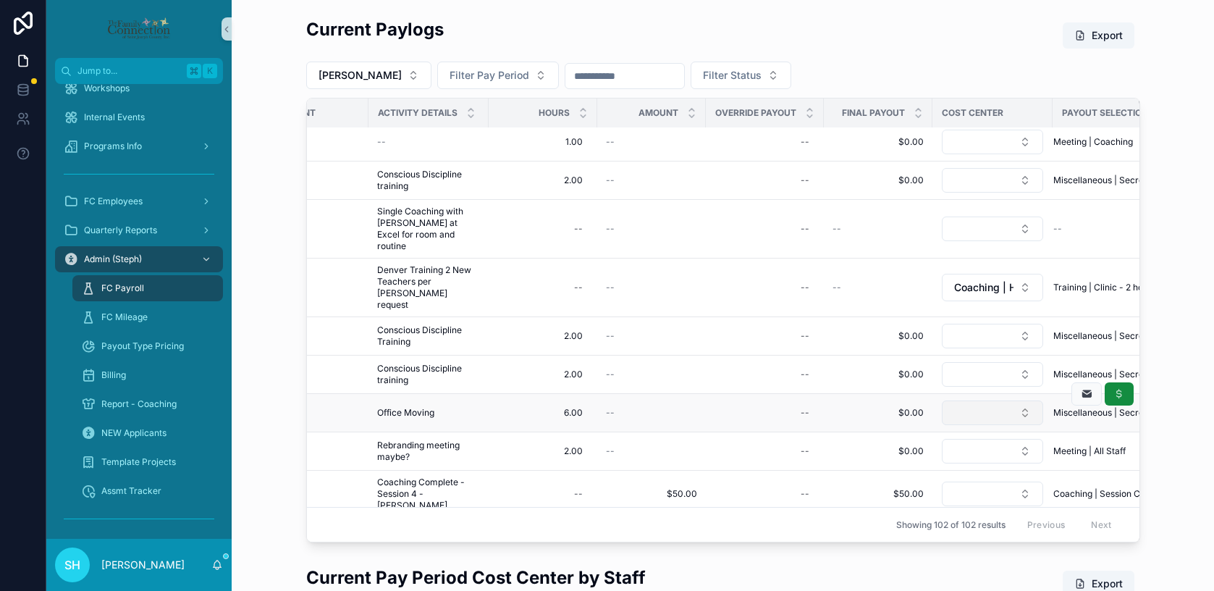
click at [1024, 405] on button "Select Button" at bounding box center [992, 412] width 101 height 25
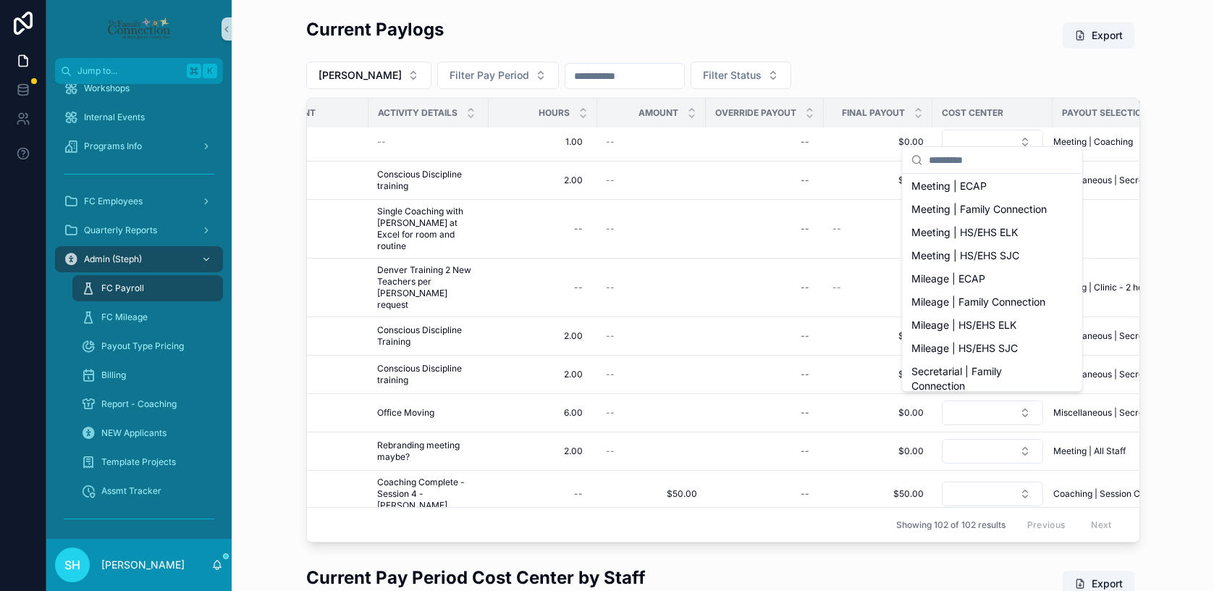
scroll to position [524, 0]
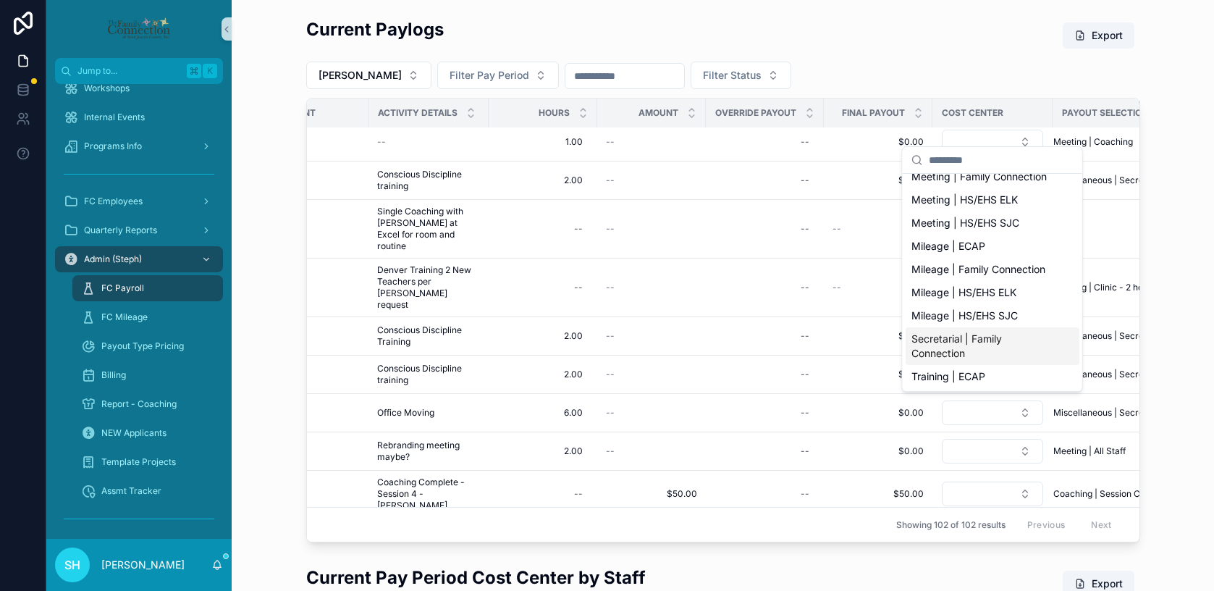
click at [979, 339] on span "Secretarial | Family Connection" at bounding box center [983, 345] width 145 height 29
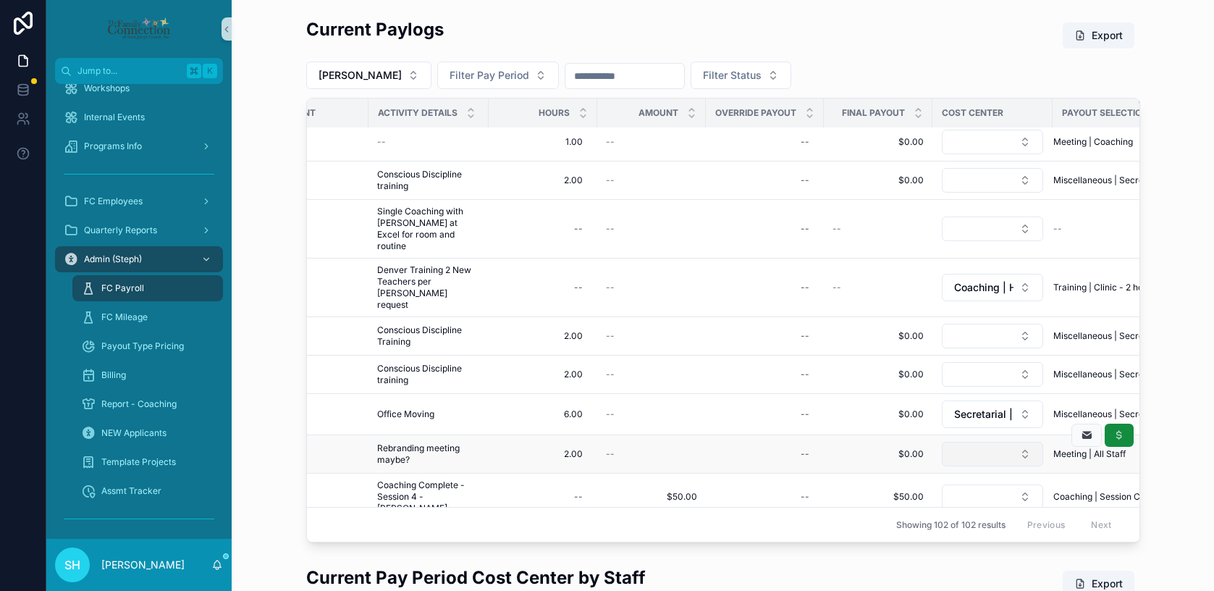
click at [1023, 448] on button "Select Button" at bounding box center [992, 454] width 101 height 25
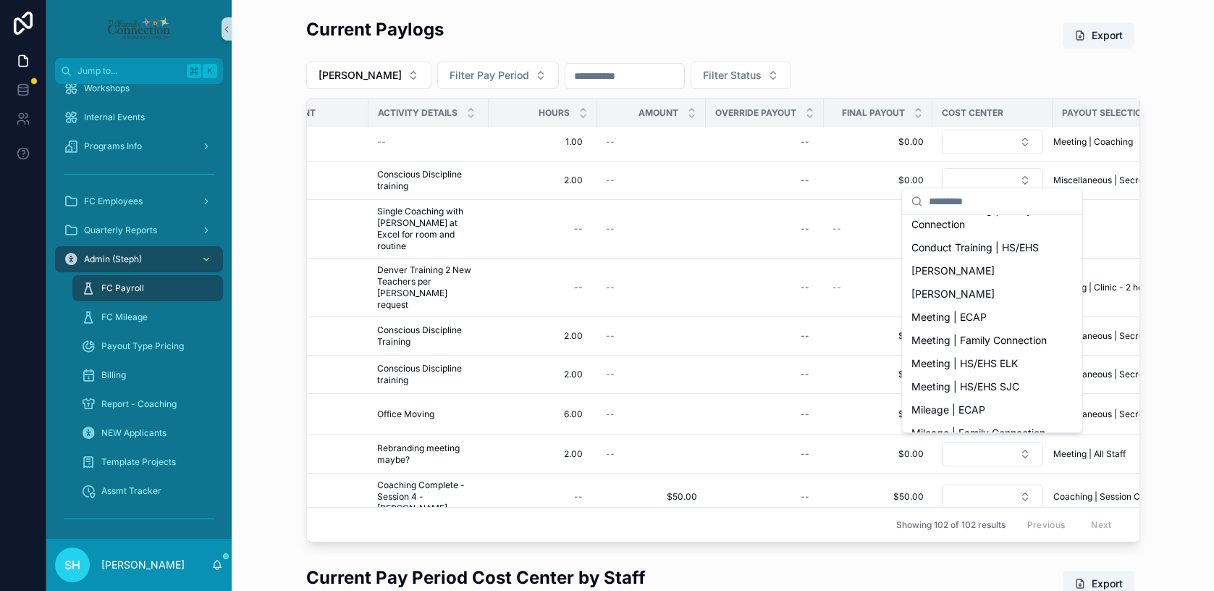
scroll to position [394, 0]
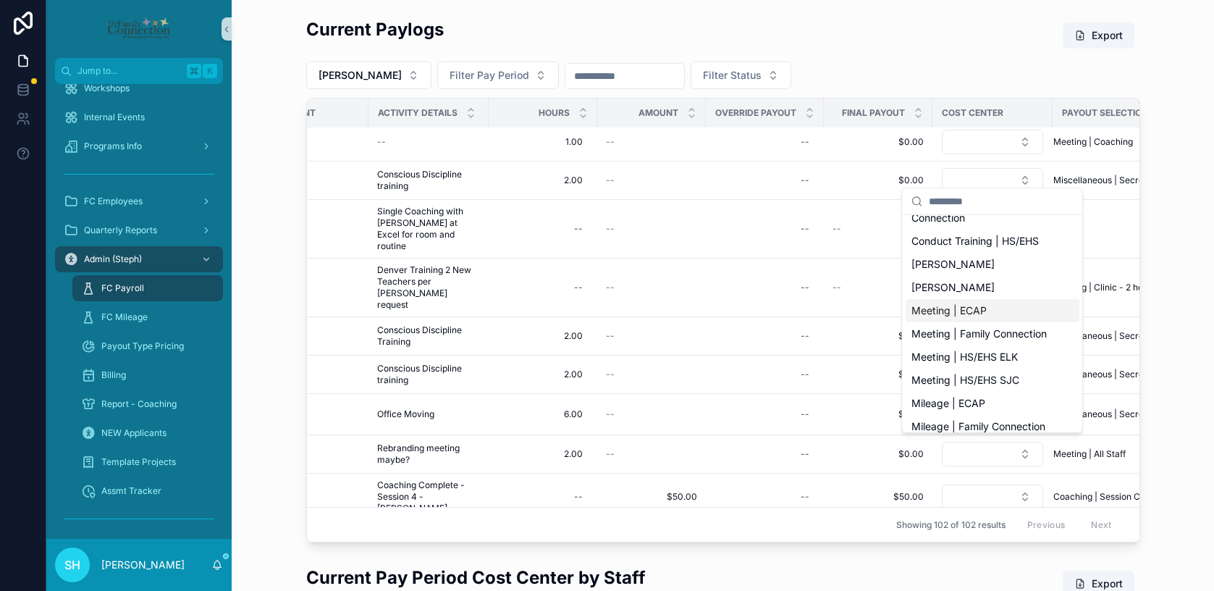
click at [974, 318] on span "Meeting | ECAP" at bounding box center [948, 310] width 75 height 14
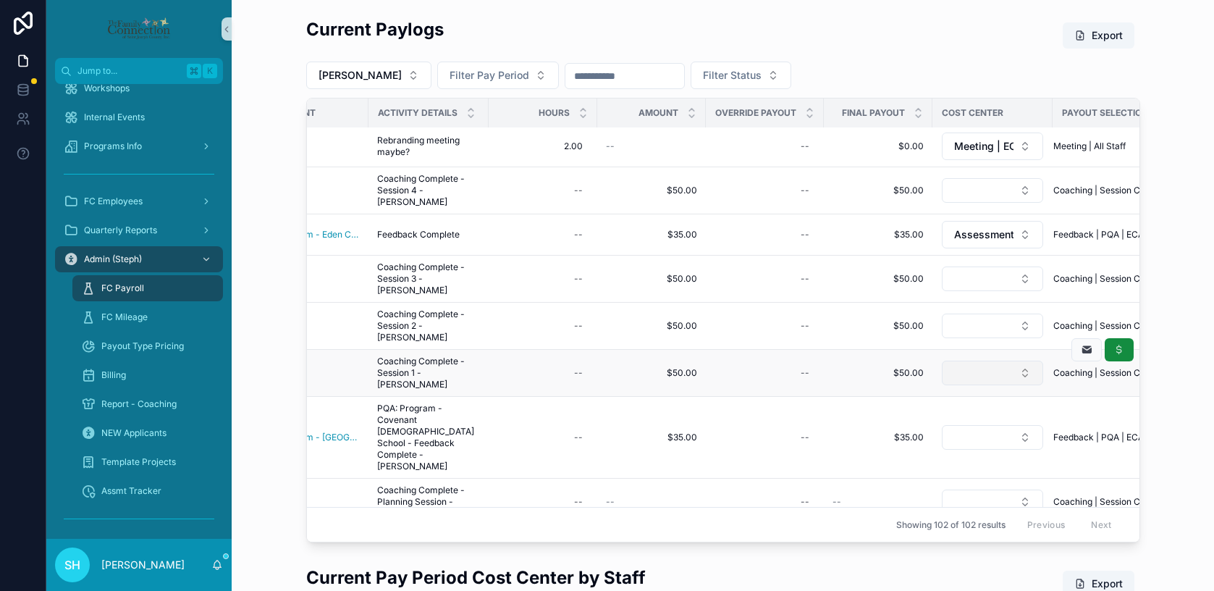
scroll to position [912, 536]
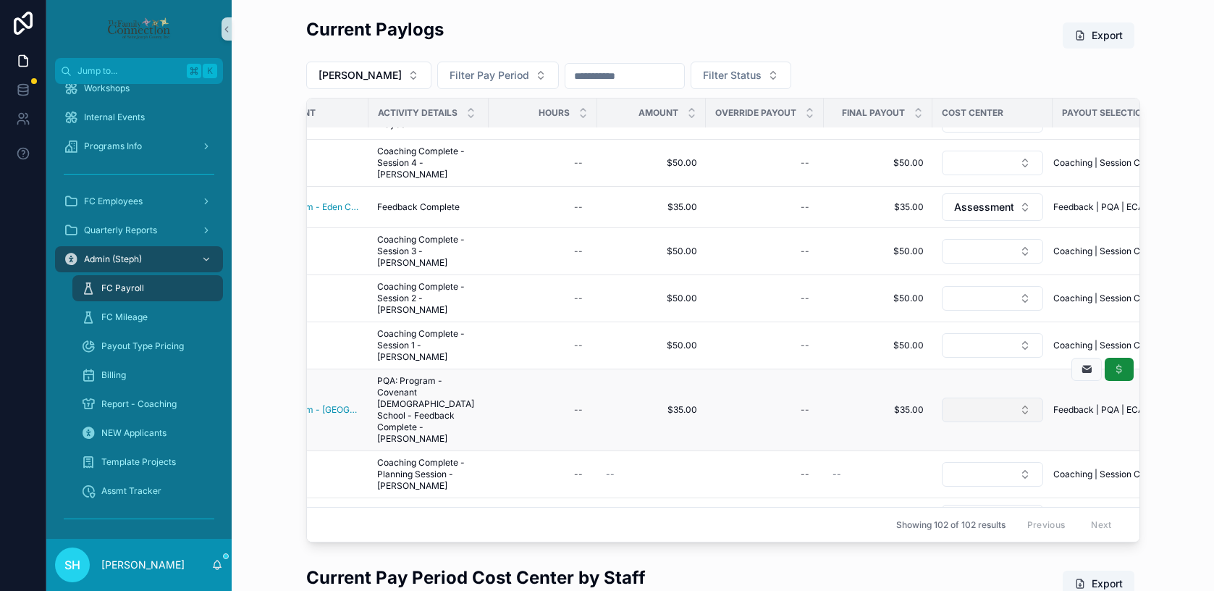
click at [1027, 397] on button "Select Button" at bounding box center [992, 409] width 101 height 25
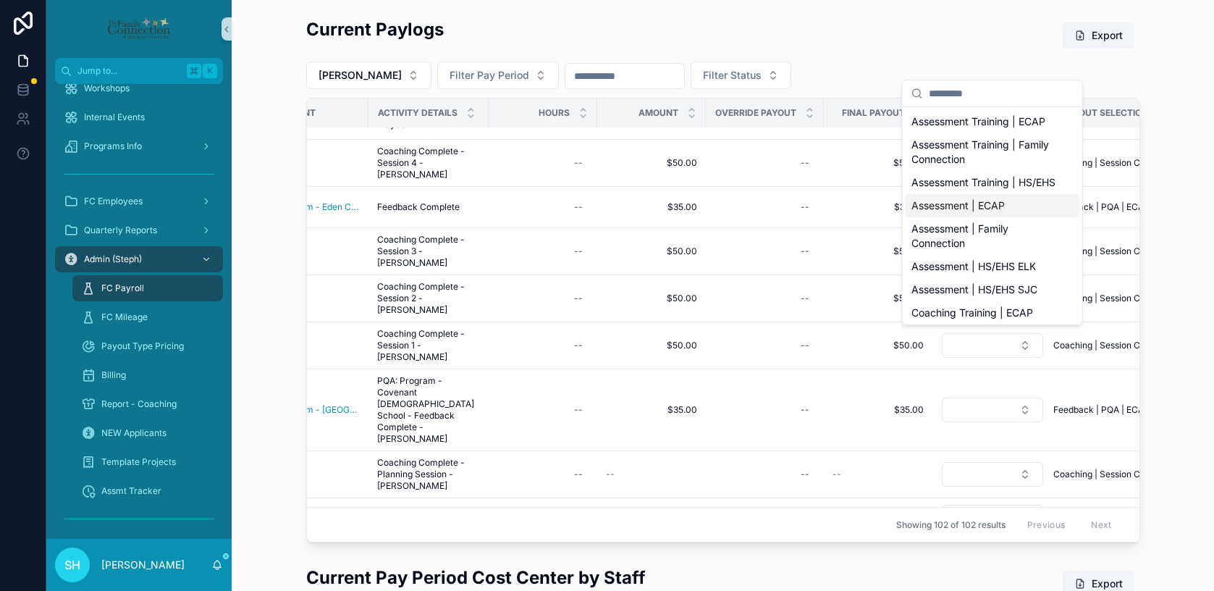
click at [991, 213] on span "Assessment | ECAP" at bounding box center [957, 205] width 93 height 14
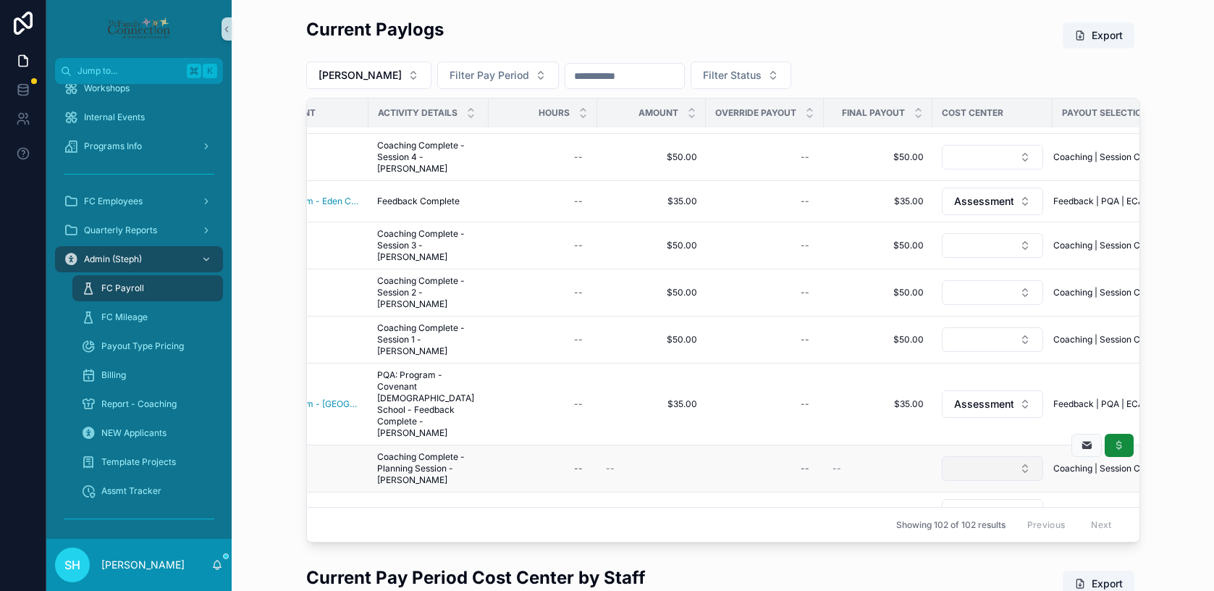
scroll to position [1039, 536]
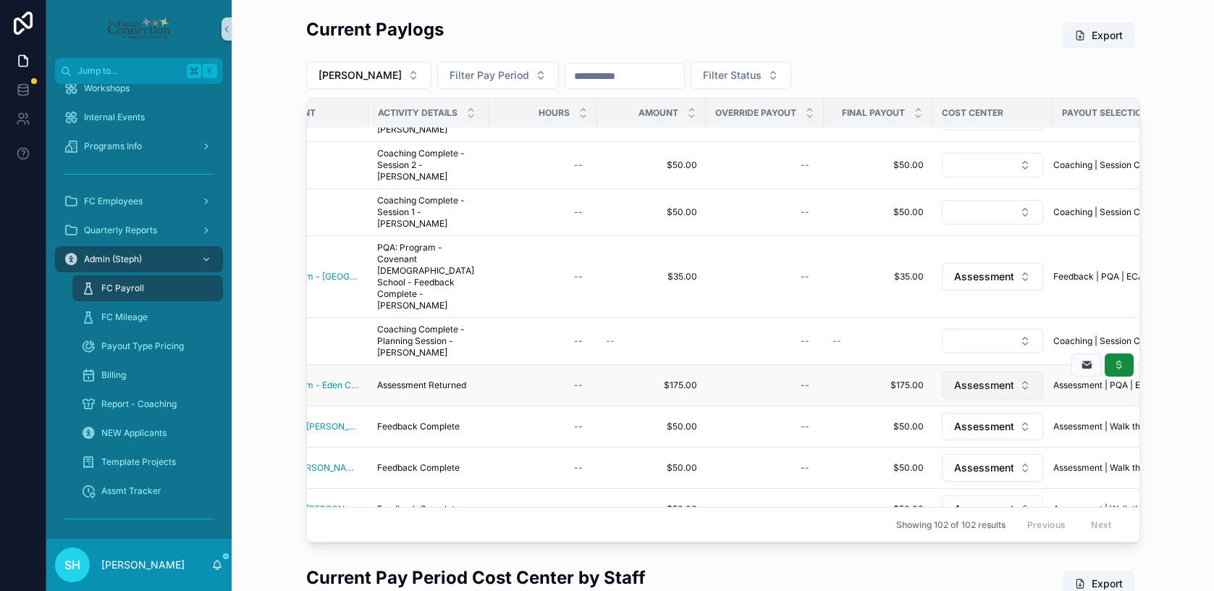
click at [1002, 378] on span "Assessment | ECAP" at bounding box center [983, 385] width 59 height 14
click at [1179, 345] on div "Current Paylogs Export [PERSON_NAME] Filter Pay Period Filter Status Status Sta…" at bounding box center [722, 280] width 959 height 536
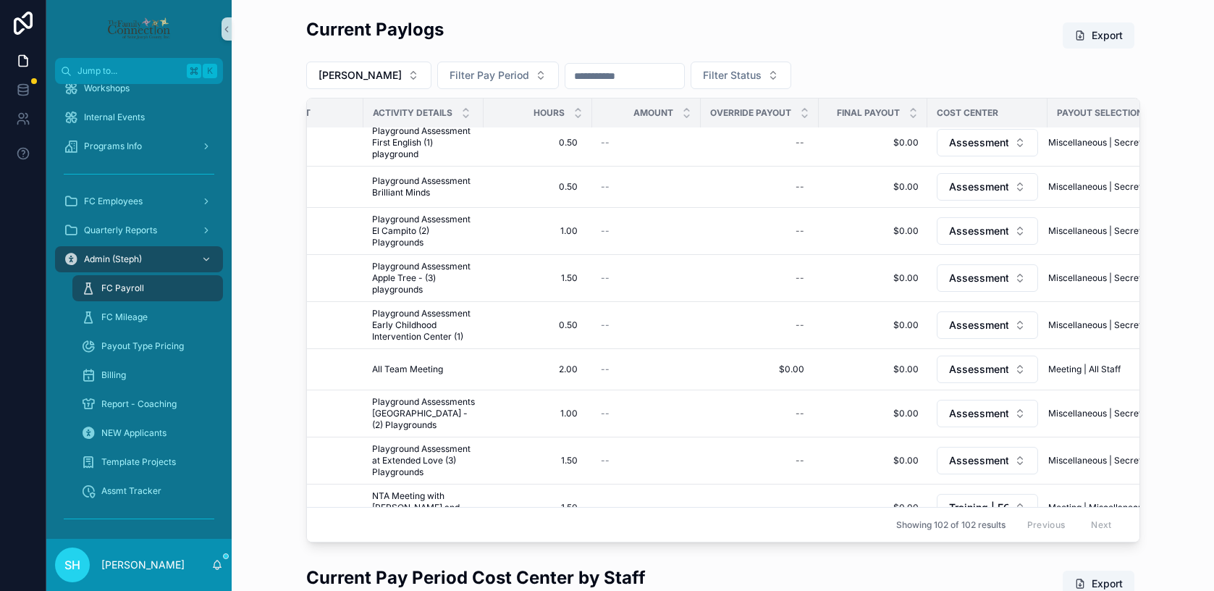
scroll to position [0, 529]
